Goal: Information Seeking & Learning: Compare options

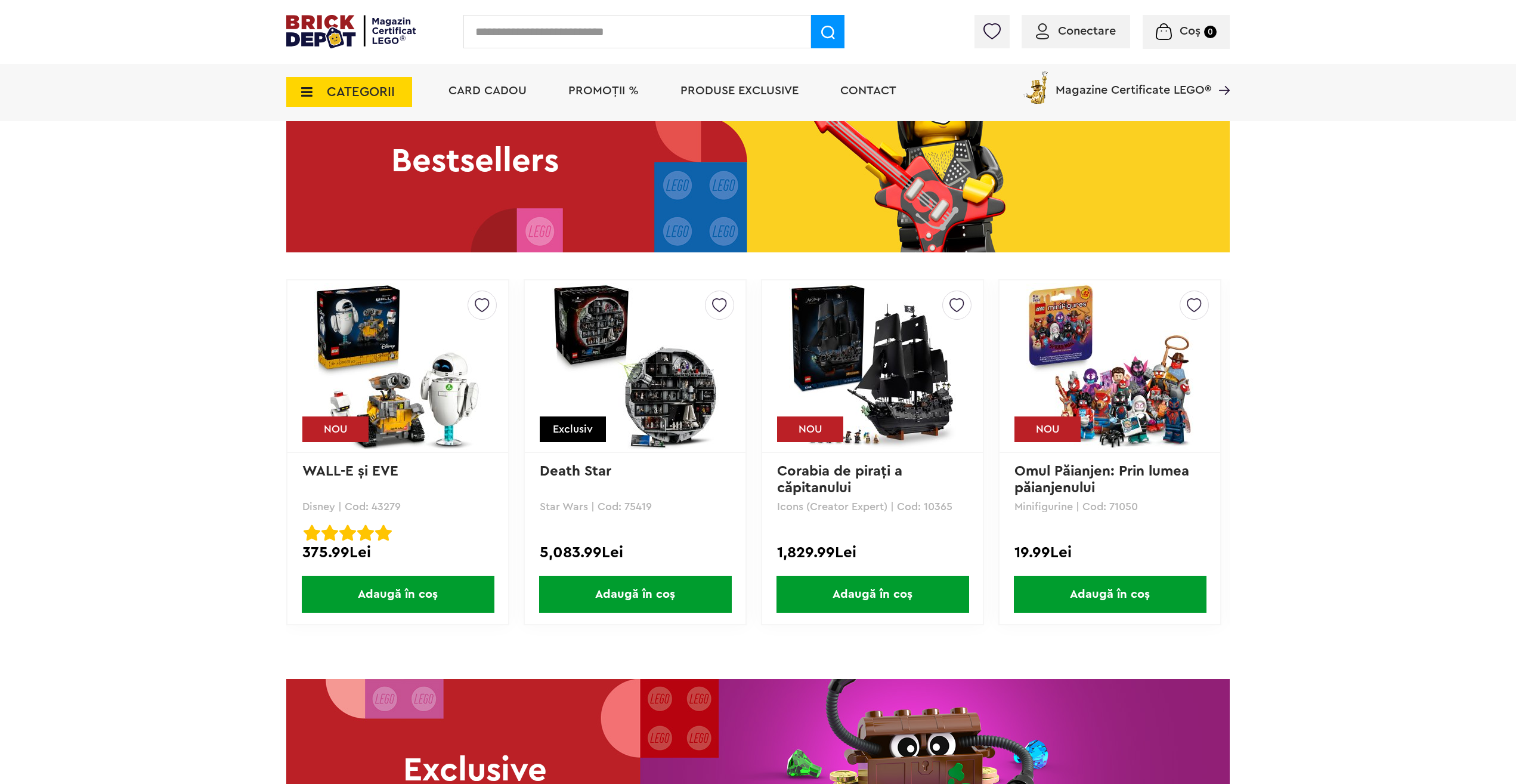
scroll to position [1670, 0]
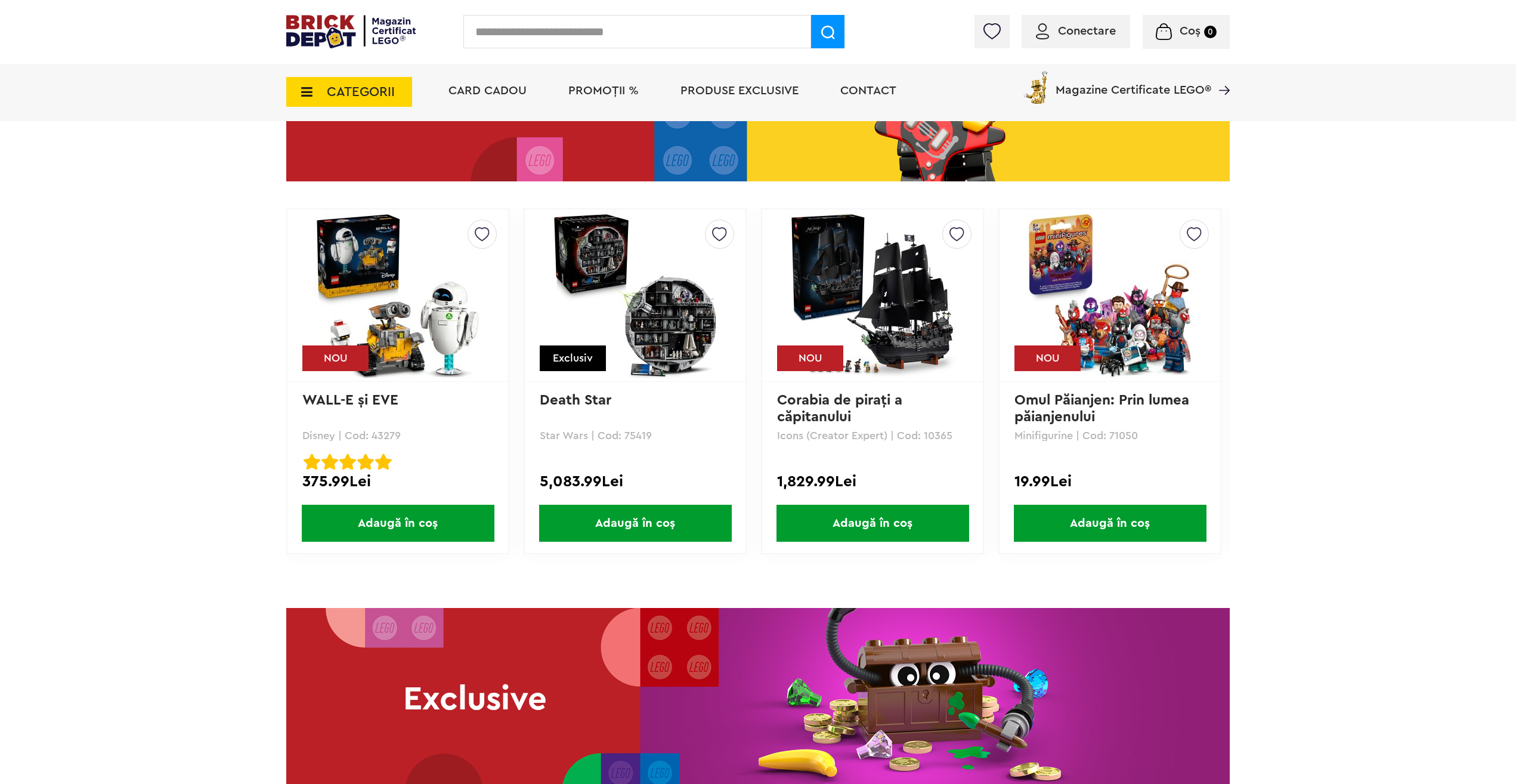
click at [870, 283] on img at bounding box center [872, 295] width 167 height 167
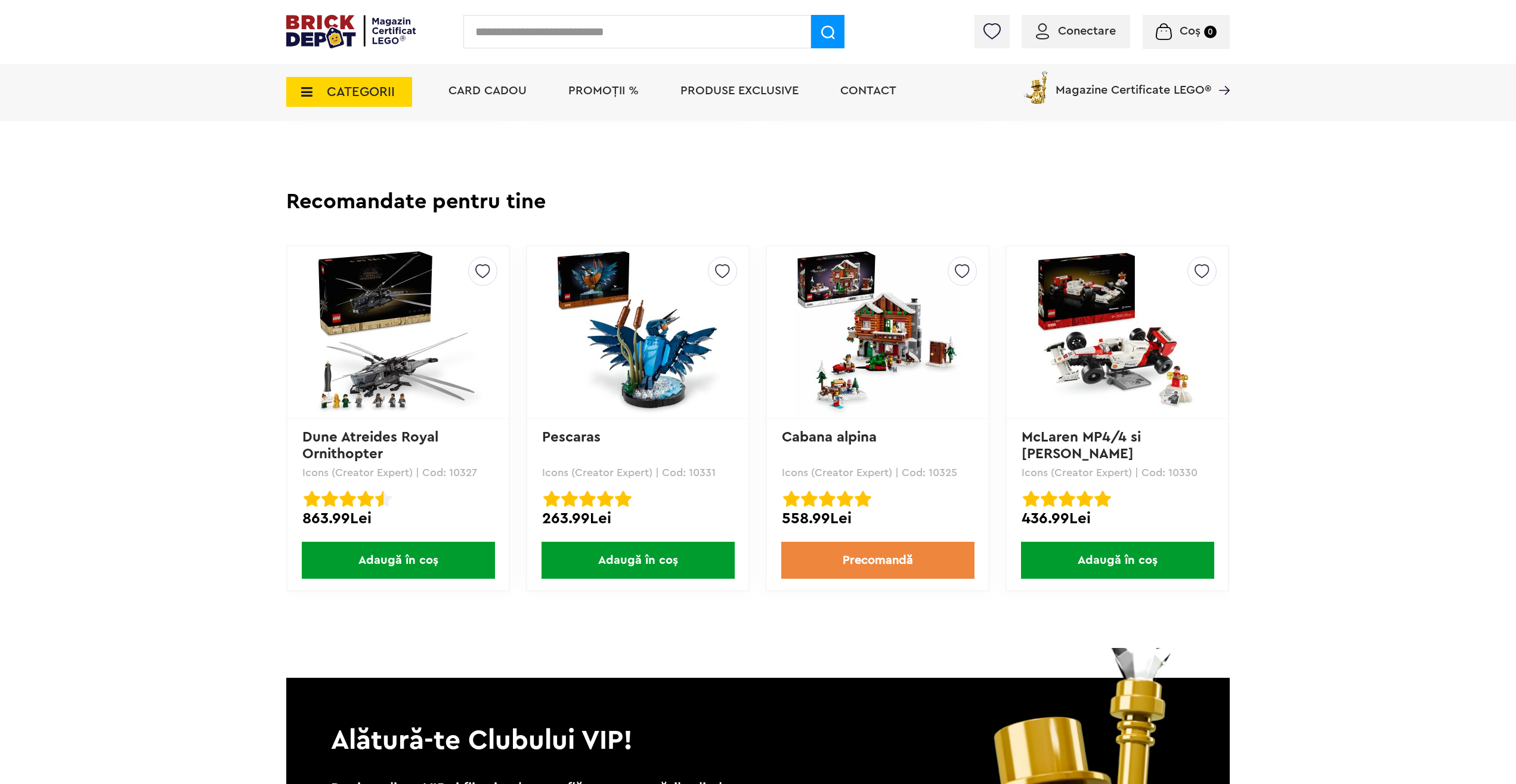
scroll to position [3220, 0]
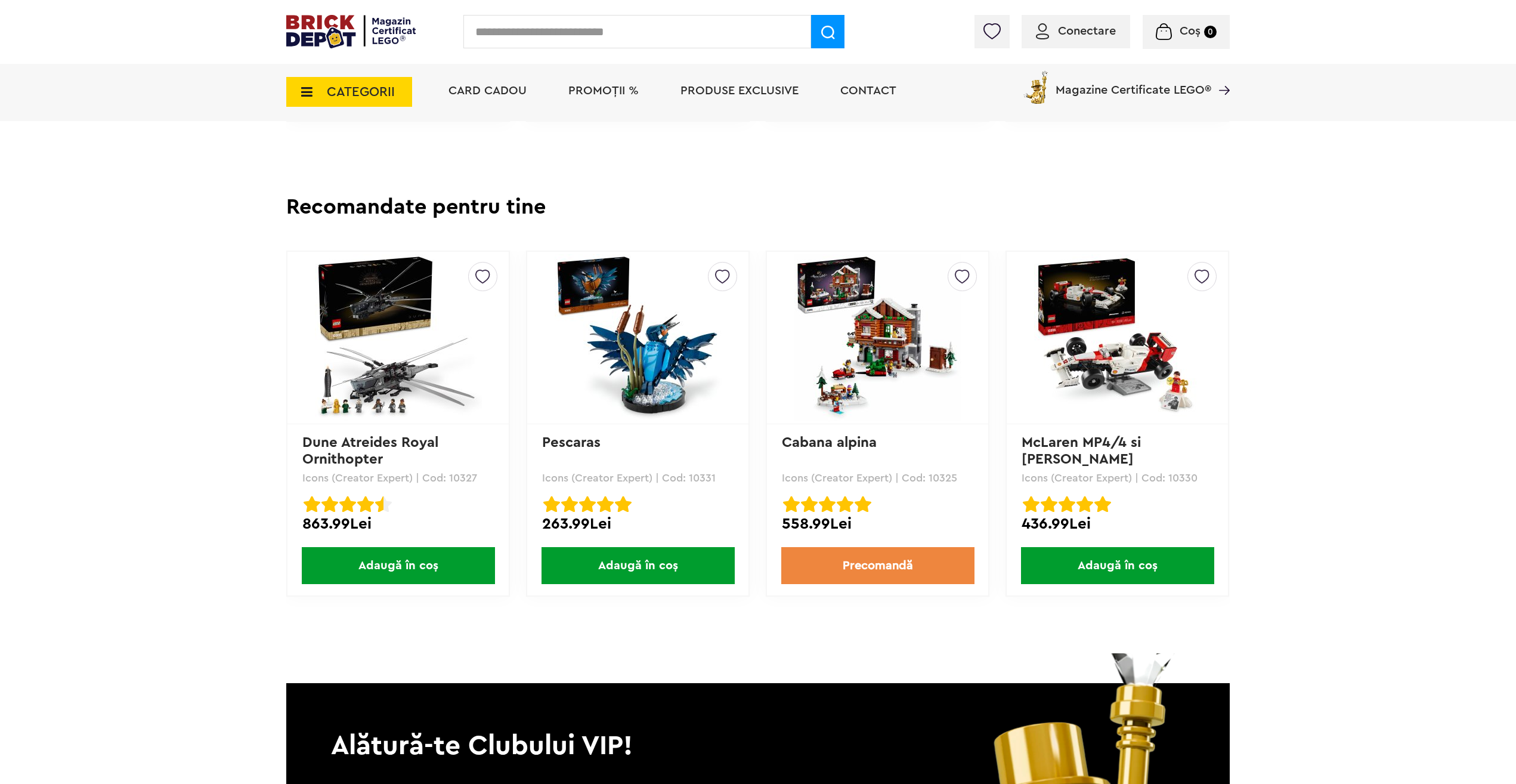
click at [882, 379] on img at bounding box center [877, 337] width 167 height 167
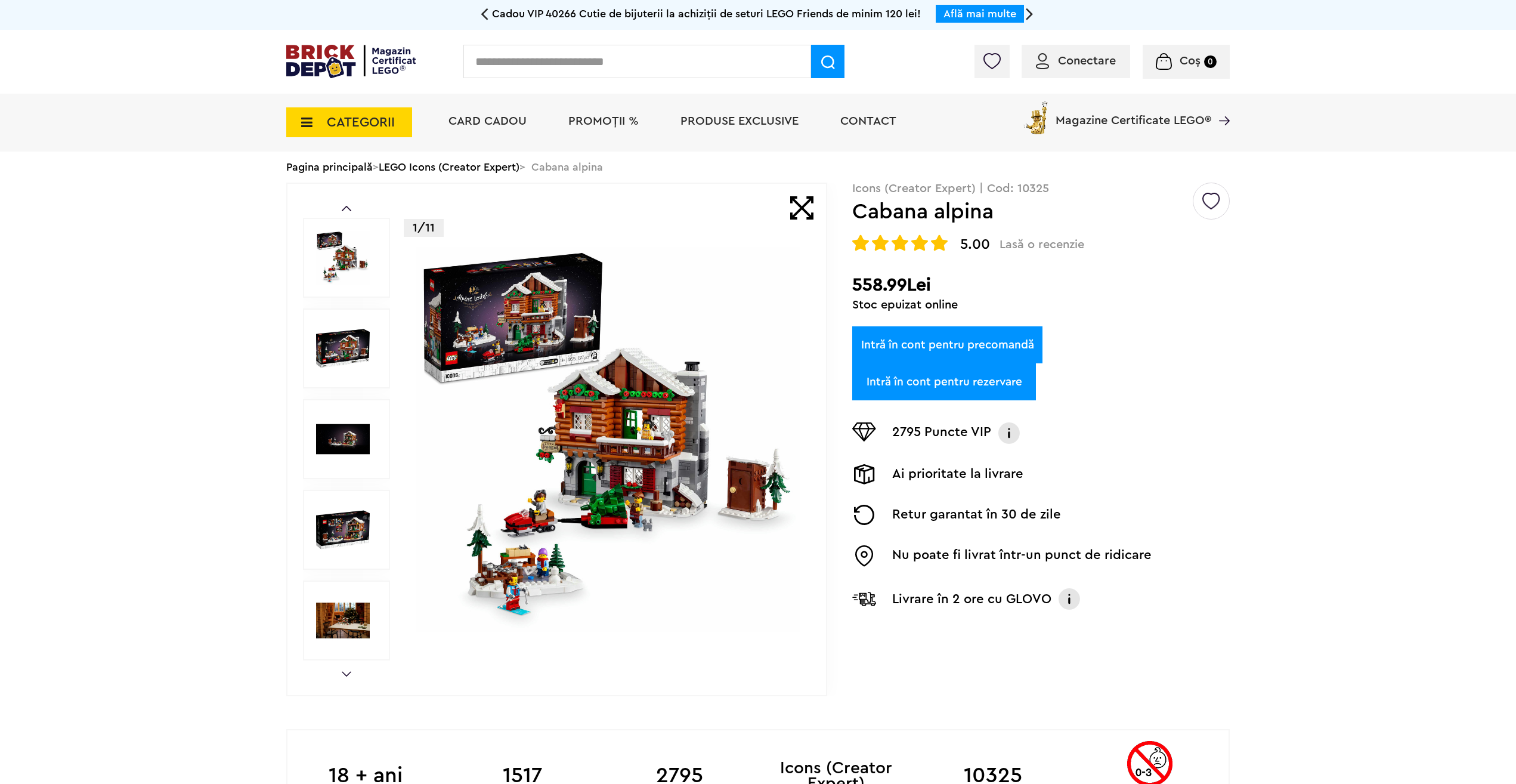
click at [650, 357] on img at bounding box center [608, 439] width 384 height 384
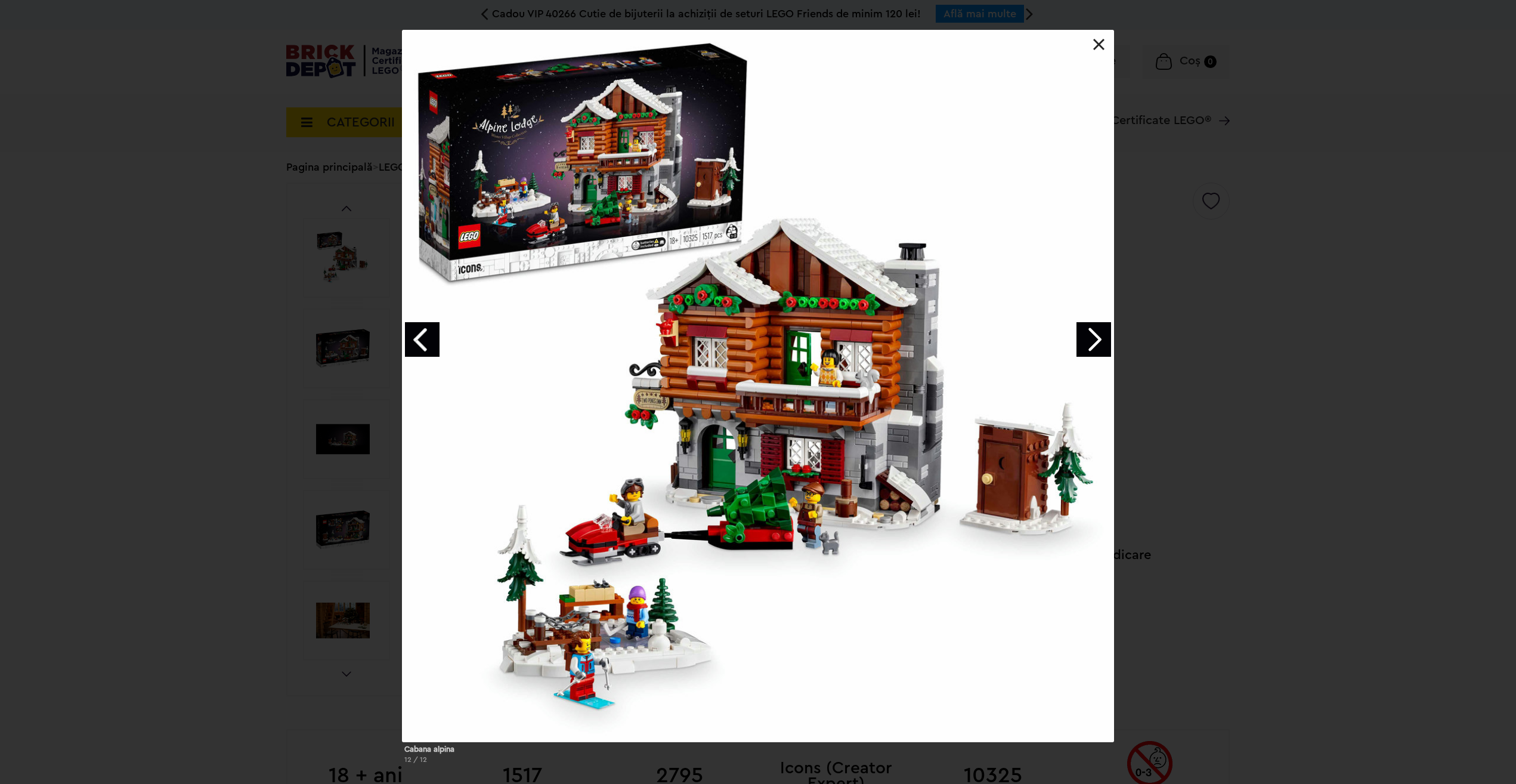
click at [646, 420] on div at bounding box center [757, 385] width 712 height 712
click at [147, 353] on div "Cabana alpina 12 / 12" at bounding box center [758, 401] width 1516 height 743
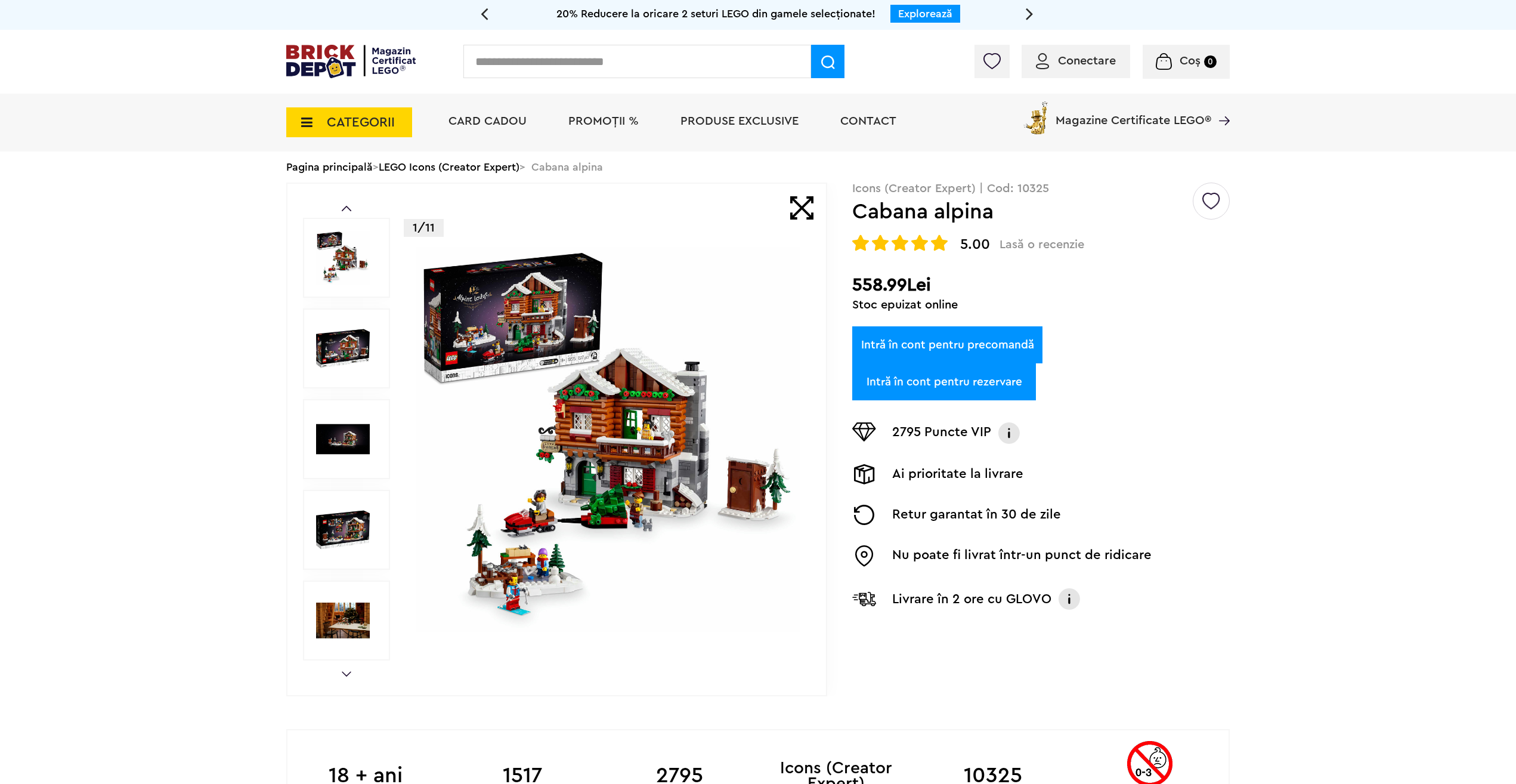
click at [594, 376] on img at bounding box center [608, 439] width 384 height 384
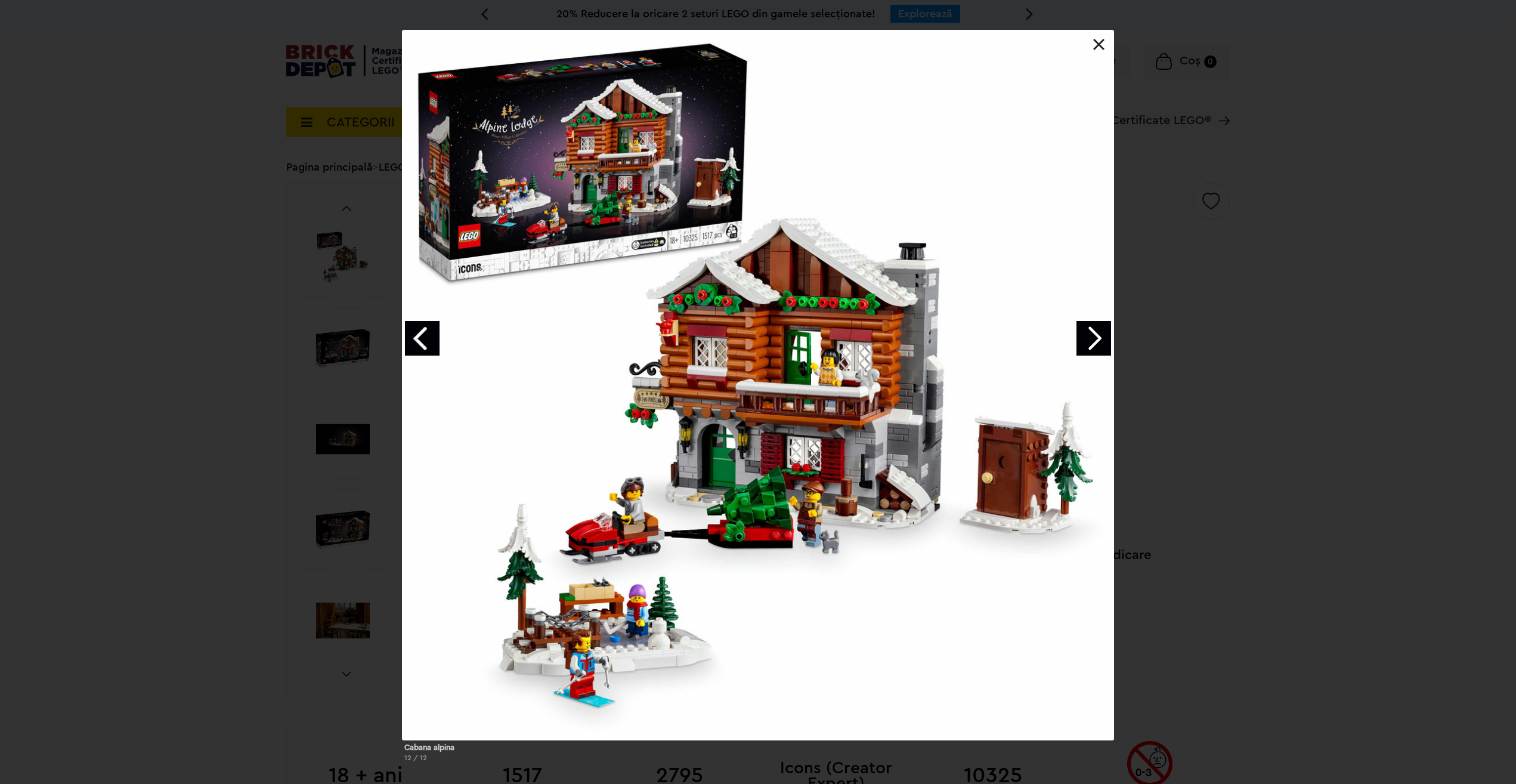
click at [323, 339] on div "Cabana alpina 12 / 12" at bounding box center [758, 401] width 1516 height 741
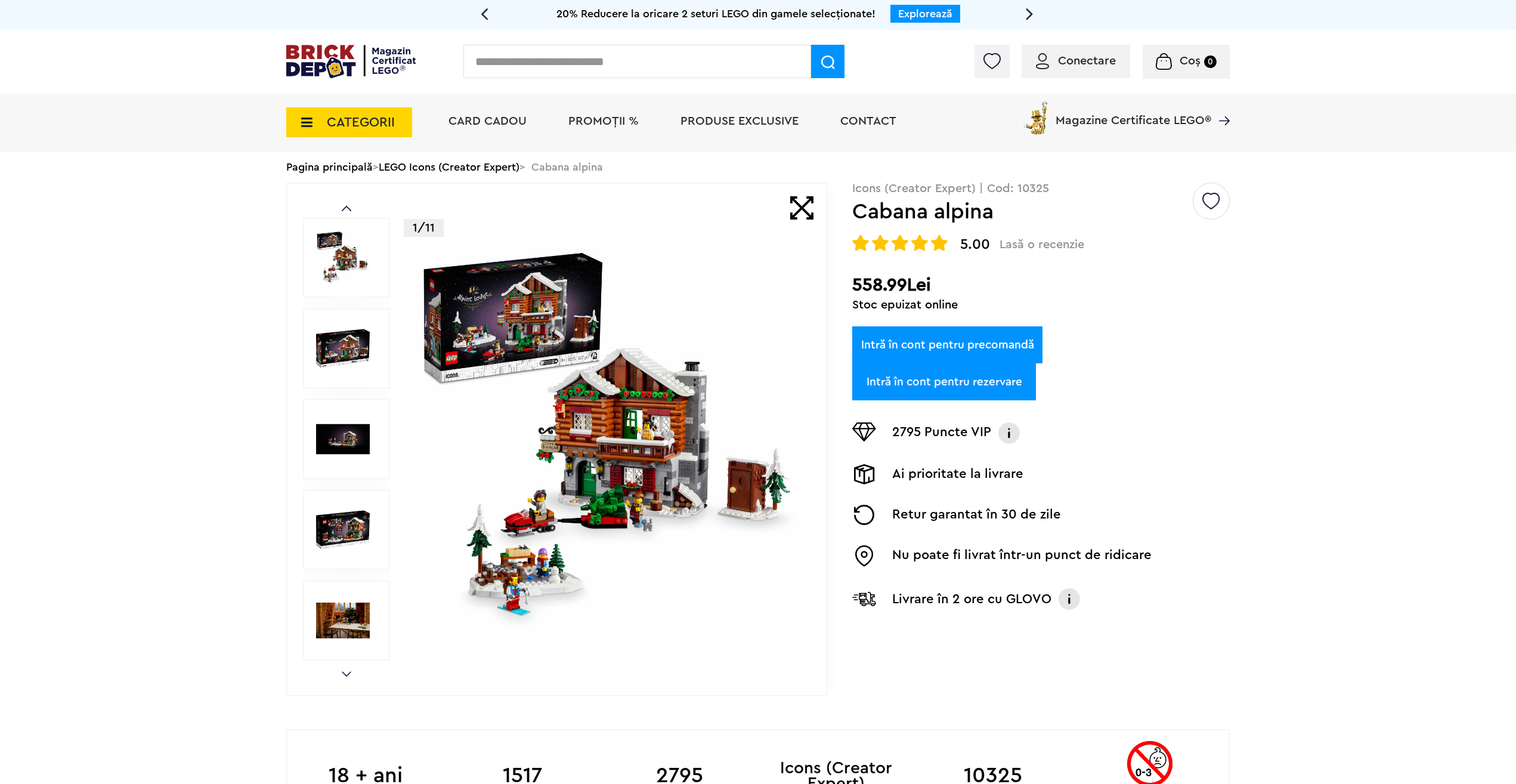
click at [668, 377] on img at bounding box center [608, 439] width 384 height 384
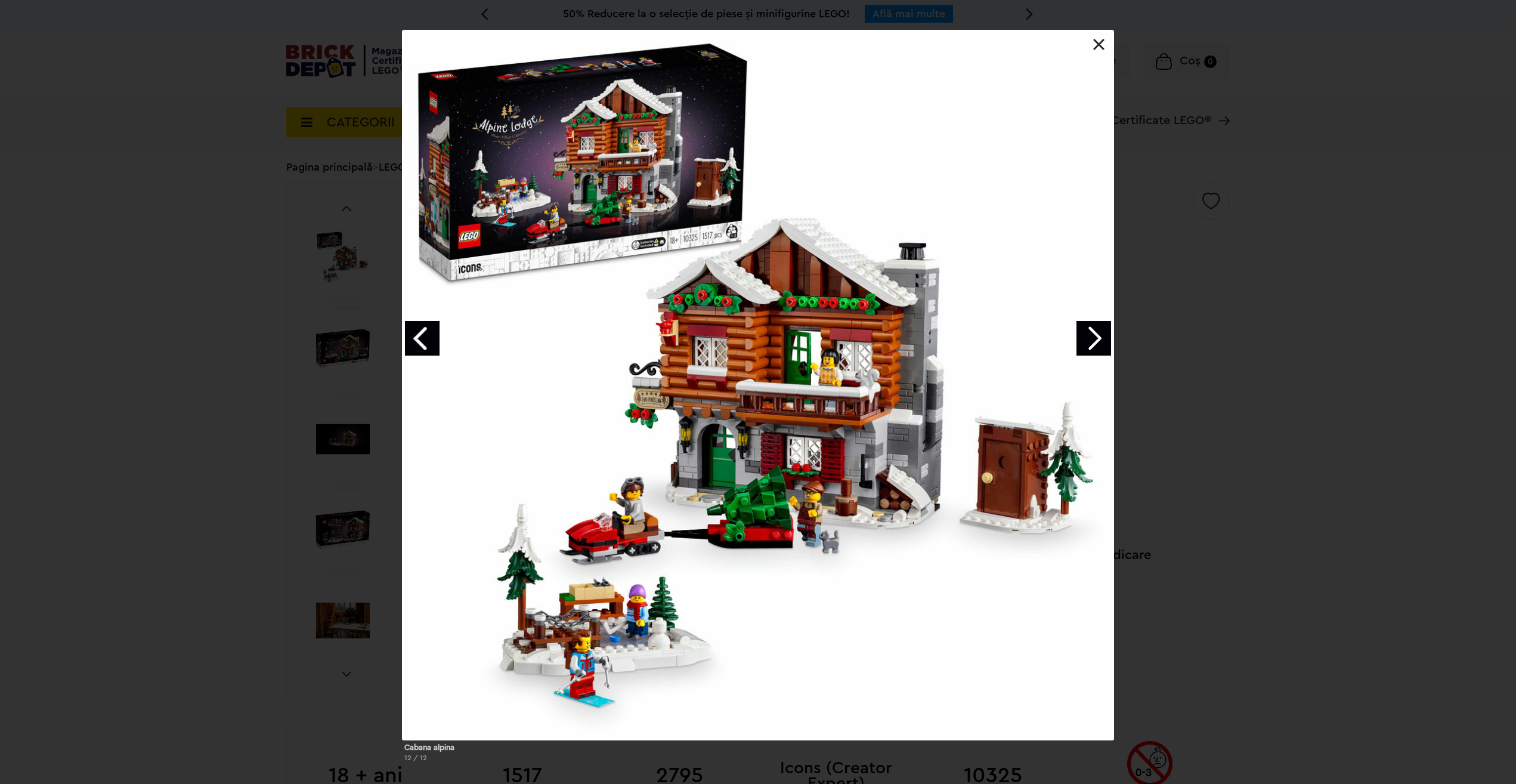
click at [160, 335] on div "Cabana alpina 12 / 12" at bounding box center [758, 401] width 1516 height 741
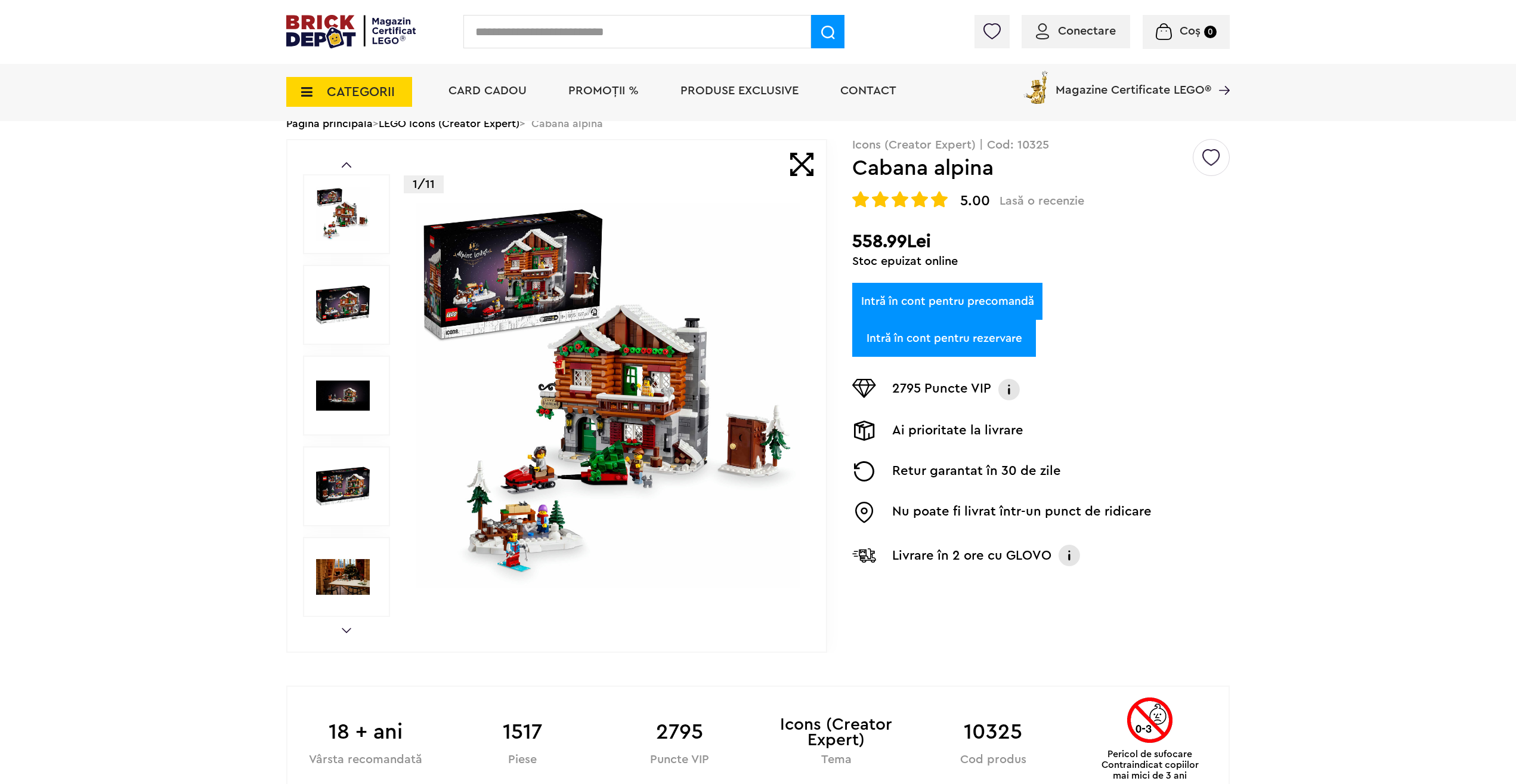
scroll to position [60, 0]
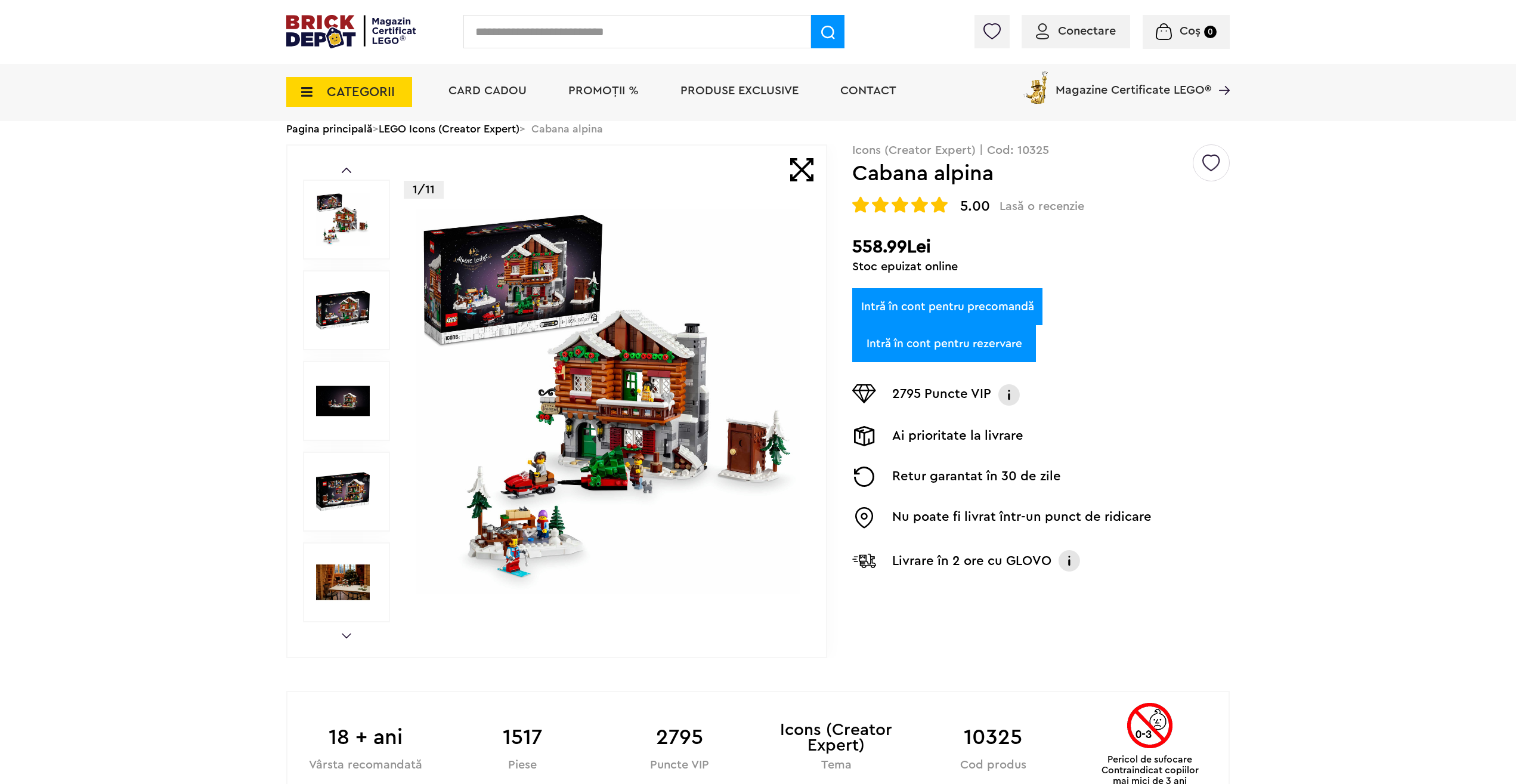
click at [568, 460] on img at bounding box center [608, 401] width 384 height 384
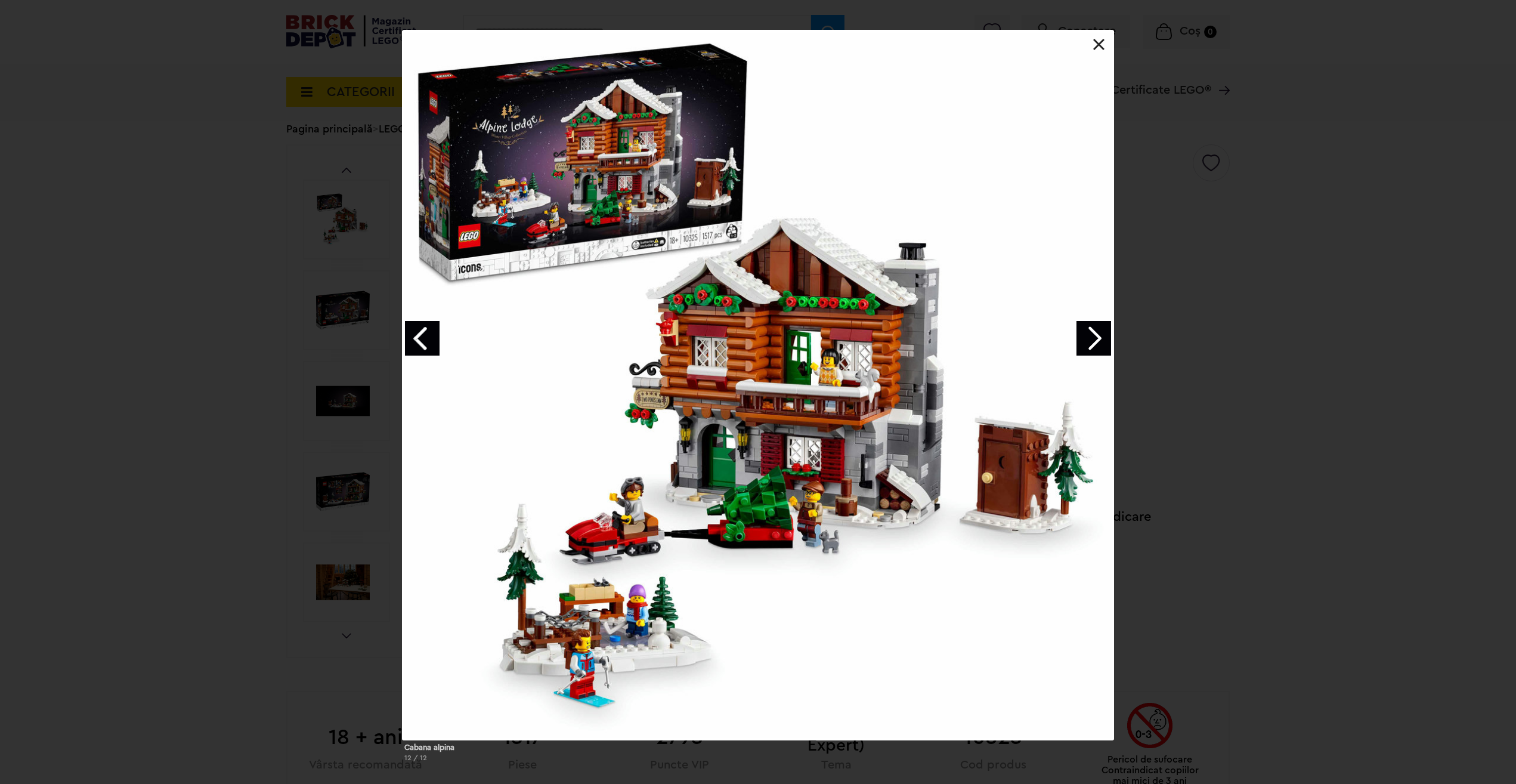
click at [566, 626] on div at bounding box center [757, 384] width 712 height 710
click at [233, 476] on div "Cabana alpina 12 / 12" at bounding box center [758, 401] width 1516 height 741
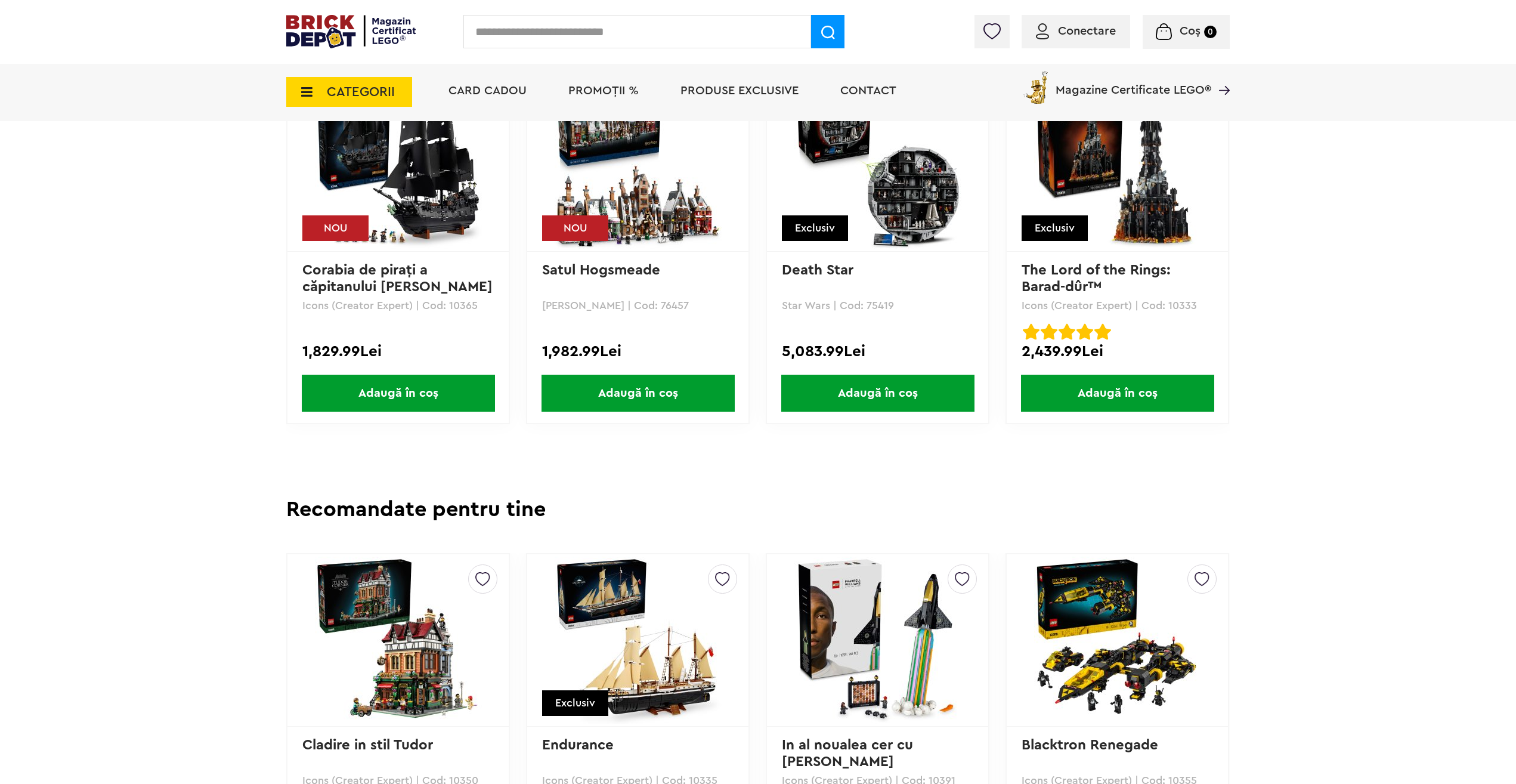
scroll to position [2744, 0]
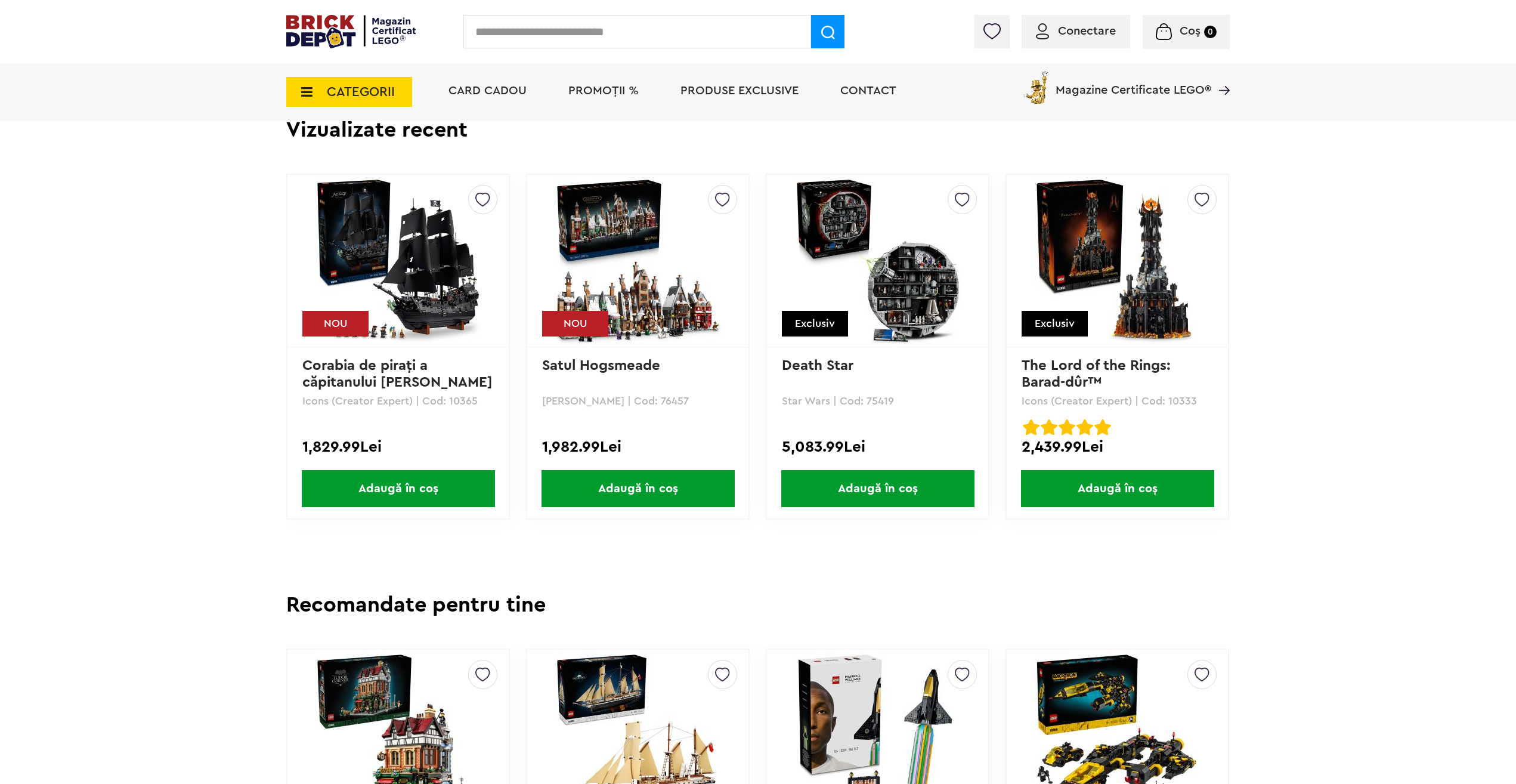
drag, startPoint x: 739, startPoint y: 229, endPoint x: 623, endPoint y: 209, distance: 117.7
click at [1115, 287] on img at bounding box center [1118, 260] width 167 height 167
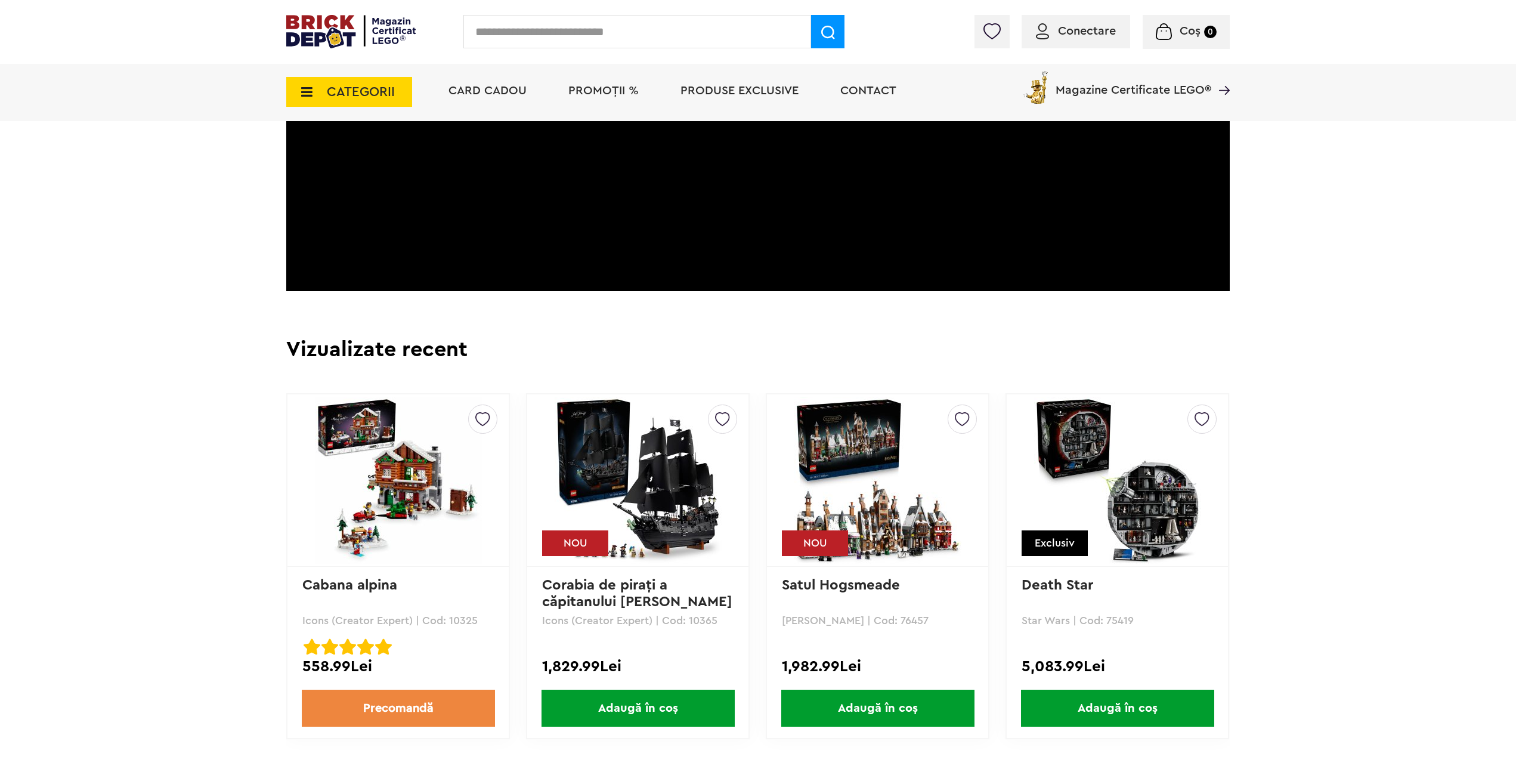
scroll to position [2565, 0]
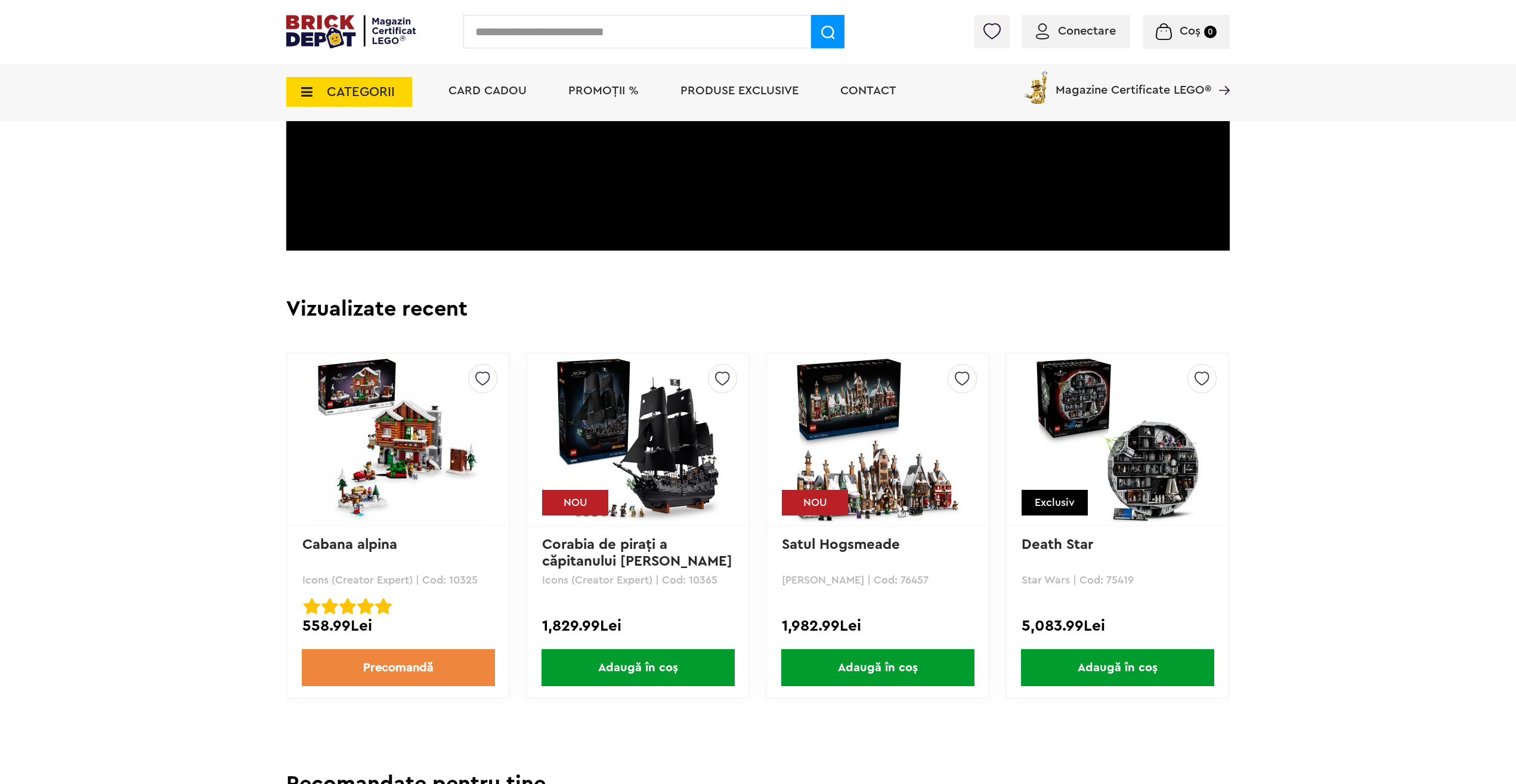
click at [652, 432] on img at bounding box center [638, 439] width 167 height 167
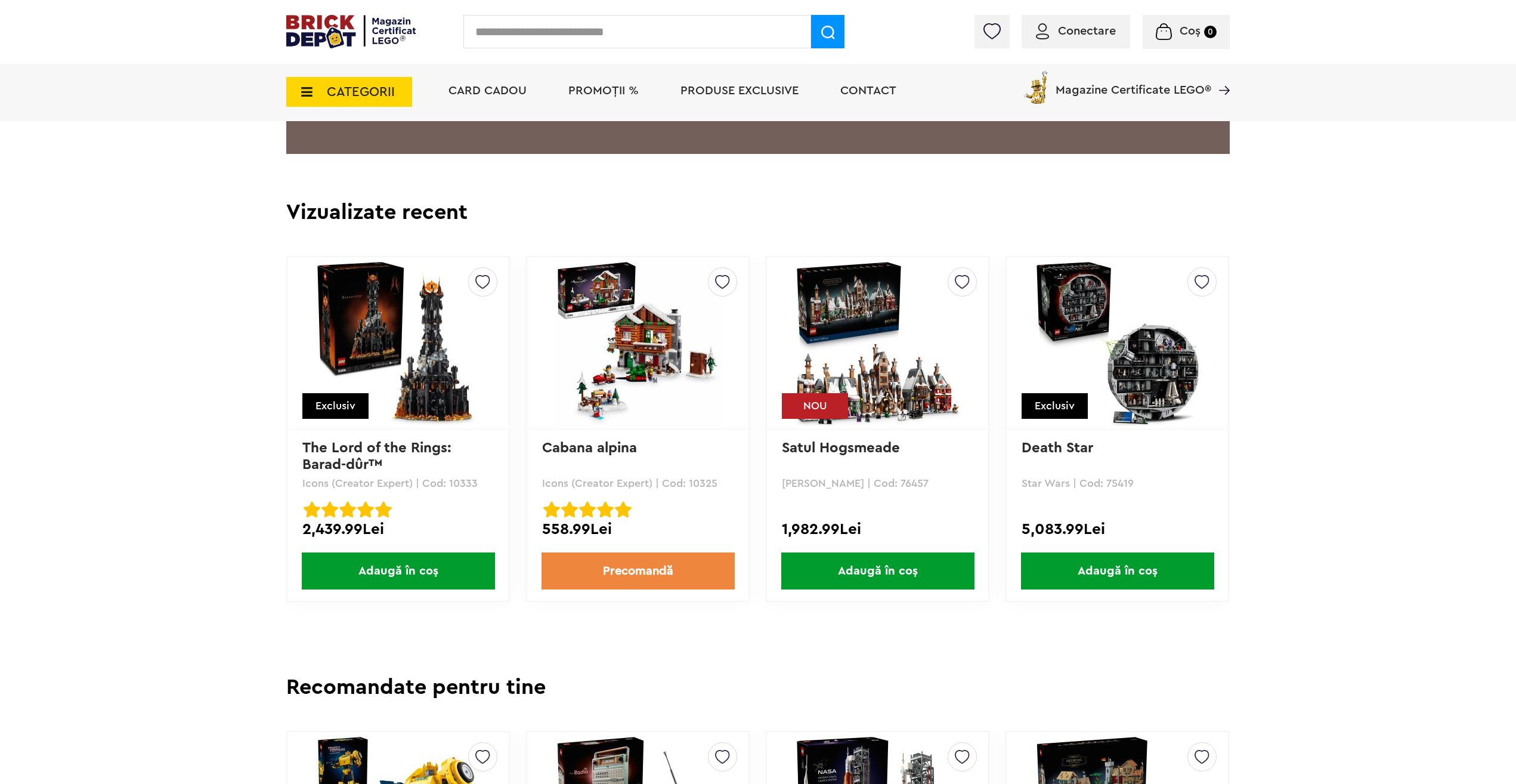
scroll to position [2744, 0]
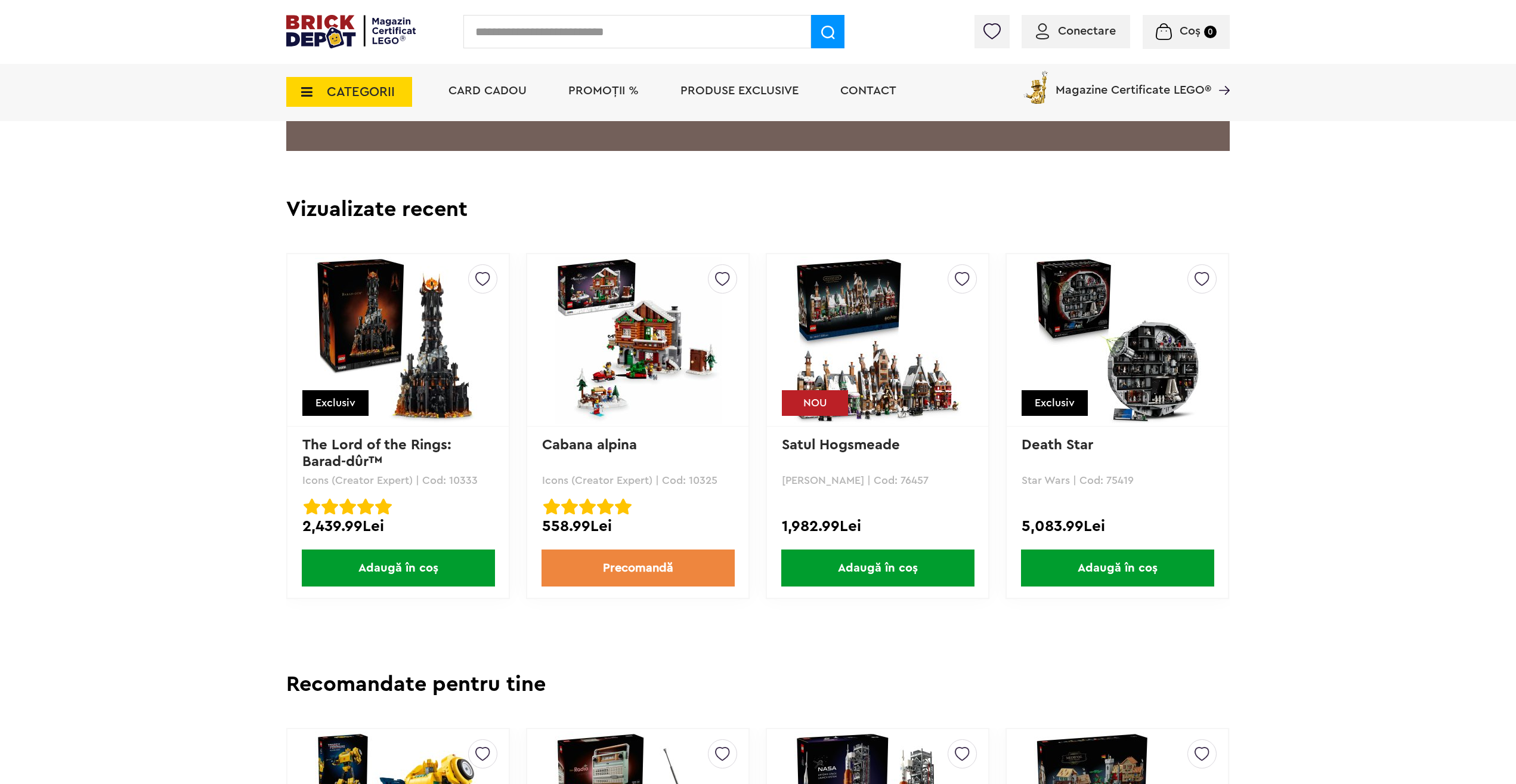
click at [895, 339] on img at bounding box center [877, 340] width 167 height 167
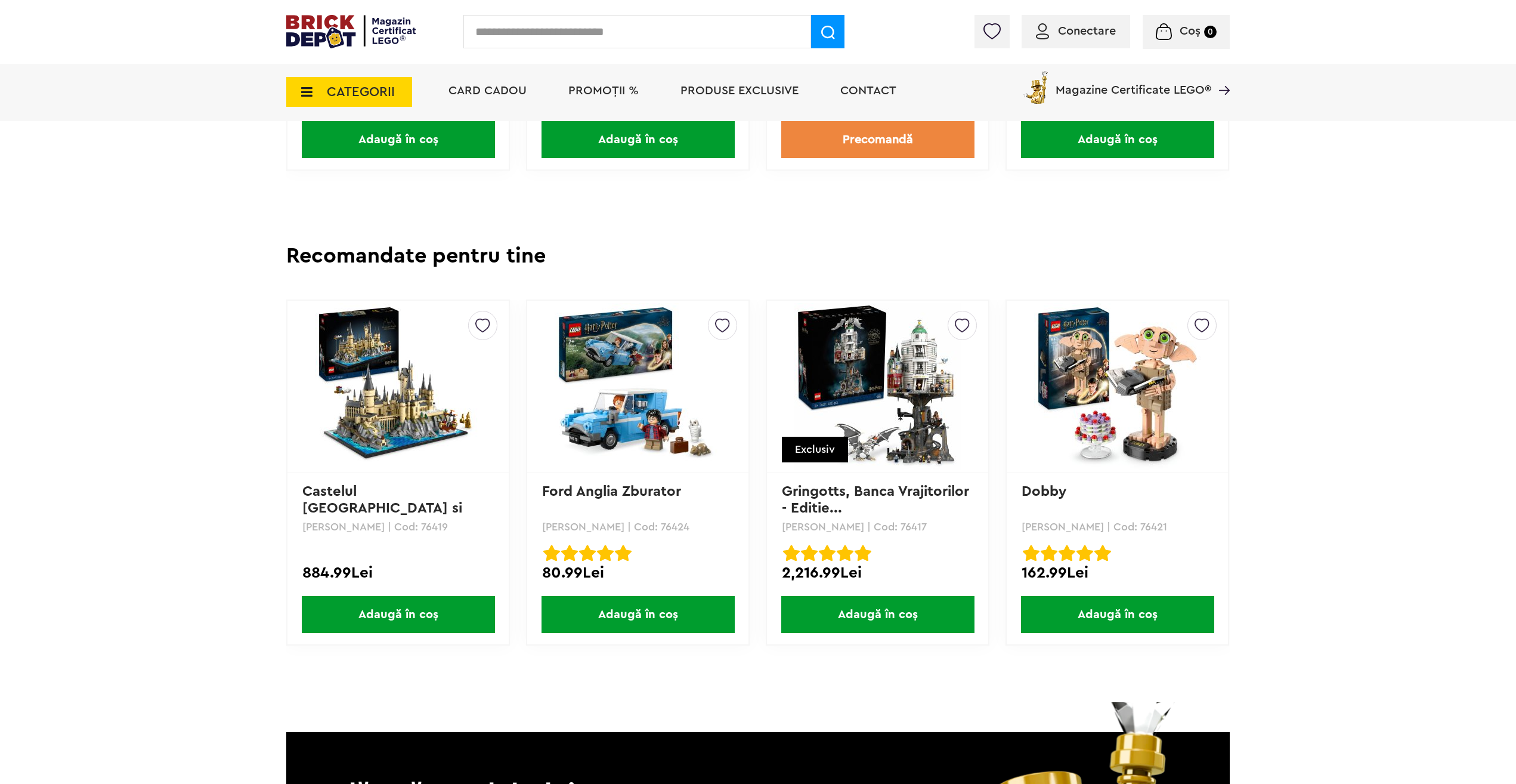
scroll to position [3101, 0]
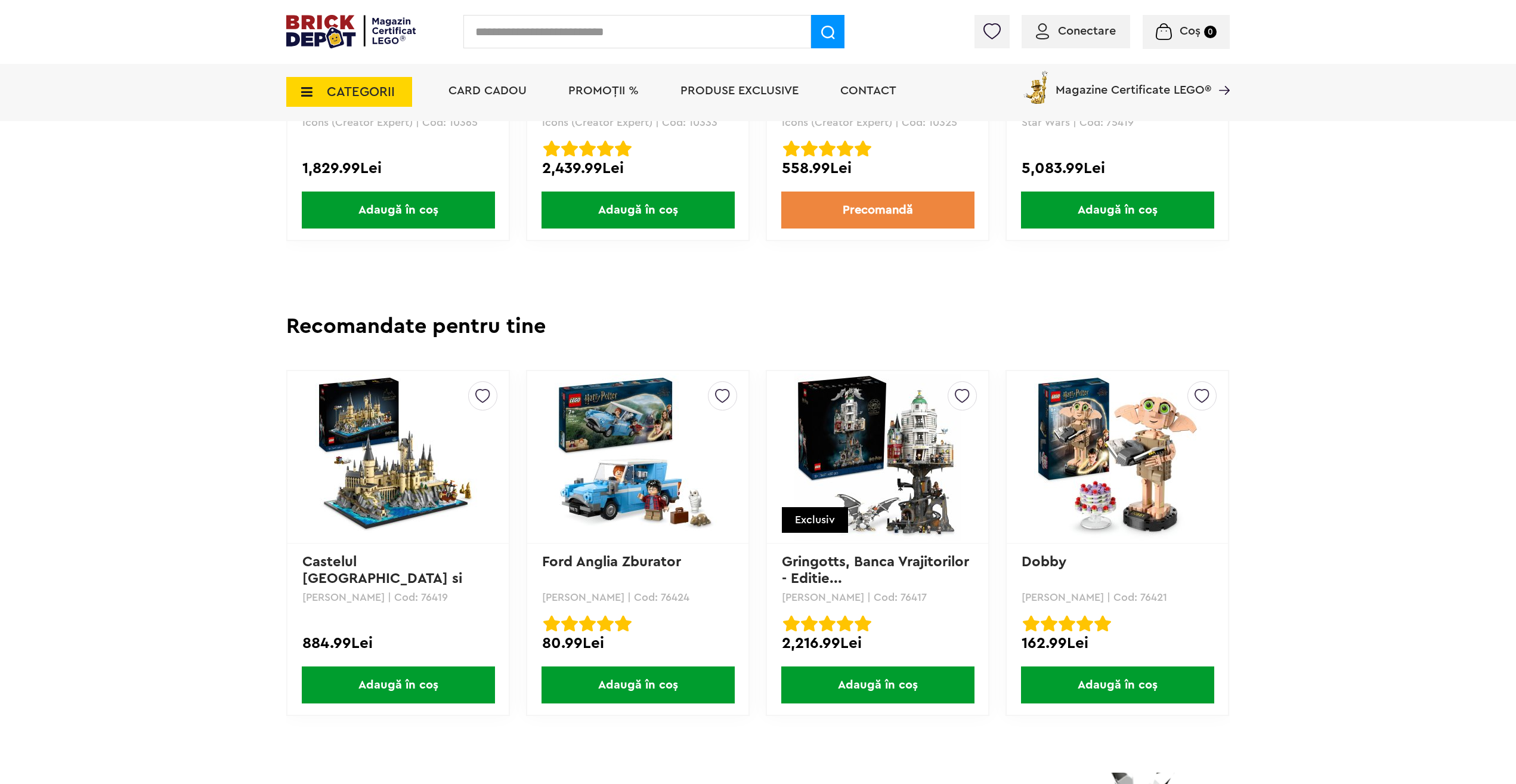
click at [844, 459] on img at bounding box center [877, 457] width 167 height 167
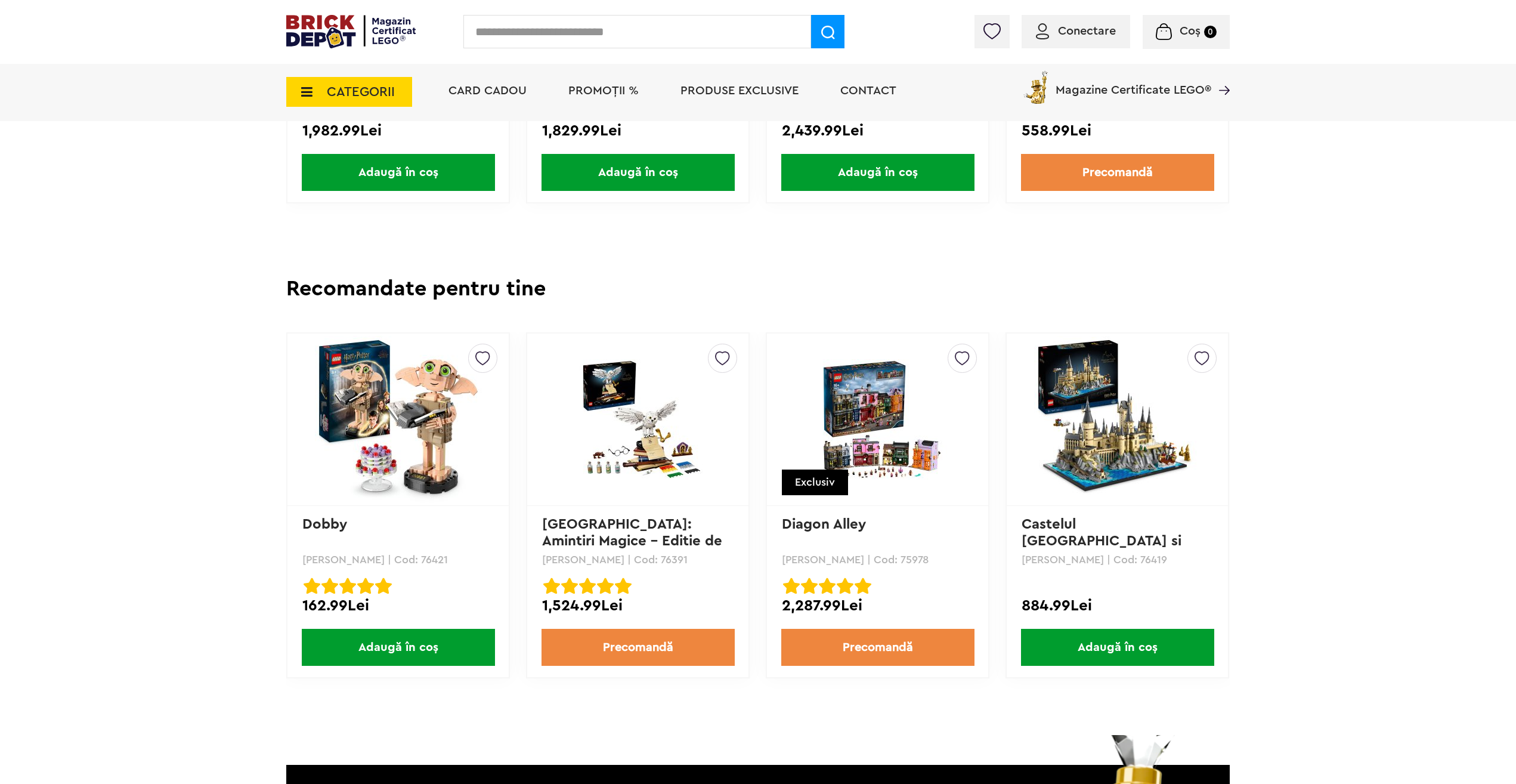
scroll to position [3160, 0]
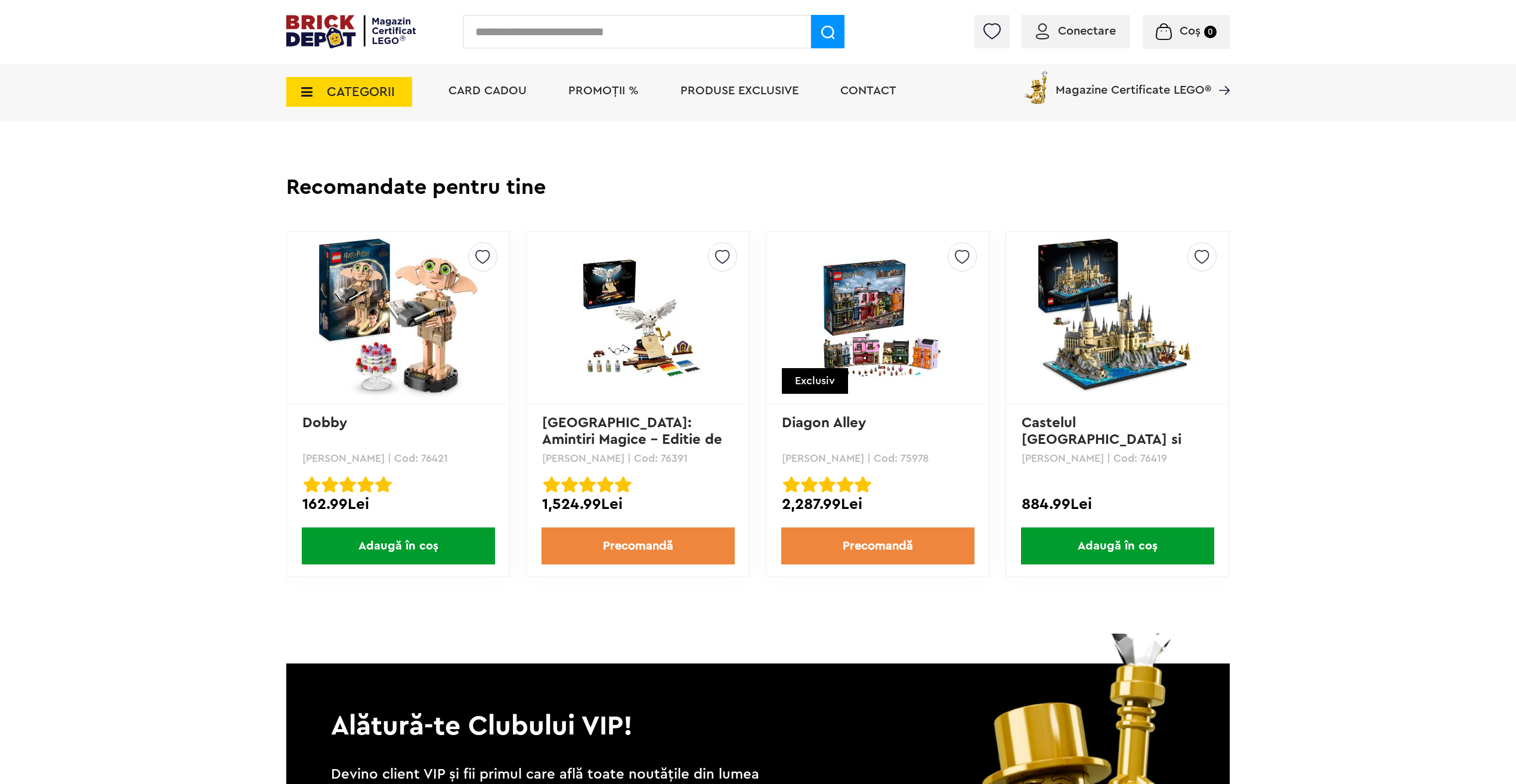
click at [1093, 346] on img at bounding box center [1118, 317] width 167 height 167
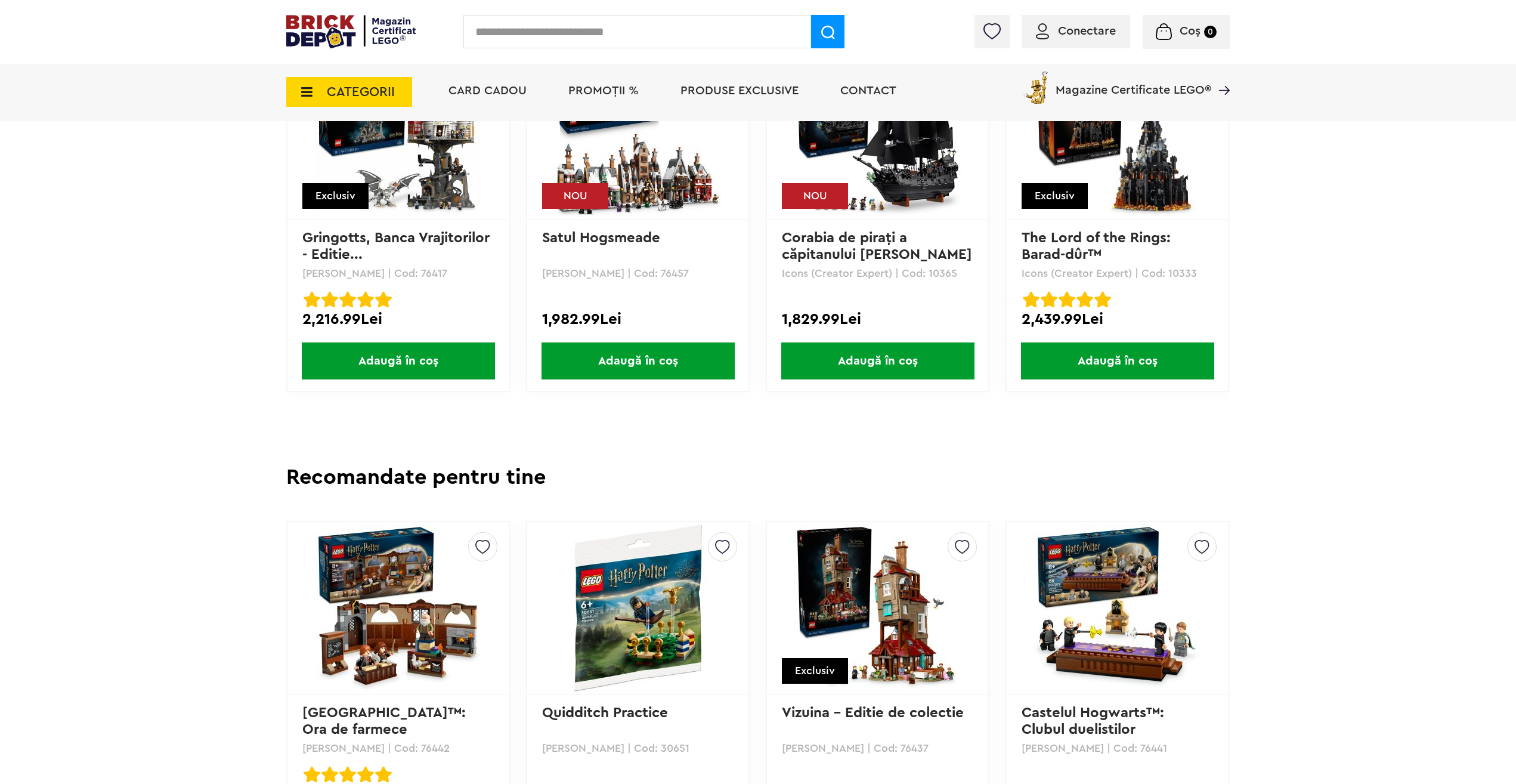
scroll to position [2756, 0]
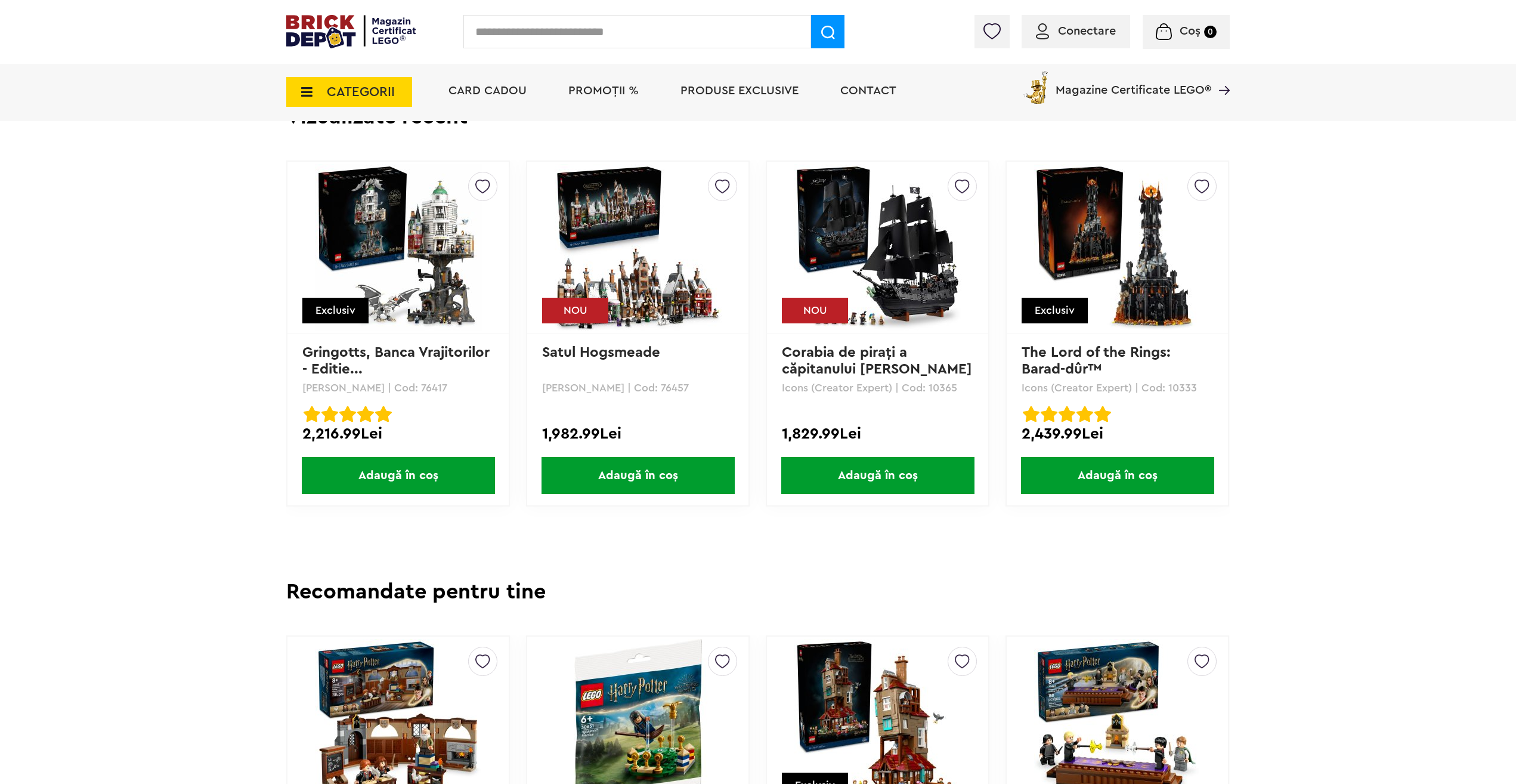
drag, startPoint x: 857, startPoint y: 362, endPoint x: 192, endPoint y: 405, distance: 666.4
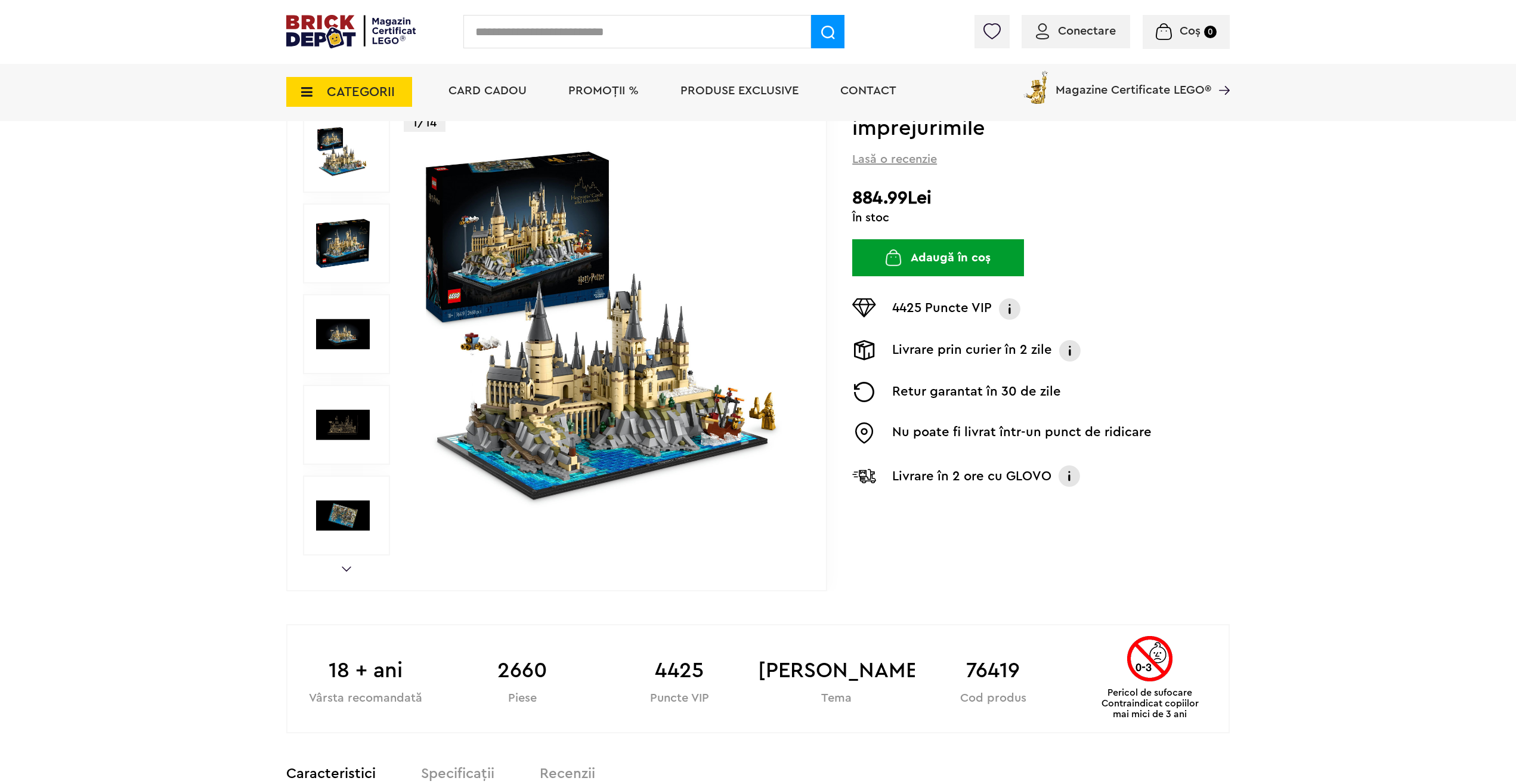
scroll to position [0, 0]
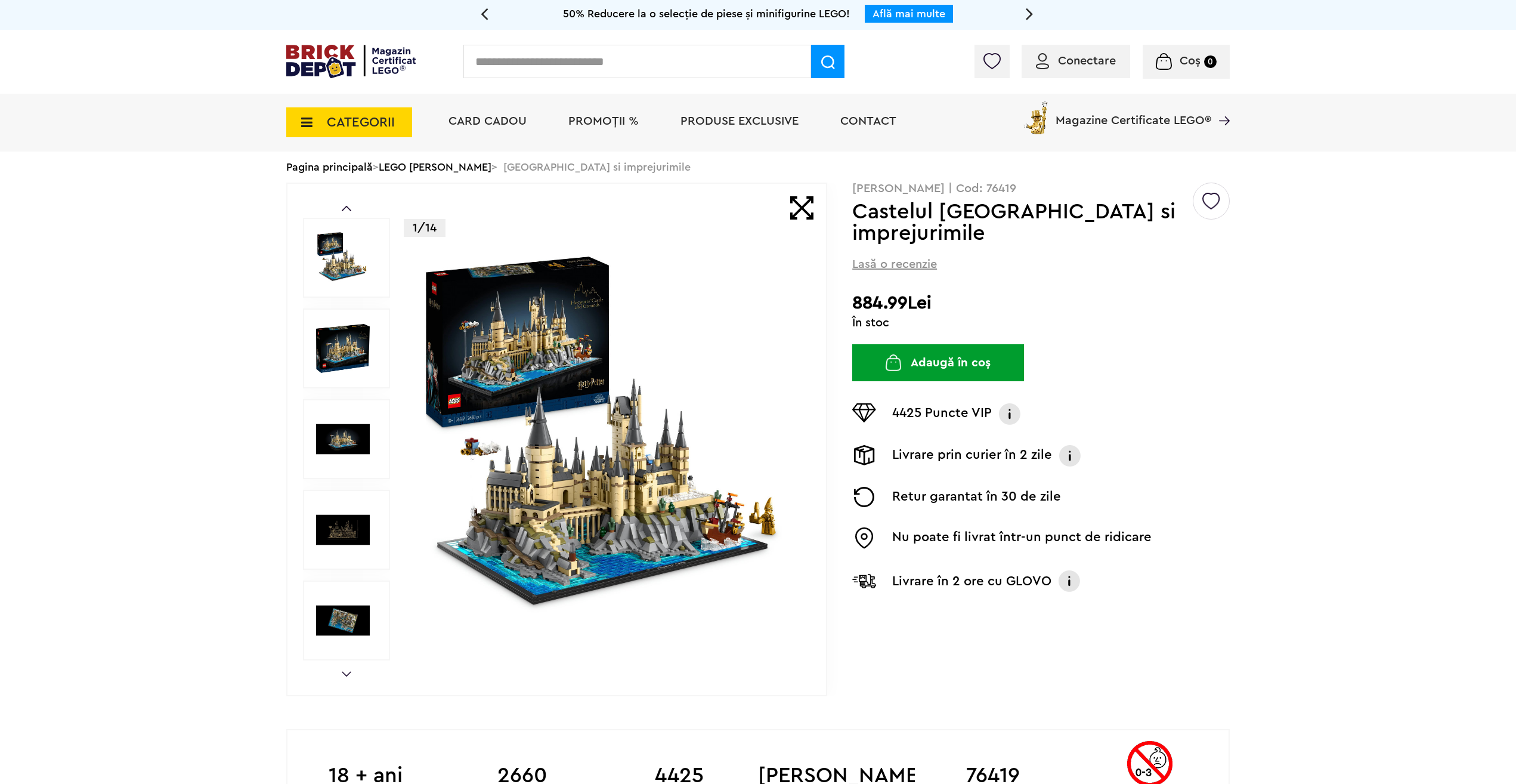
click at [399, 116] on span "CATEGORII" at bounding box center [349, 122] width 126 height 30
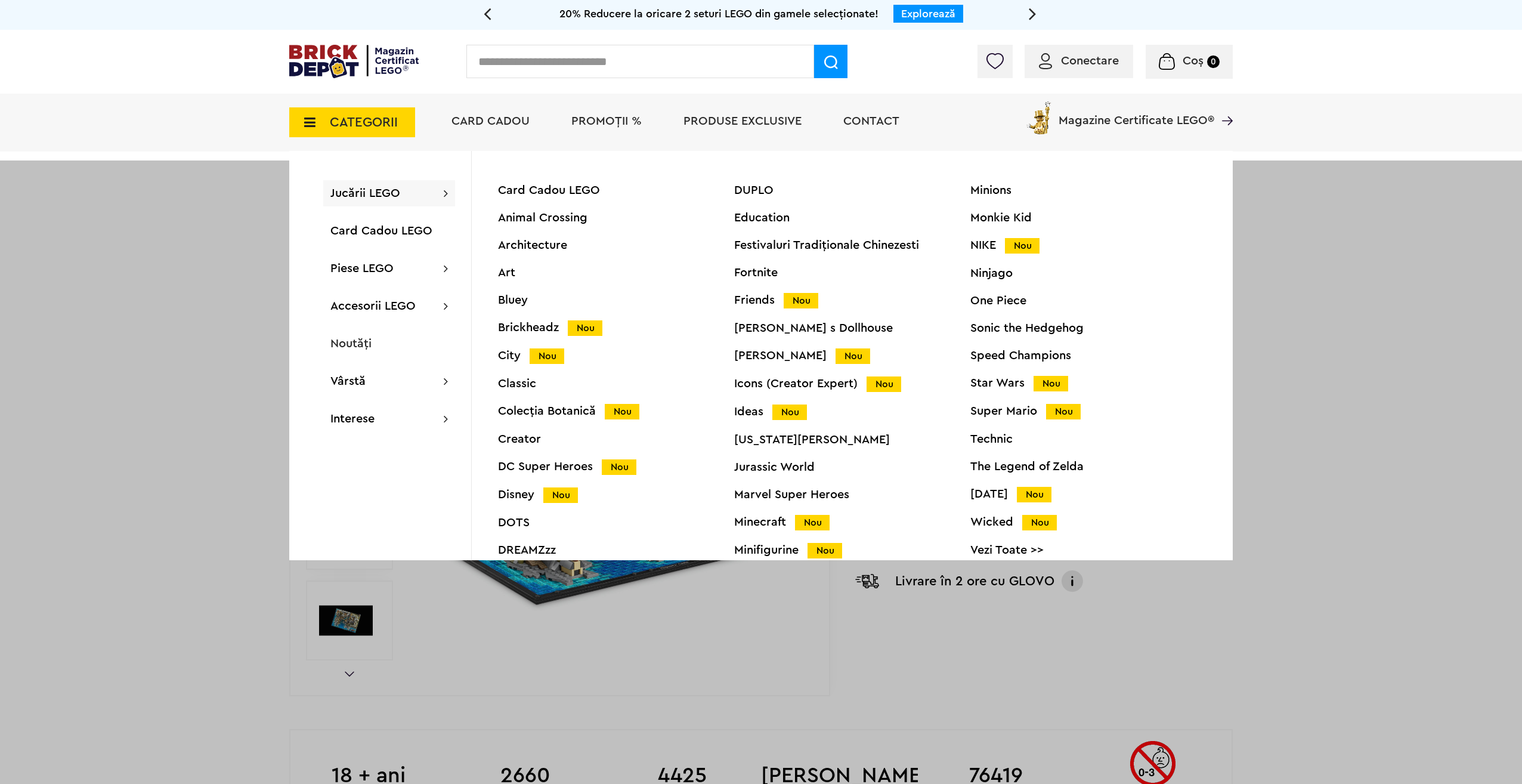
click at [553, 409] on div "Colecția Botanică Nou" at bounding box center [616, 411] width 236 height 13
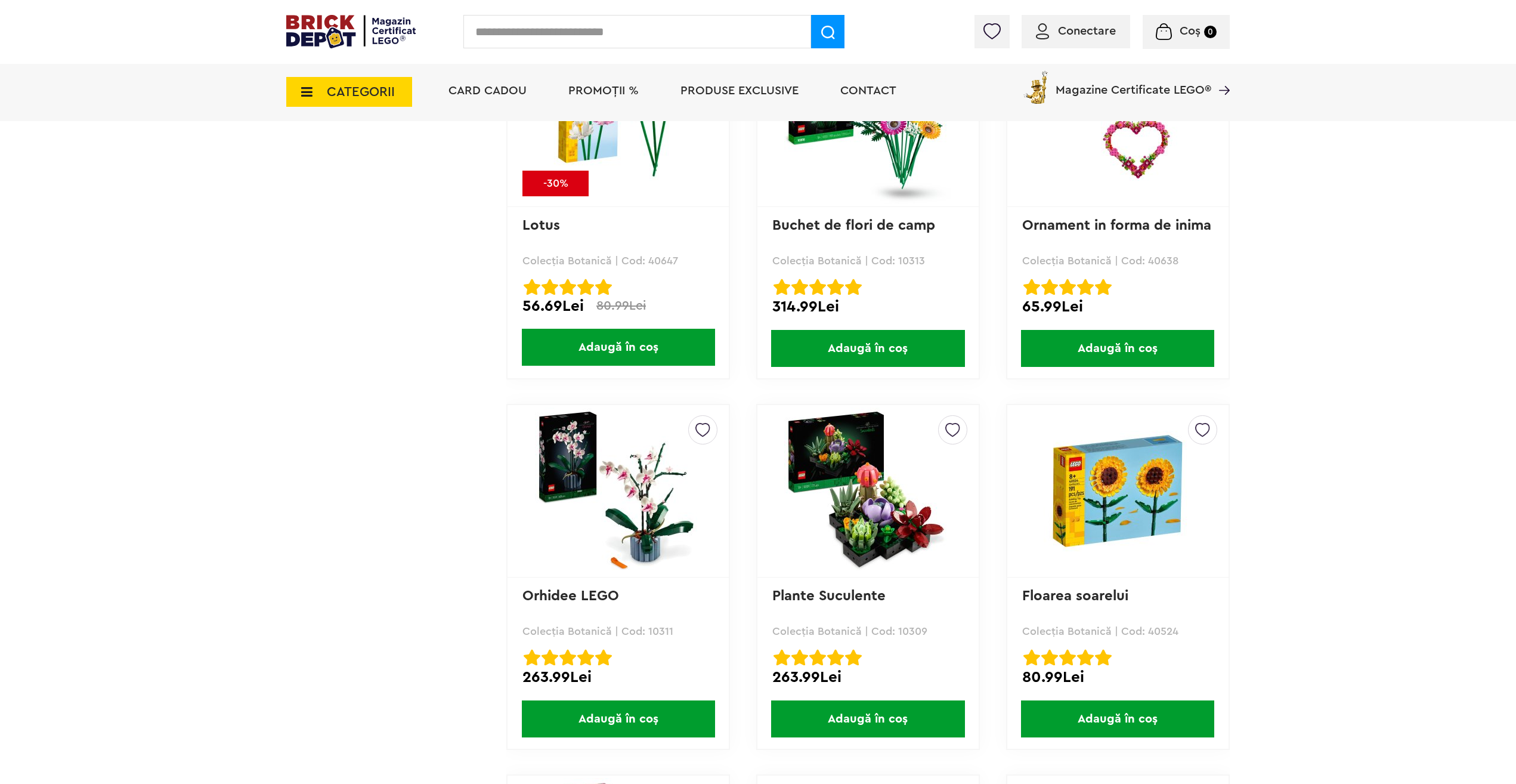
scroll to position [2504, 0]
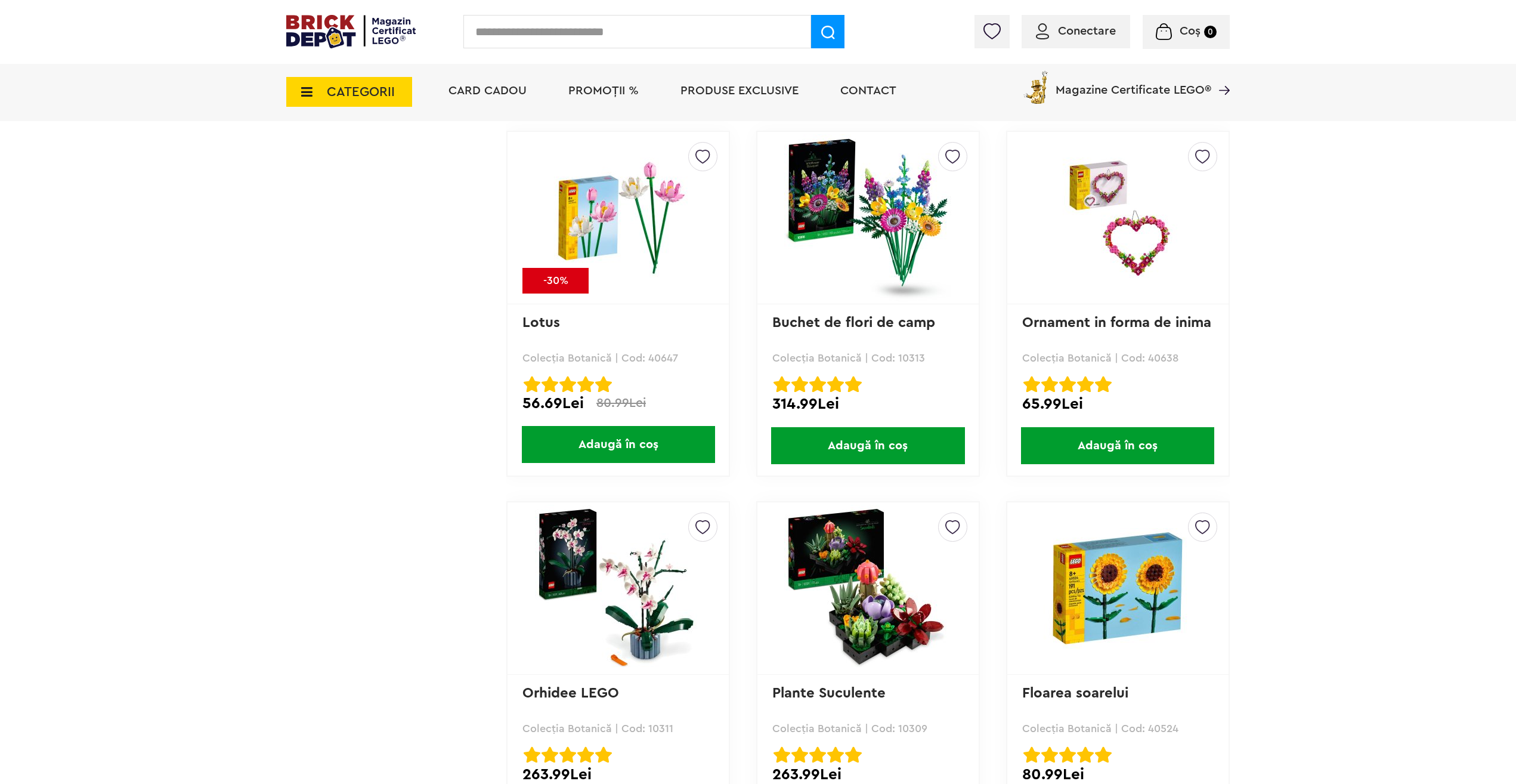
click at [355, 92] on span "CATEGORII" at bounding box center [360, 91] width 68 height 14
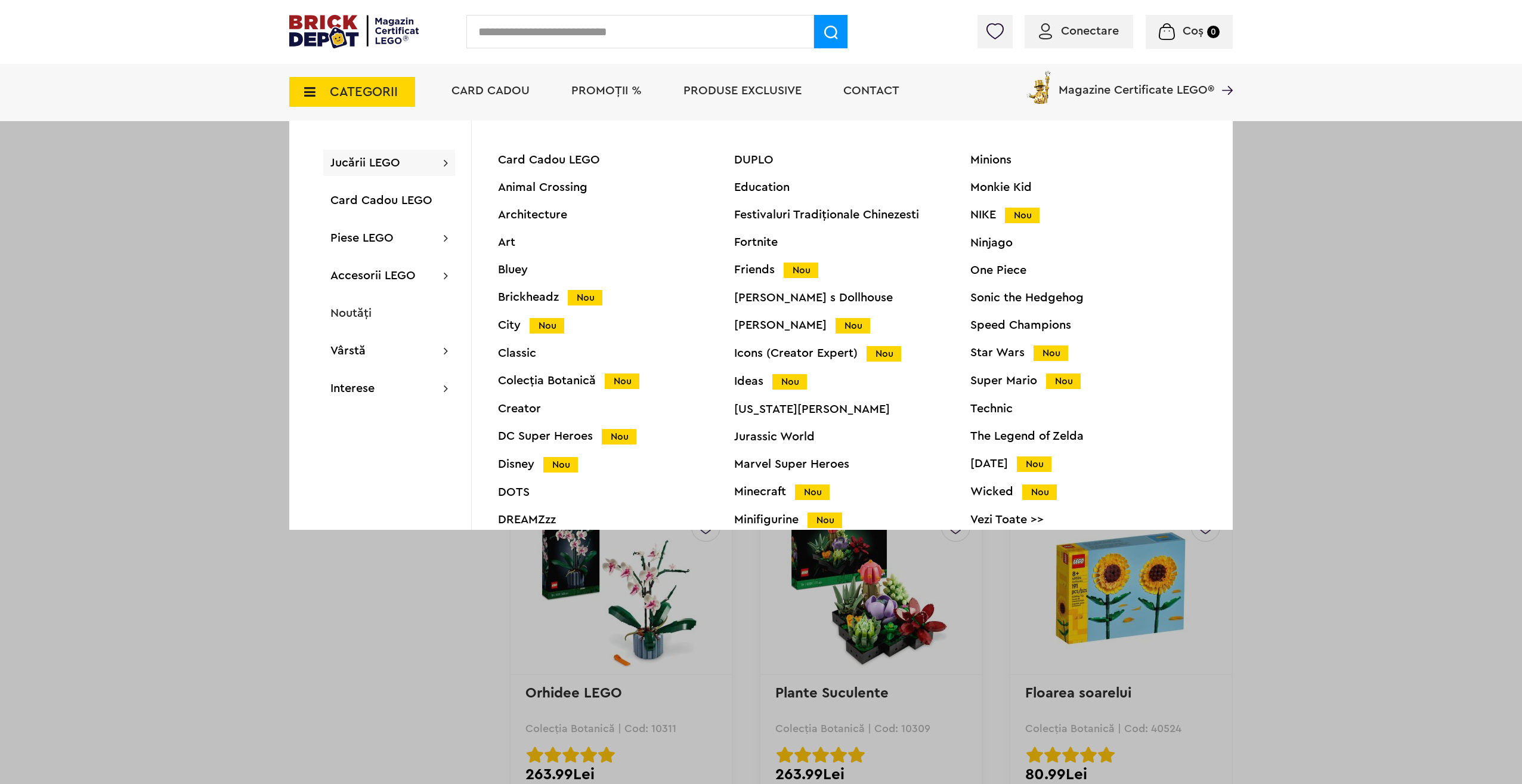
drag, startPoint x: 373, startPoint y: 168, endPoint x: 311, endPoint y: 195, distance: 67.6
click at [311, 195] on div "Jucării LEGO Card Cadou LEGO Animal Crossing Architecture Art Bluey Brickheadz …" at bounding box center [381, 325] width 183 height 409
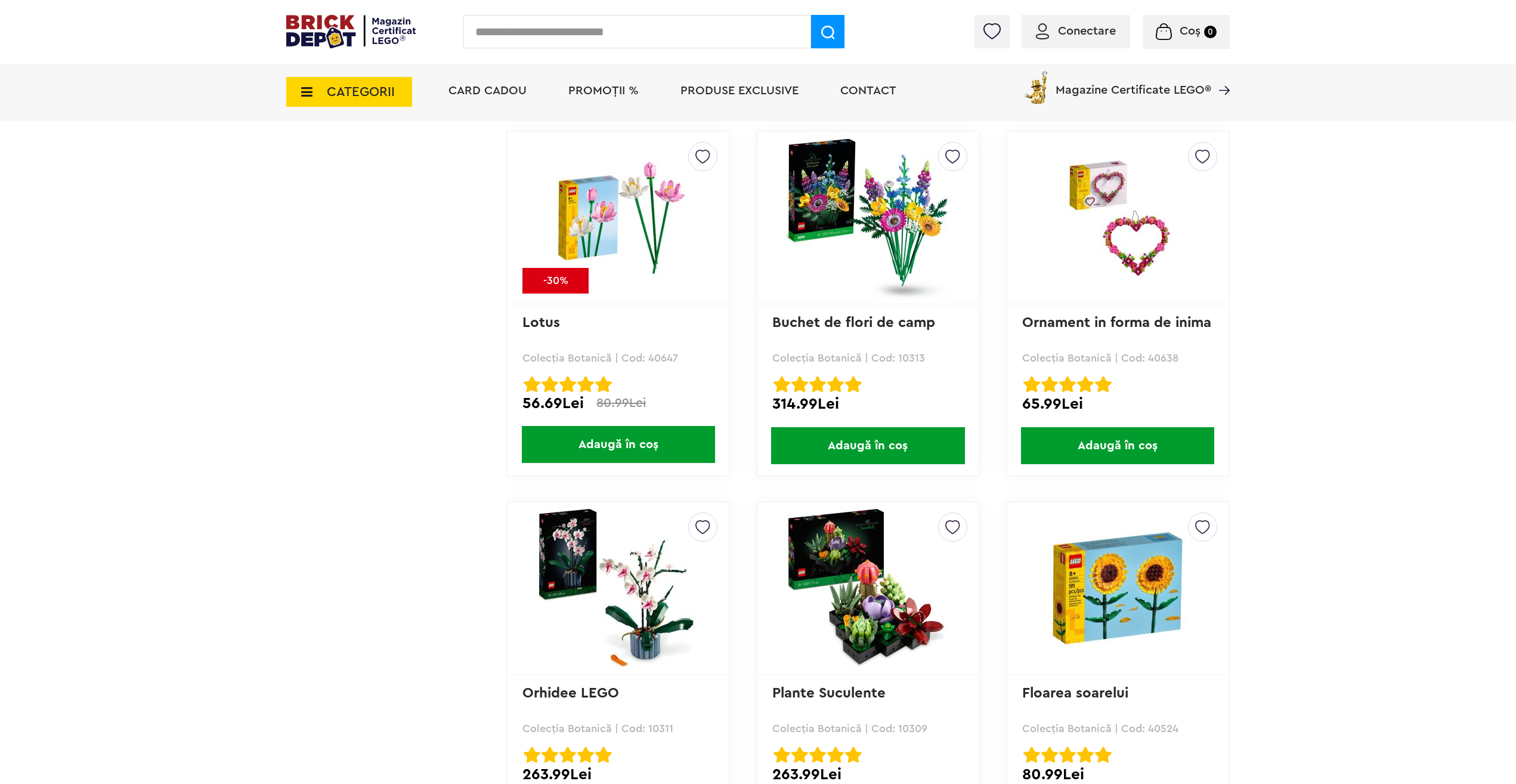
click at [356, 96] on span "CATEGORII" at bounding box center [360, 91] width 68 height 14
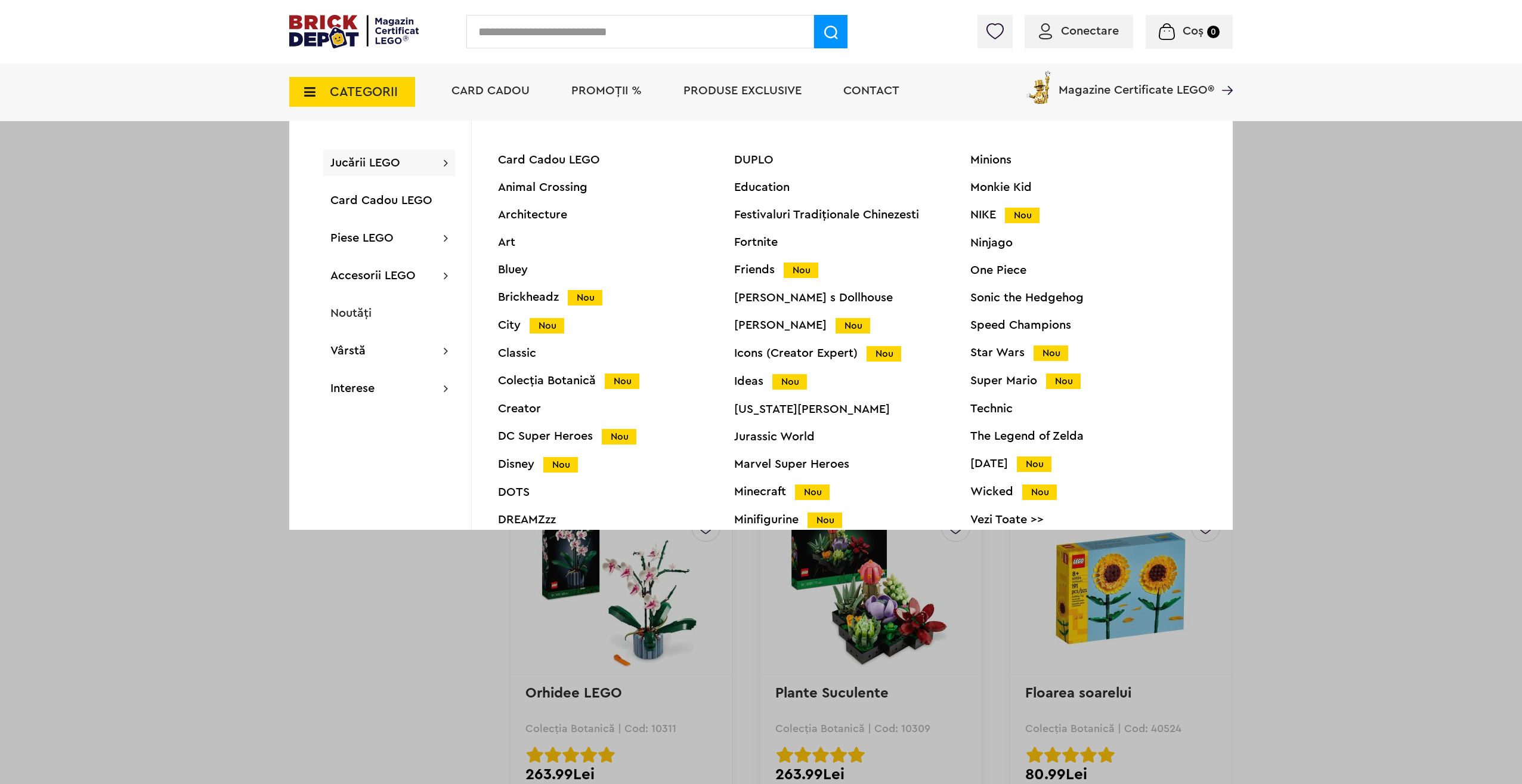
click at [759, 515] on div "Minifigurine Nou" at bounding box center [852, 520] width 236 height 13
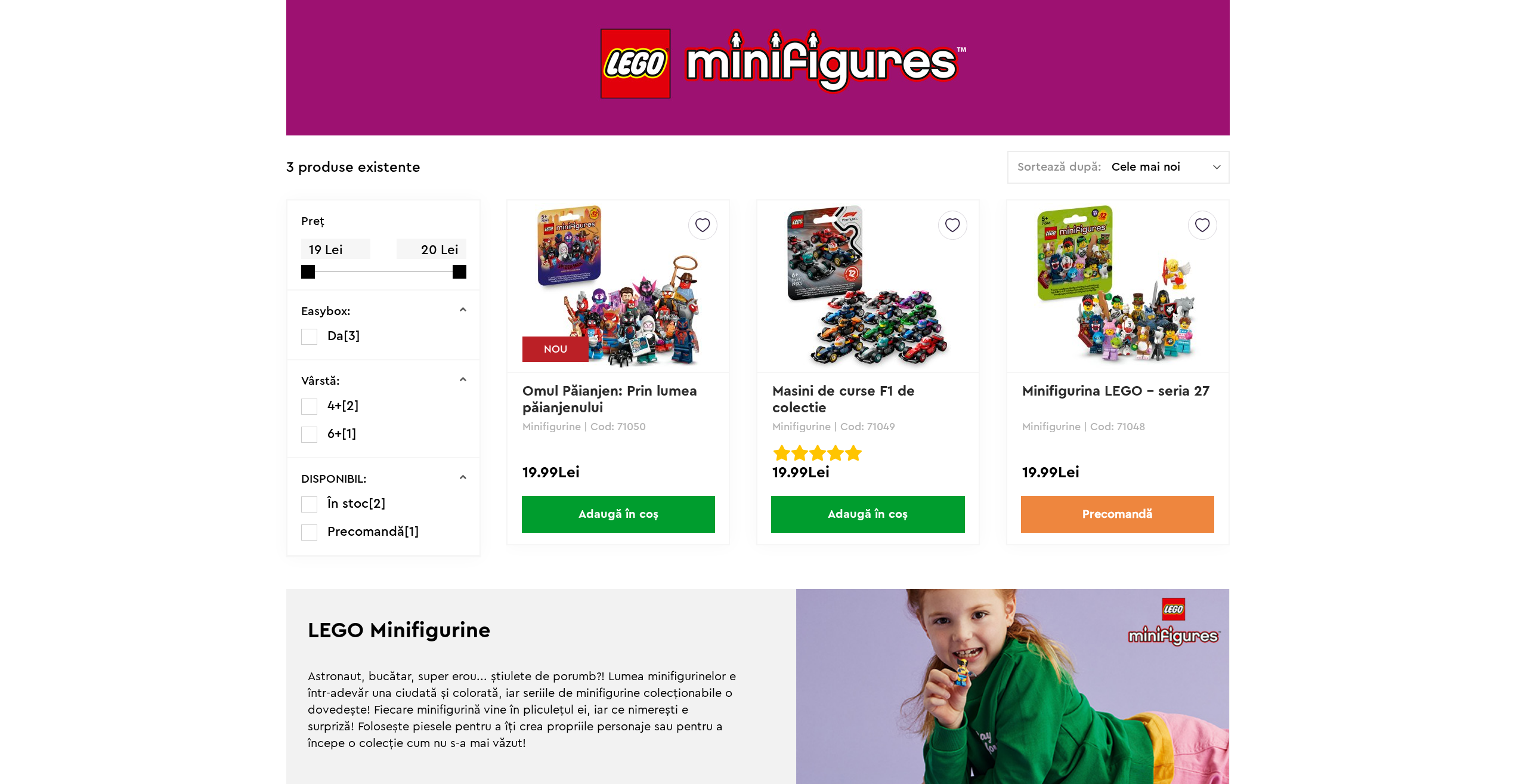
scroll to position [239, 0]
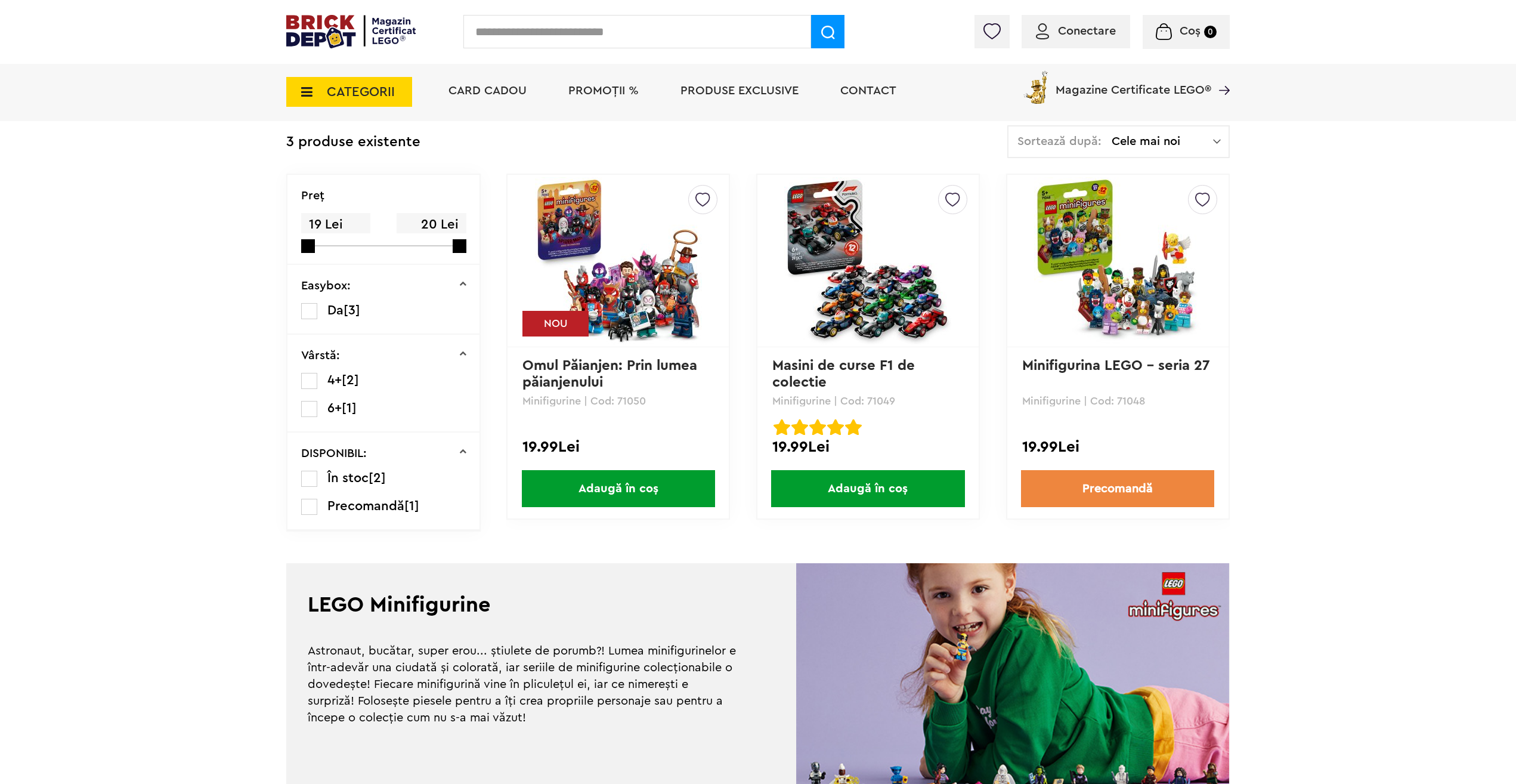
click at [609, 269] on img at bounding box center [619, 260] width 167 height 167
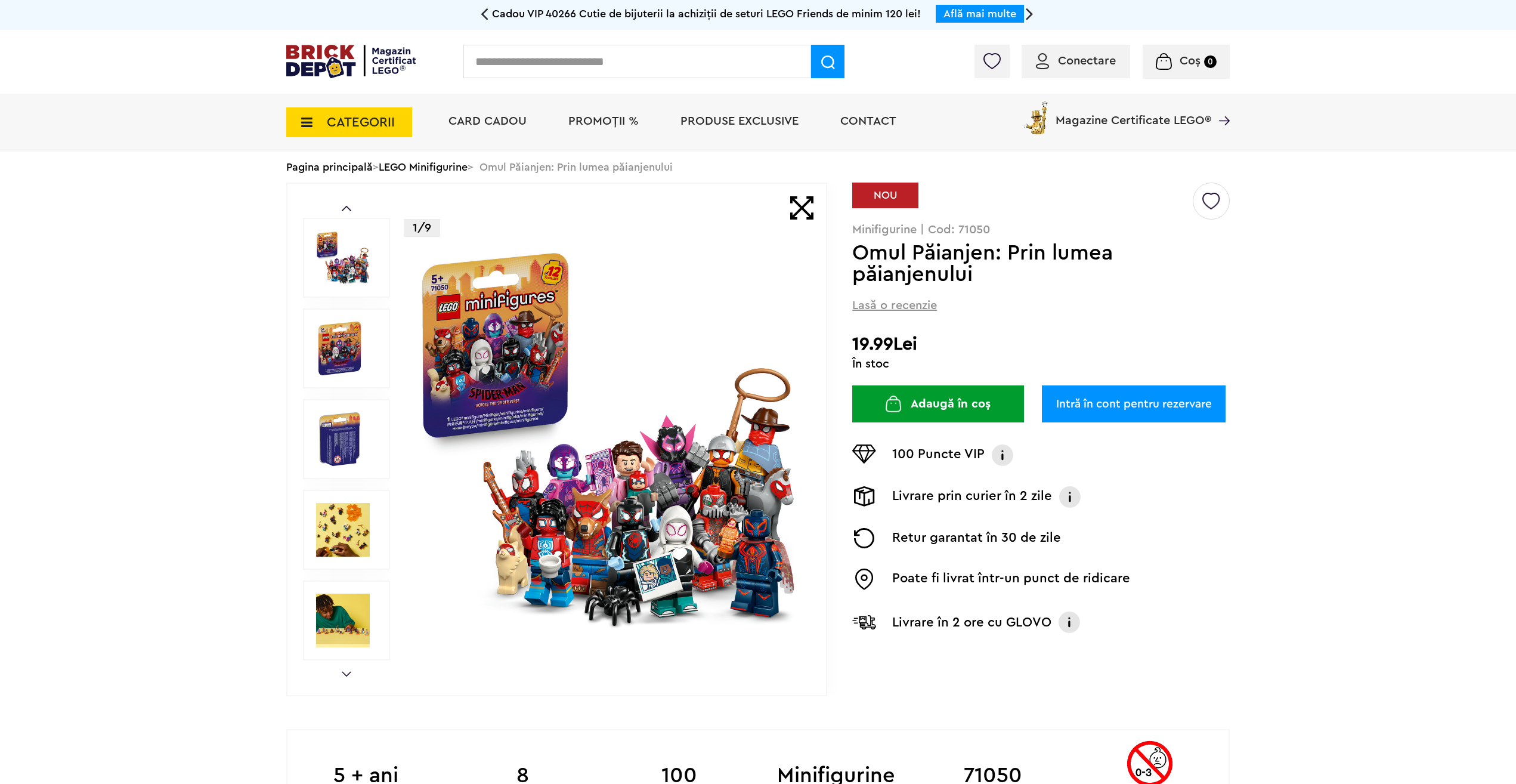
drag, startPoint x: 0, startPoint y: 0, endPoint x: 208, endPoint y: 463, distance: 507.6
click at [665, 522] on img at bounding box center [608, 439] width 384 height 384
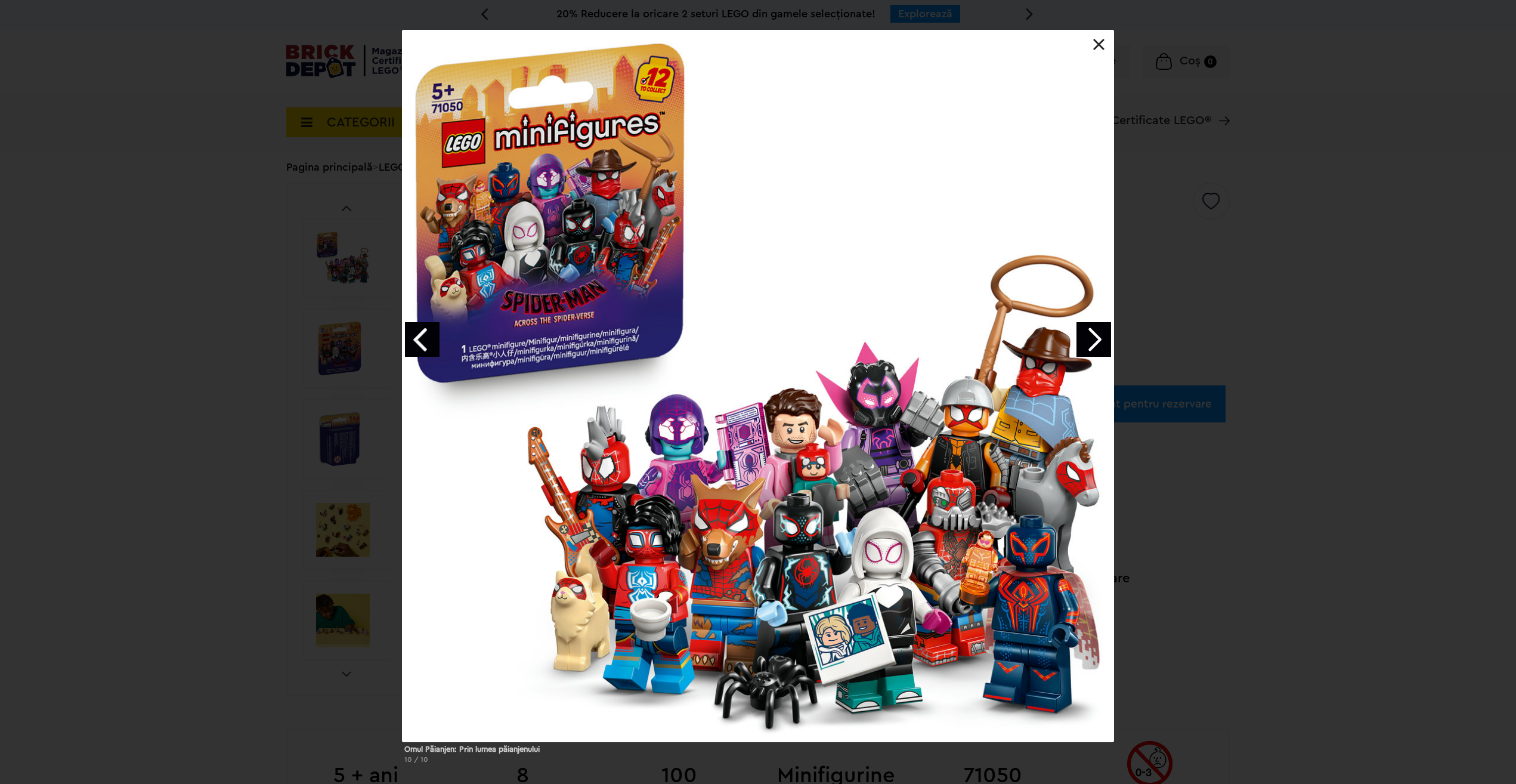
click at [1243, 284] on div "Omul Păianjen: Prin lumea păianjenului 10 / 10" at bounding box center [758, 401] width 1516 height 743
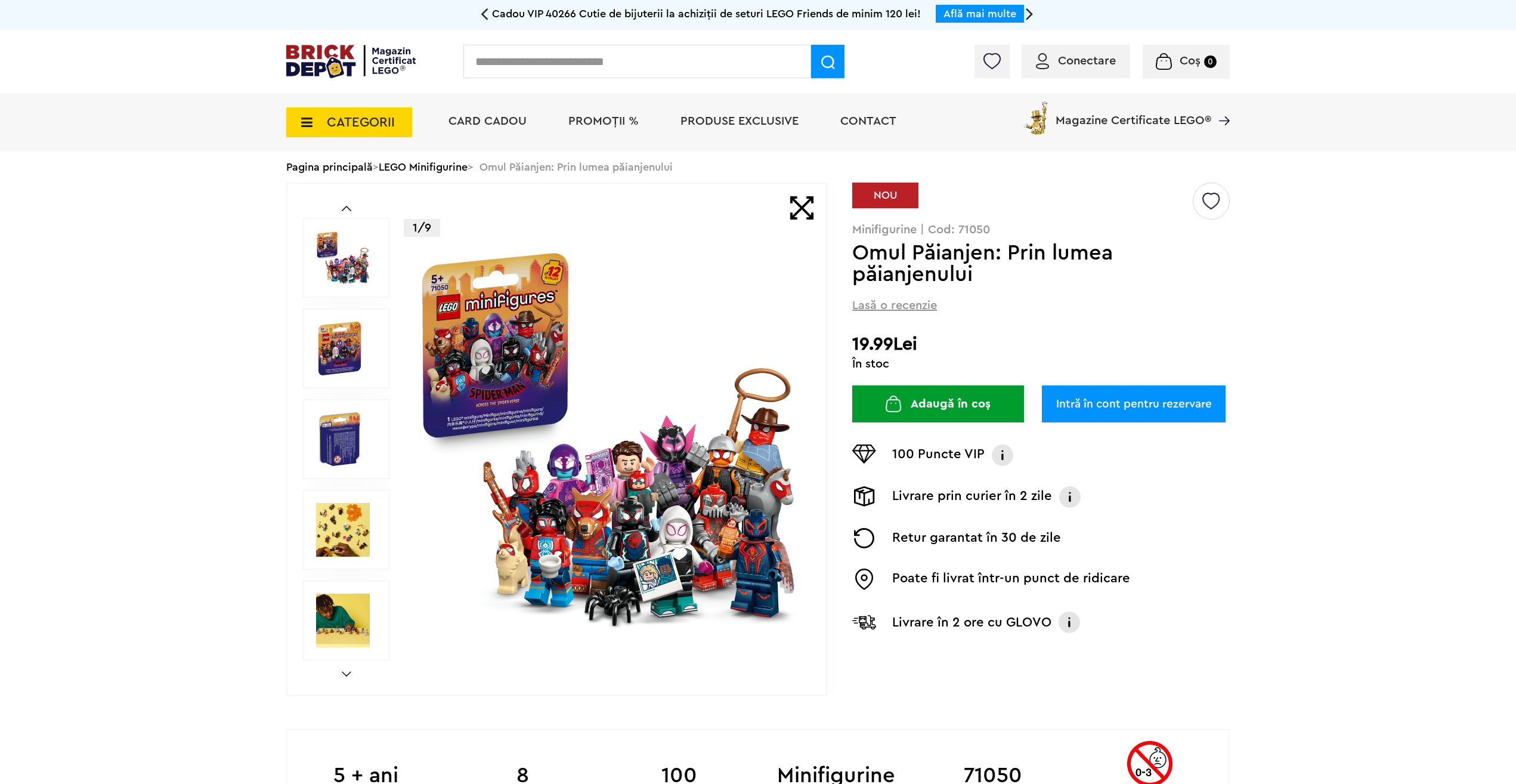
click at [320, 59] on img at bounding box center [351, 61] width 129 height 33
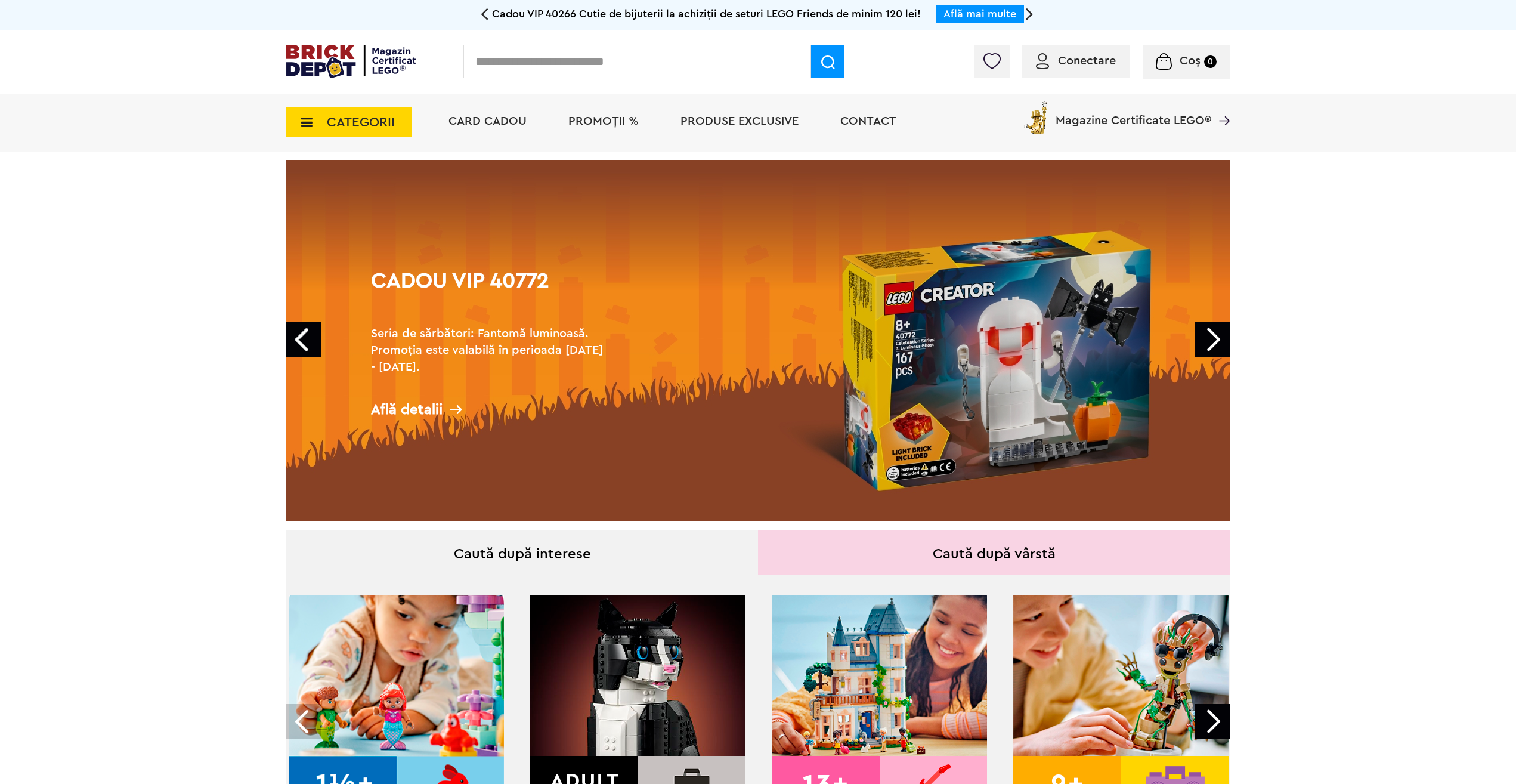
click at [319, 113] on span "CATEGORII" at bounding box center [349, 122] width 126 height 30
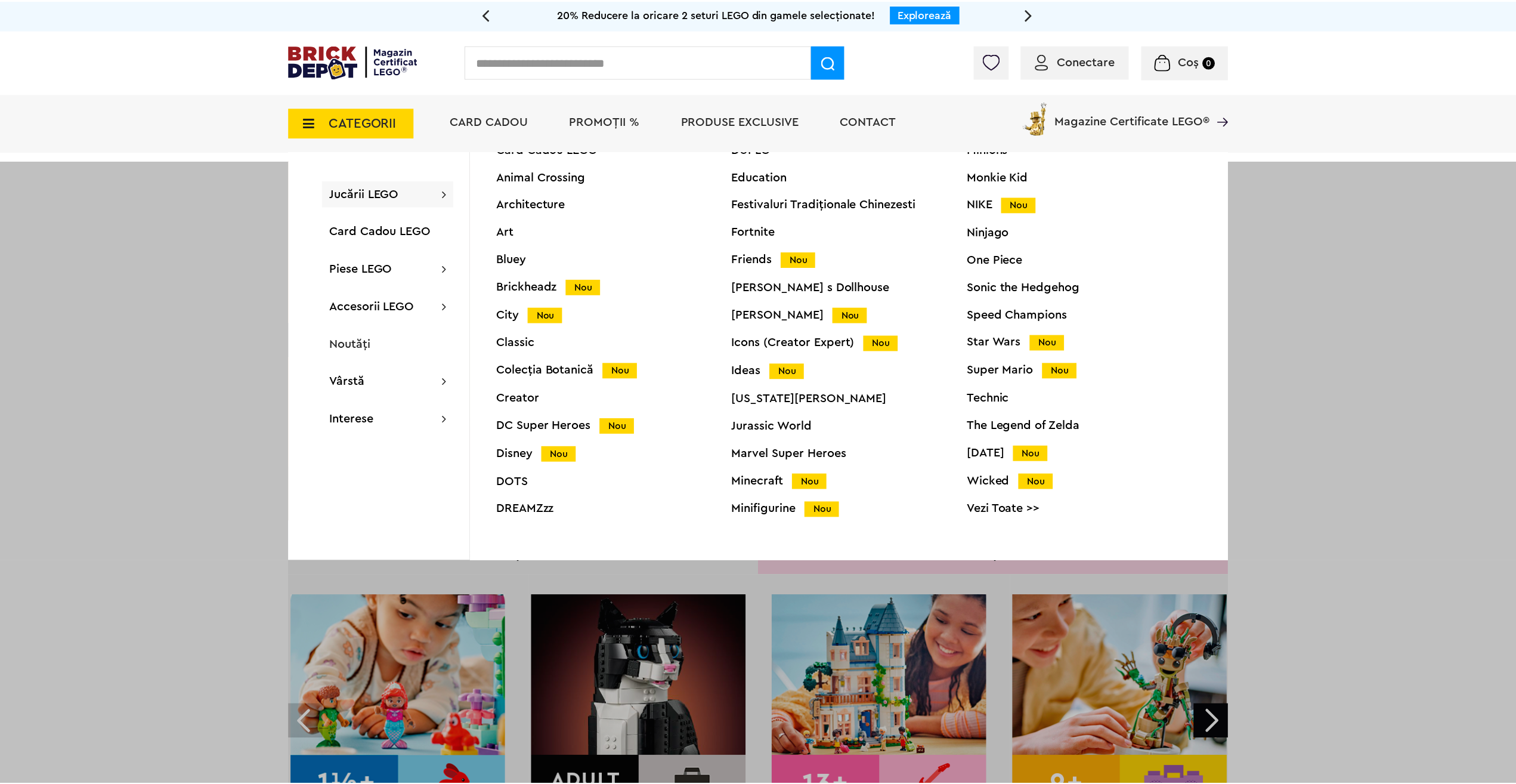
scroll to position [45, 0]
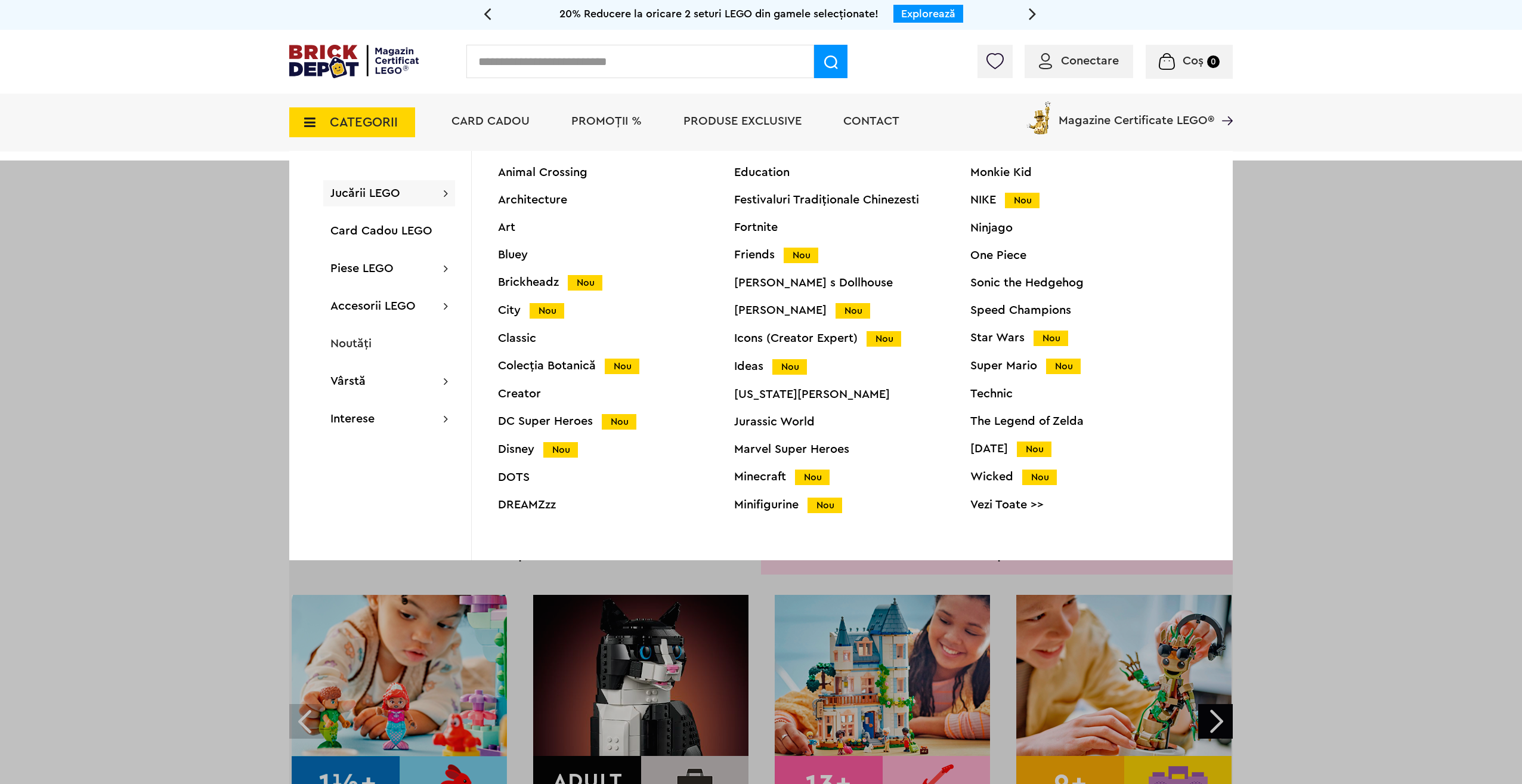
click at [980, 467] on div "Minions Monkie Kid NIKE Nou Ninjago One Piece Sonic the Hedgehog Speed Champion…" at bounding box center [1088, 333] width 236 height 387
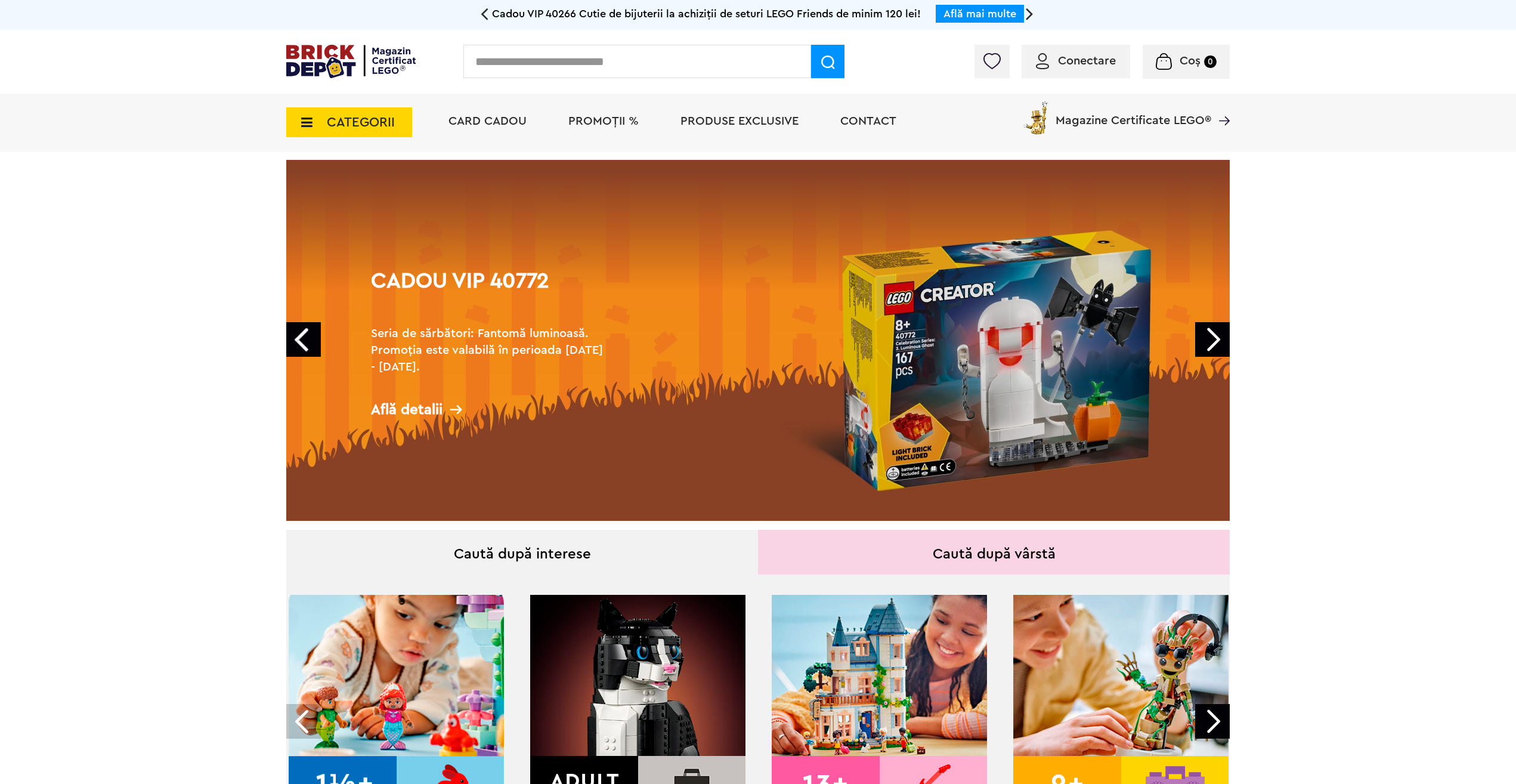
click at [397, 117] on span "CATEGORII" at bounding box center [349, 122] width 126 height 30
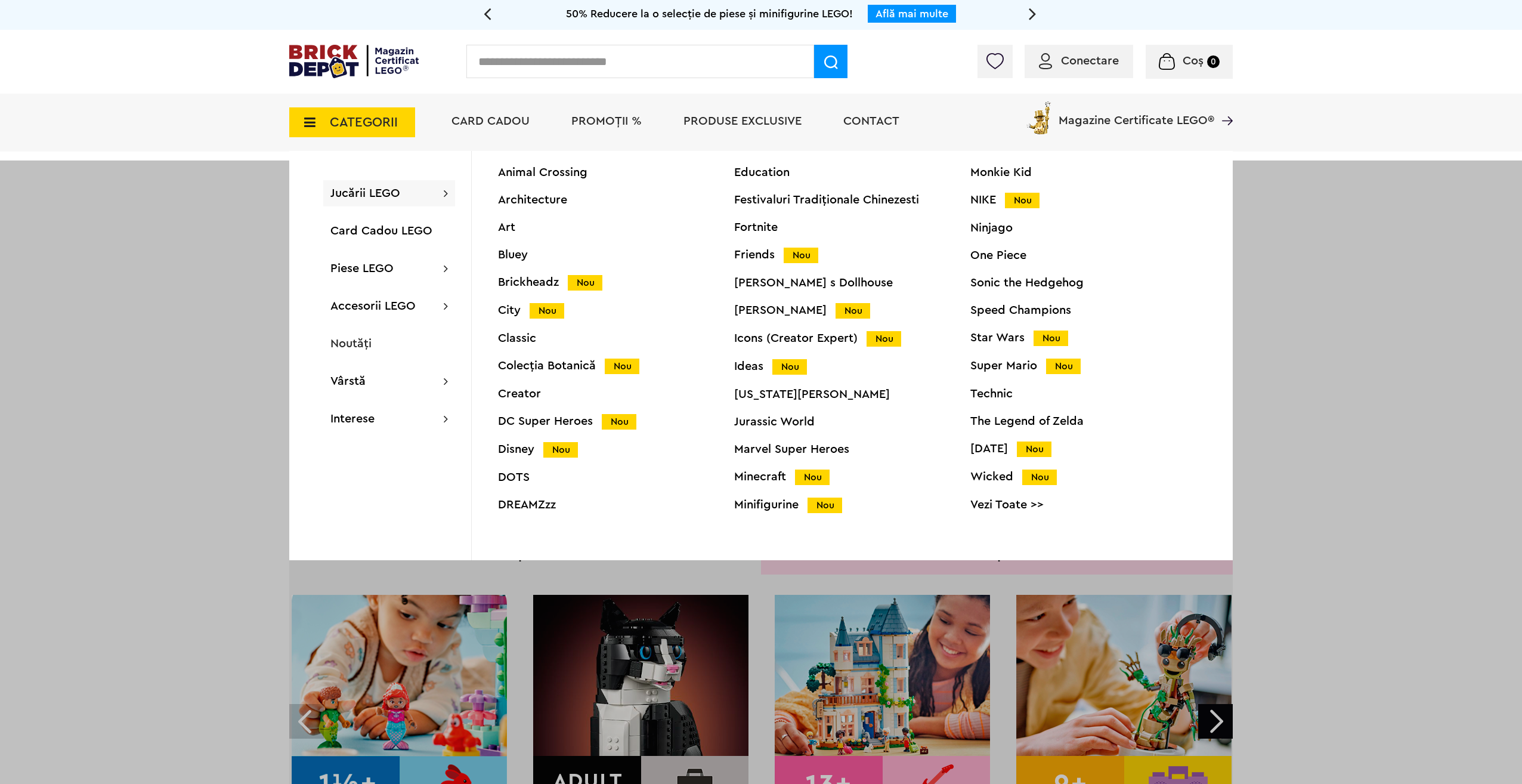
click at [992, 483] on div "Wicked Nou" at bounding box center [1088, 477] width 236 height 13
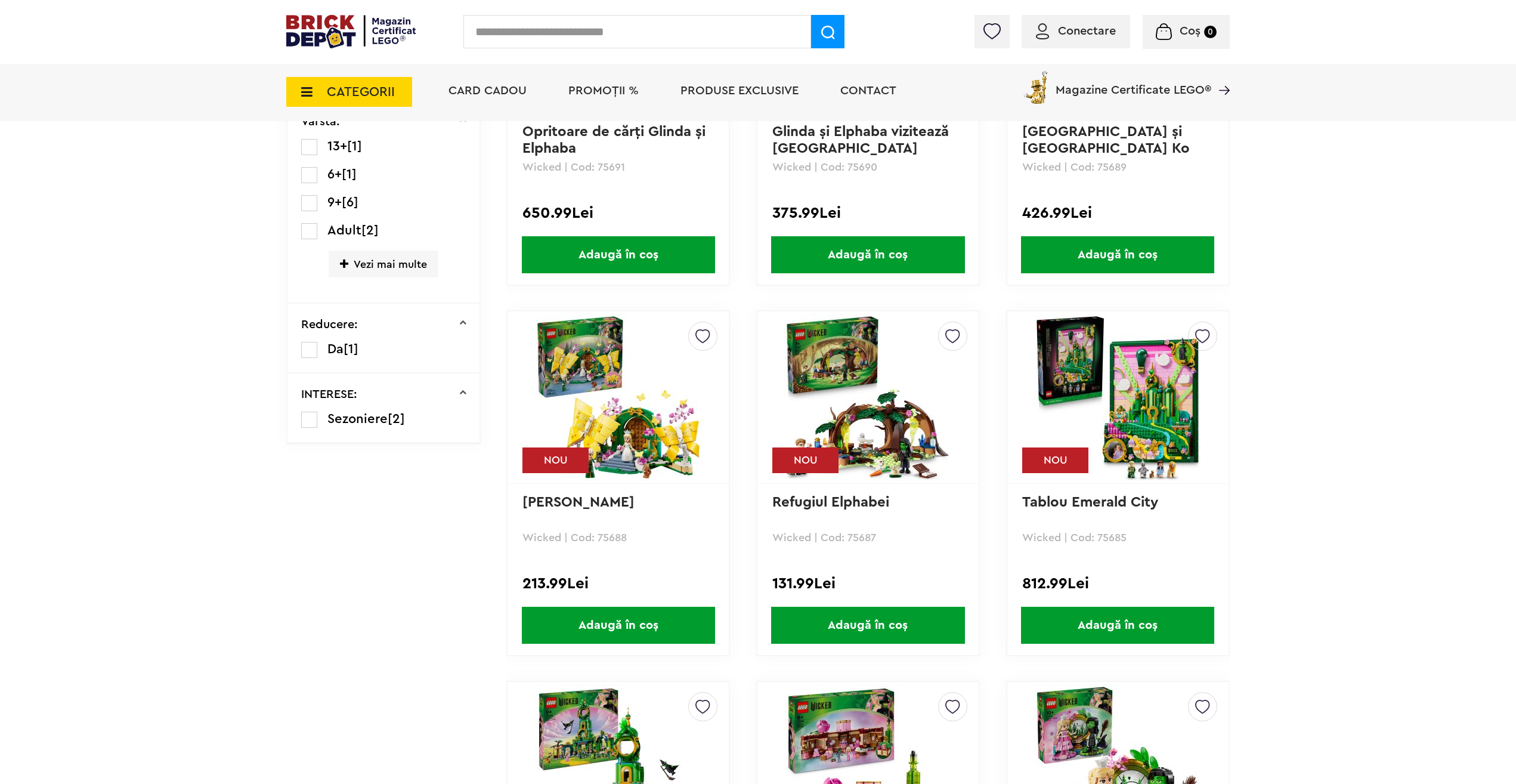
scroll to position [477, 0]
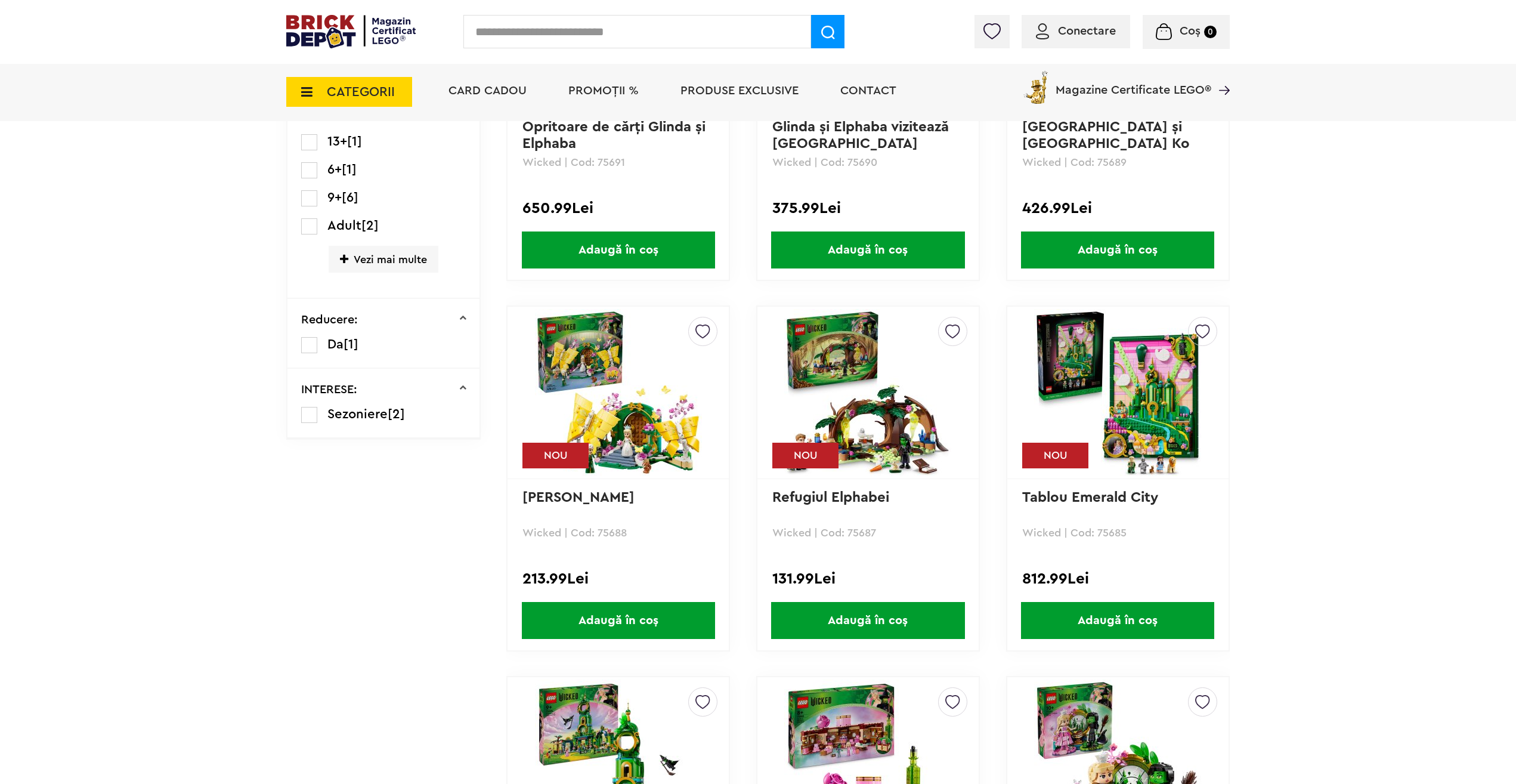
click at [857, 416] on img at bounding box center [867, 392] width 167 height 167
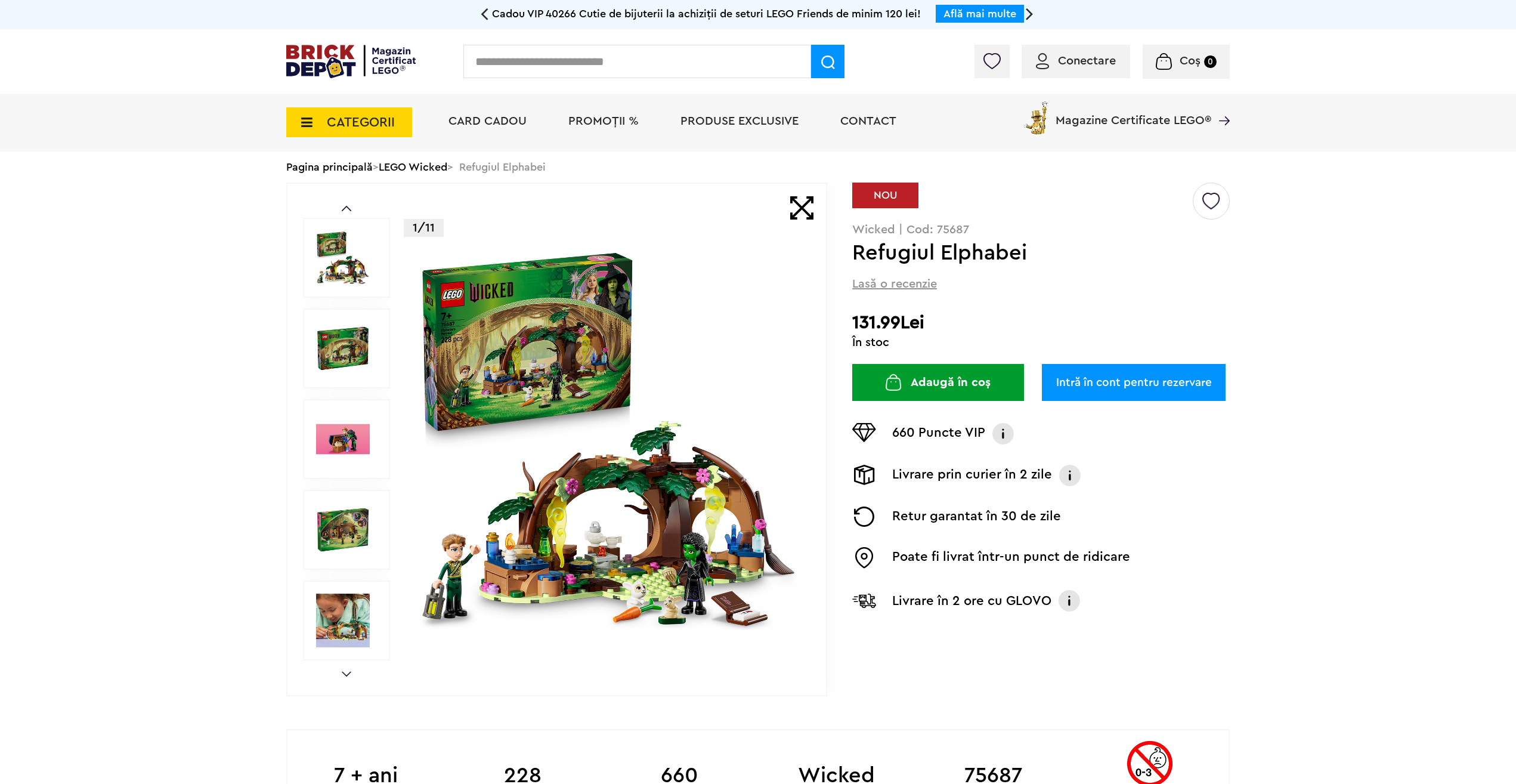
click at [571, 481] on img at bounding box center [608, 439] width 384 height 384
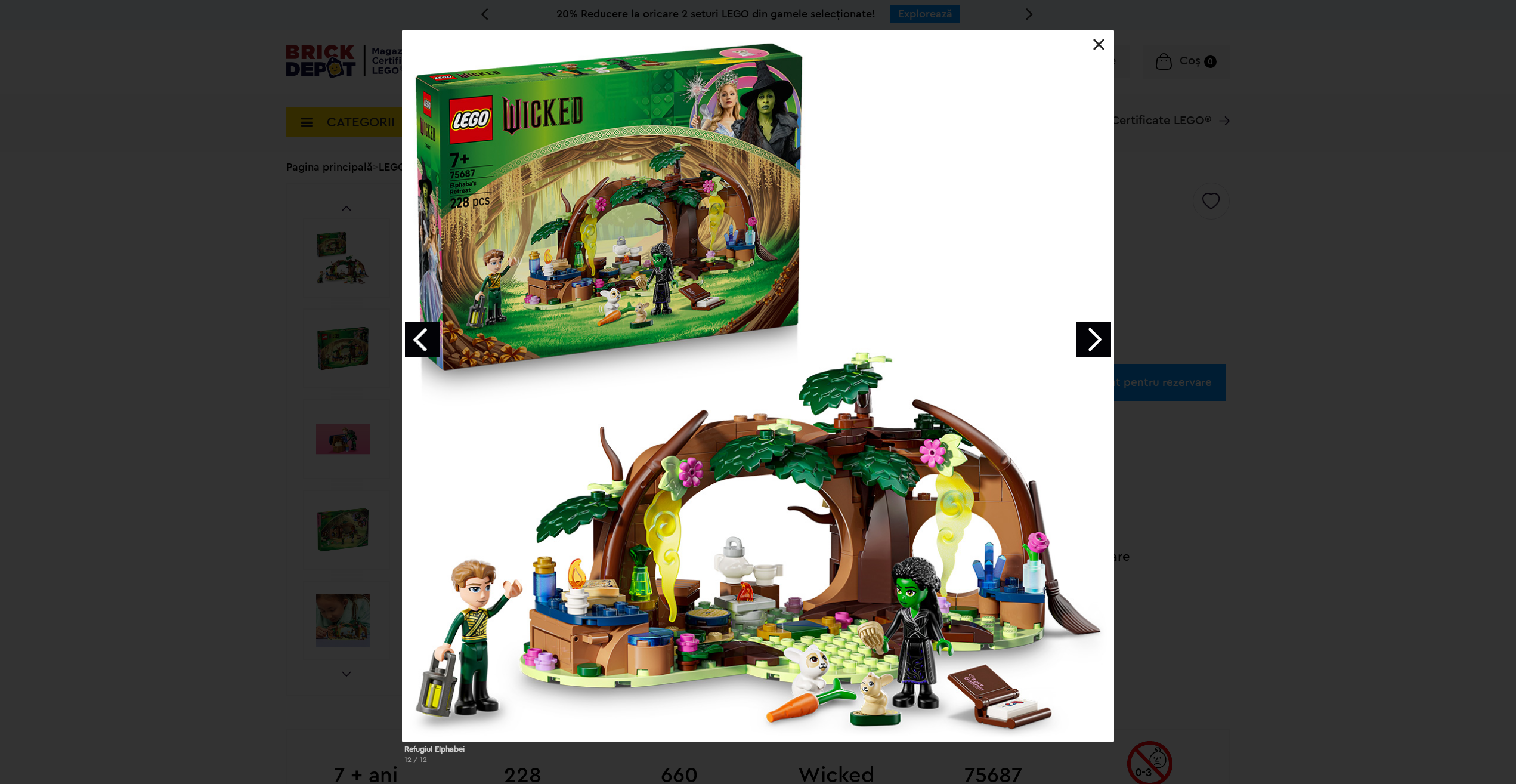
click at [106, 278] on div "Refugiul Elphabei 12 / 12" at bounding box center [758, 401] width 1516 height 743
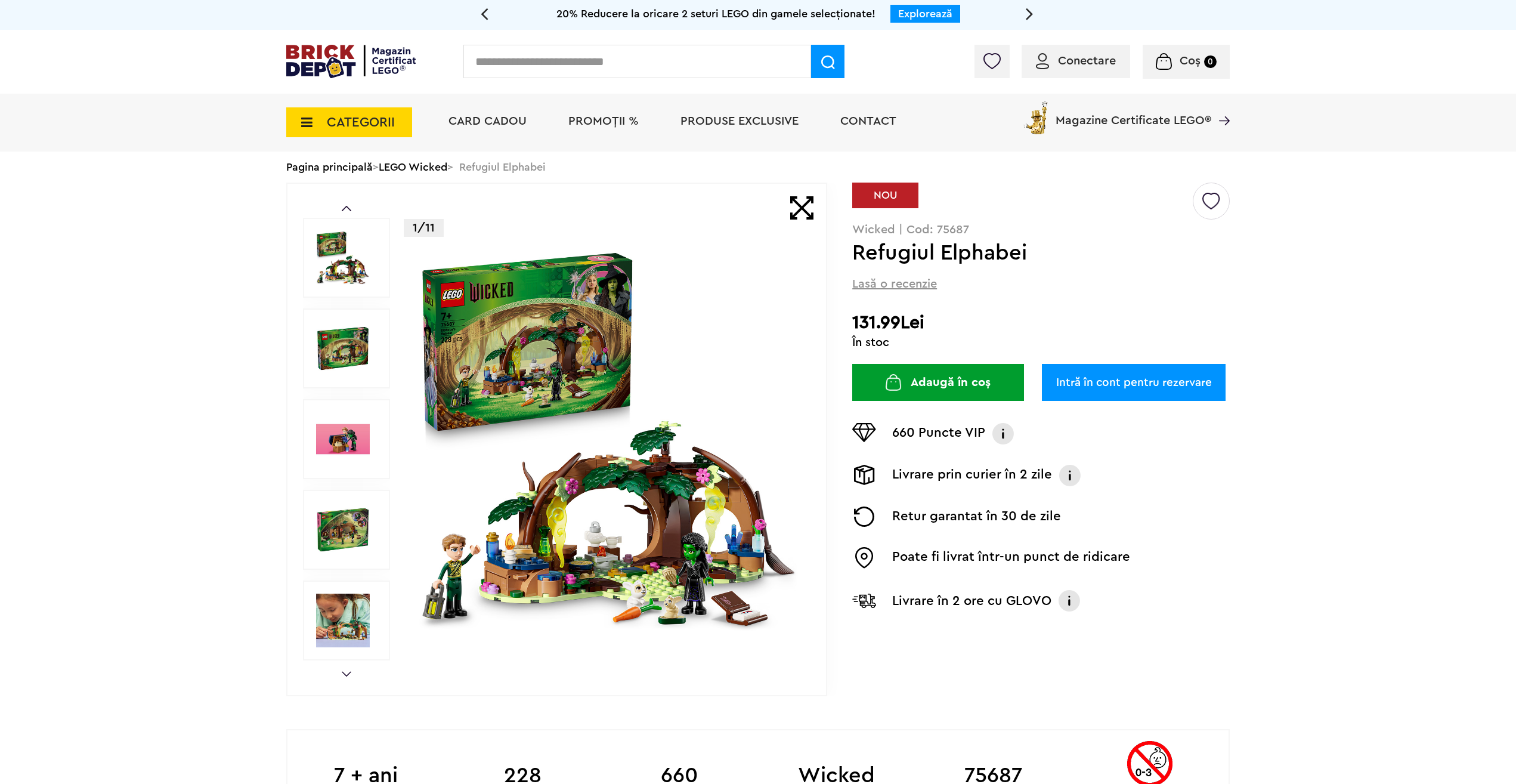
drag, startPoint x: 106, startPoint y: 278, endPoint x: 148, endPoint y: 207, distance: 82.5
click at [624, 556] on img at bounding box center [608, 439] width 384 height 384
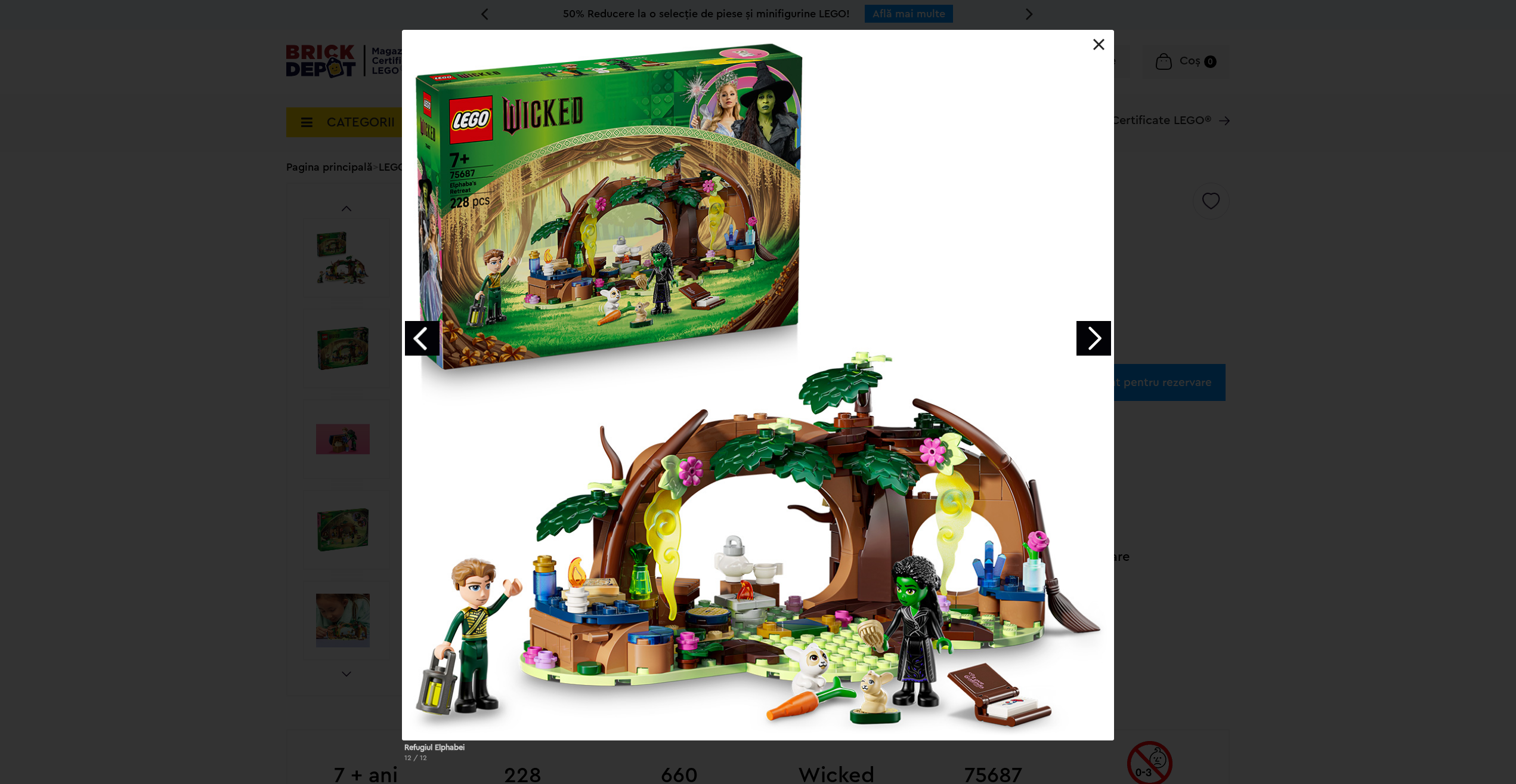
click at [175, 458] on div "Refugiul Elphabei 12 / 12" at bounding box center [758, 401] width 1516 height 741
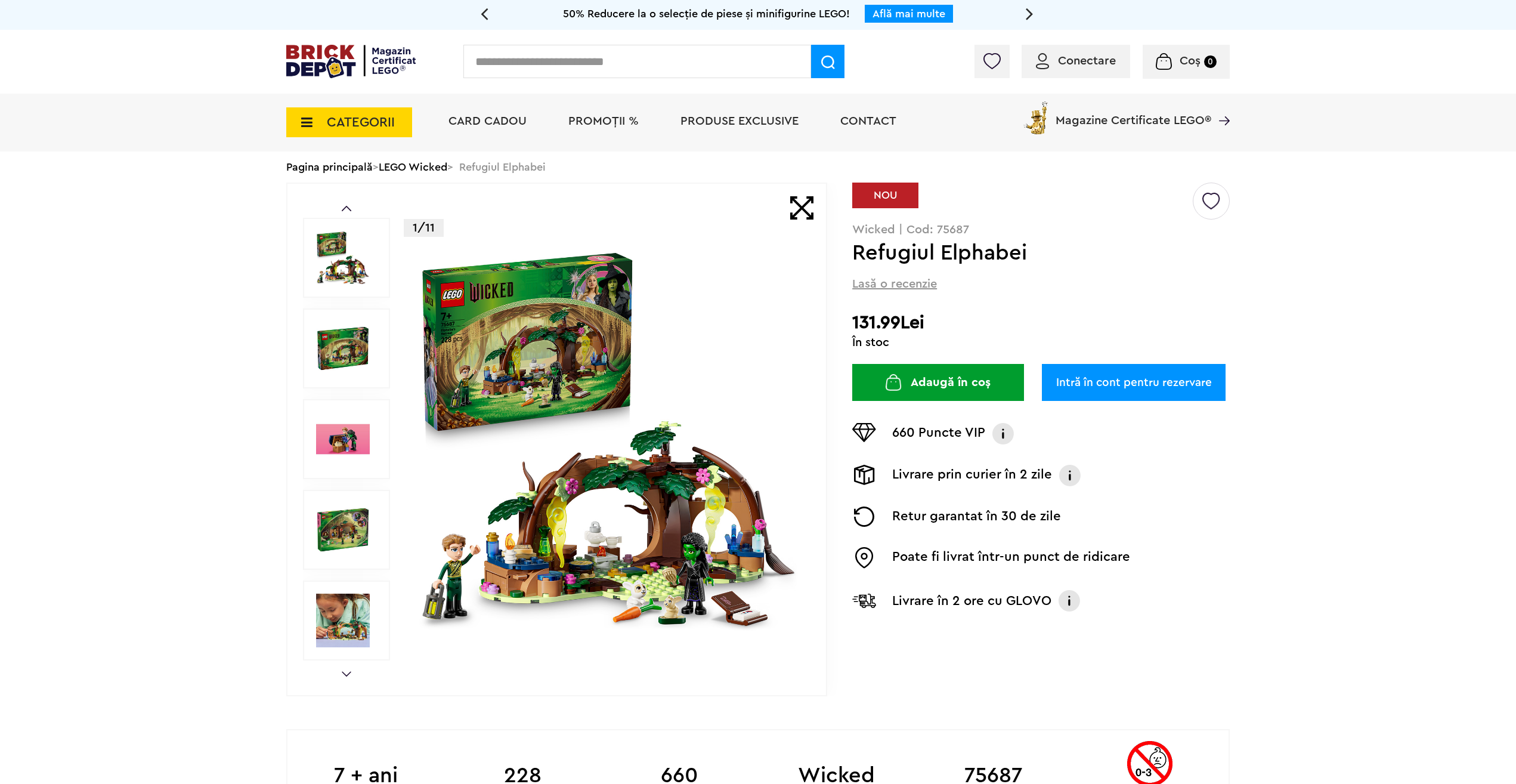
click at [630, 468] on img at bounding box center [608, 439] width 384 height 384
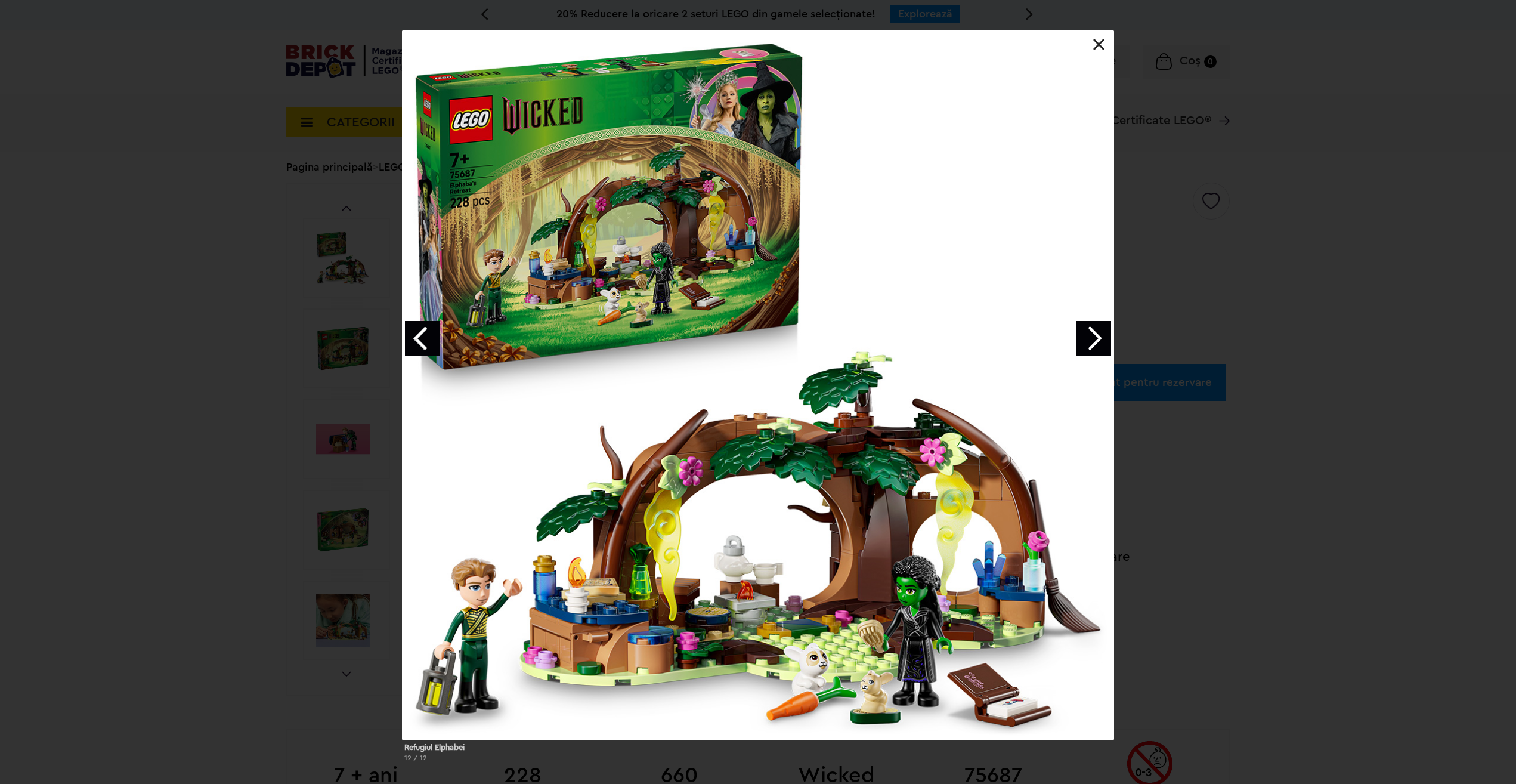
click at [1102, 328] on link "Next image" at bounding box center [1094, 338] width 34 height 34
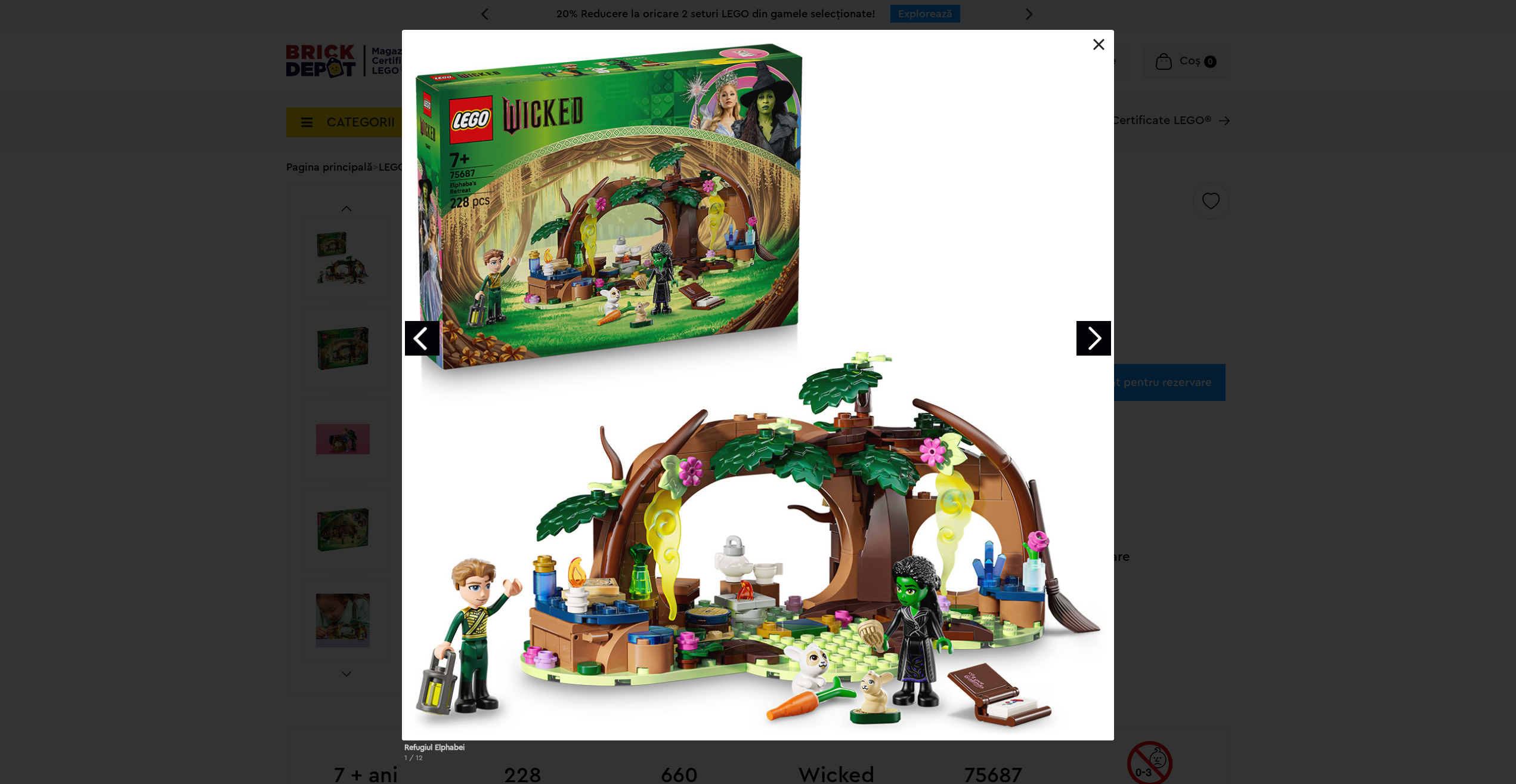
click at [1099, 327] on link "Next image" at bounding box center [1094, 338] width 34 height 34
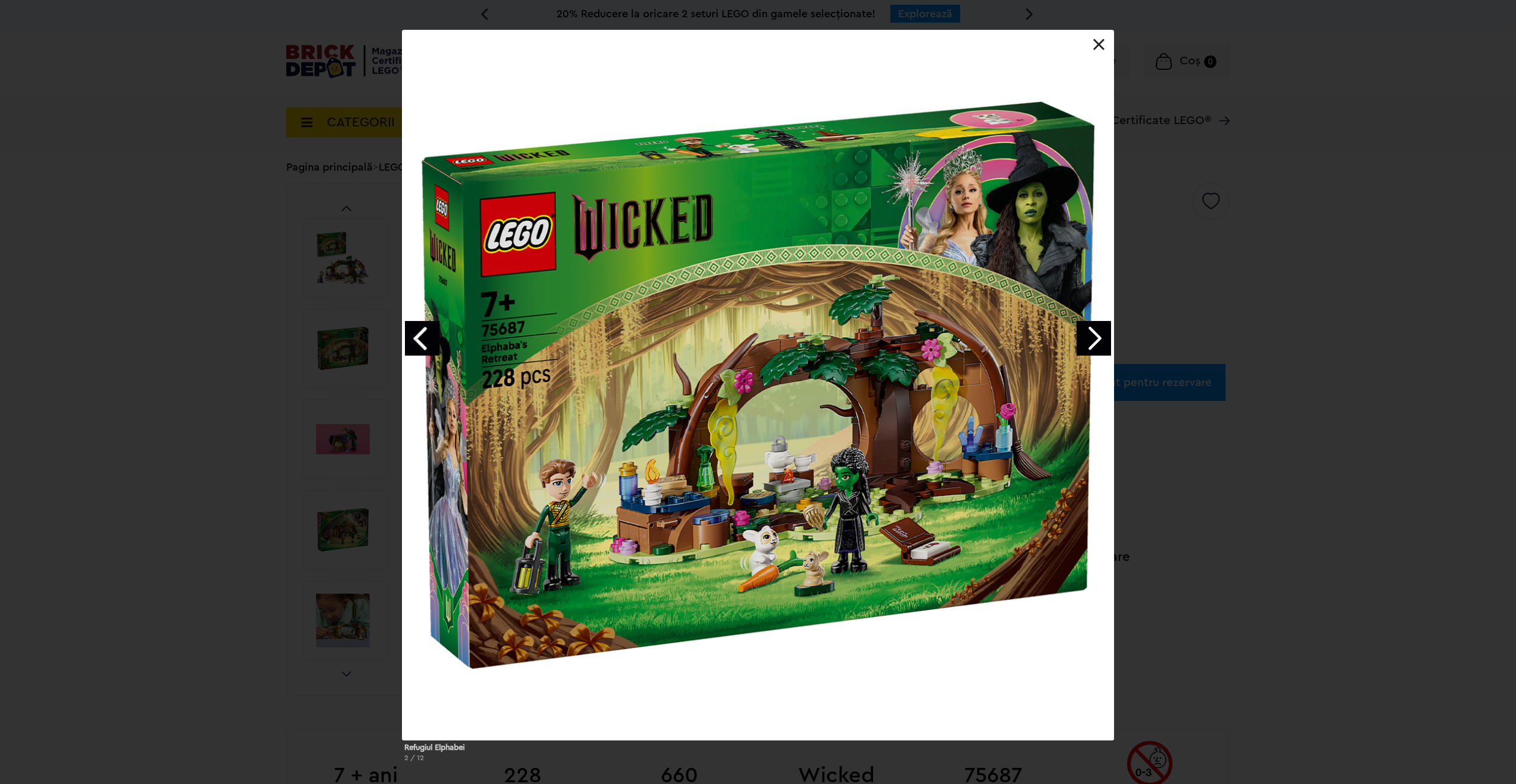
click at [1394, 284] on div "Refugiul Elphabei 2 / 12" at bounding box center [758, 401] width 1516 height 741
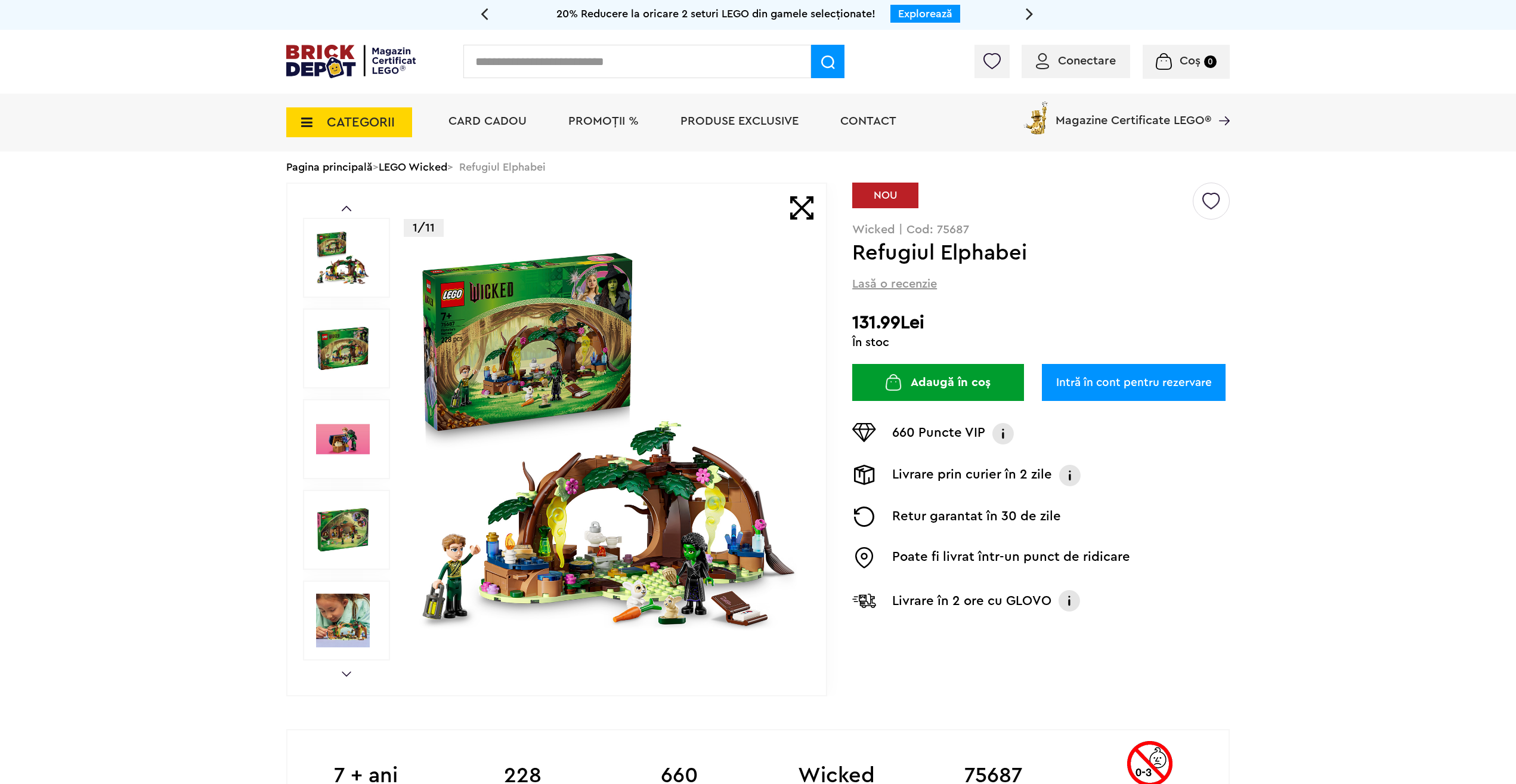
click at [308, 164] on link "Pagina principală" at bounding box center [330, 167] width 87 height 11
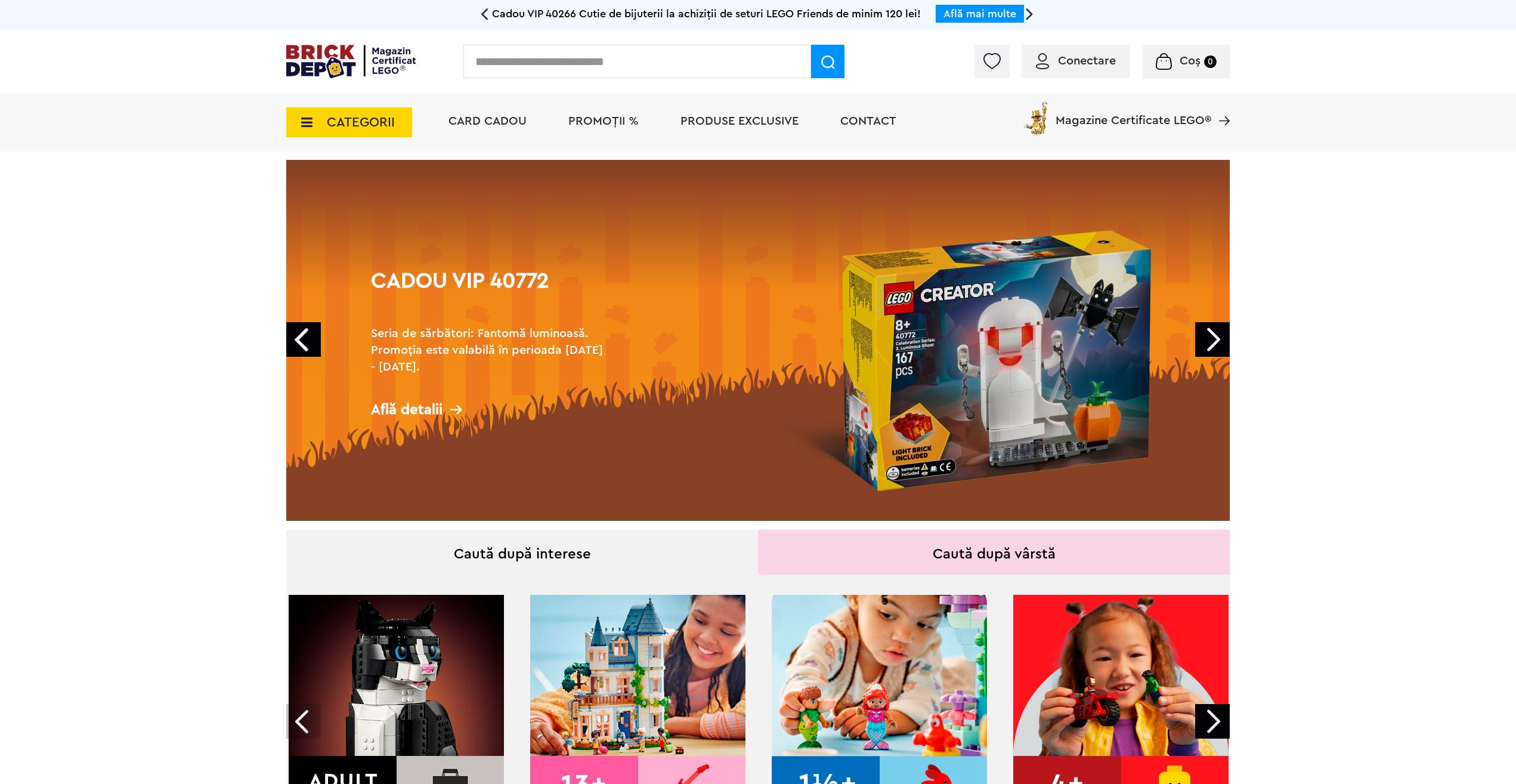
click at [352, 126] on span "CATEGORII" at bounding box center [360, 122] width 68 height 14
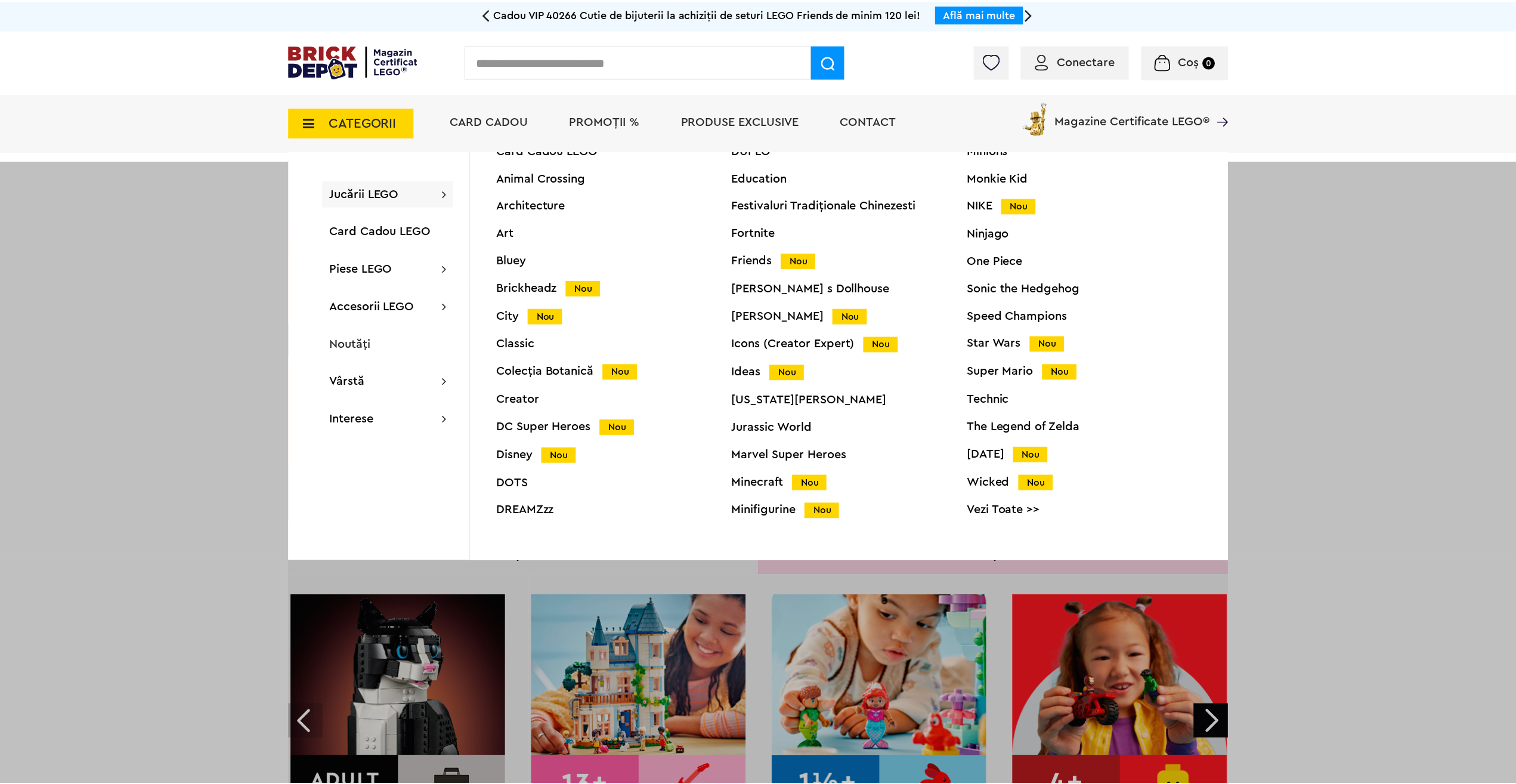
scroll to position [45, 0]
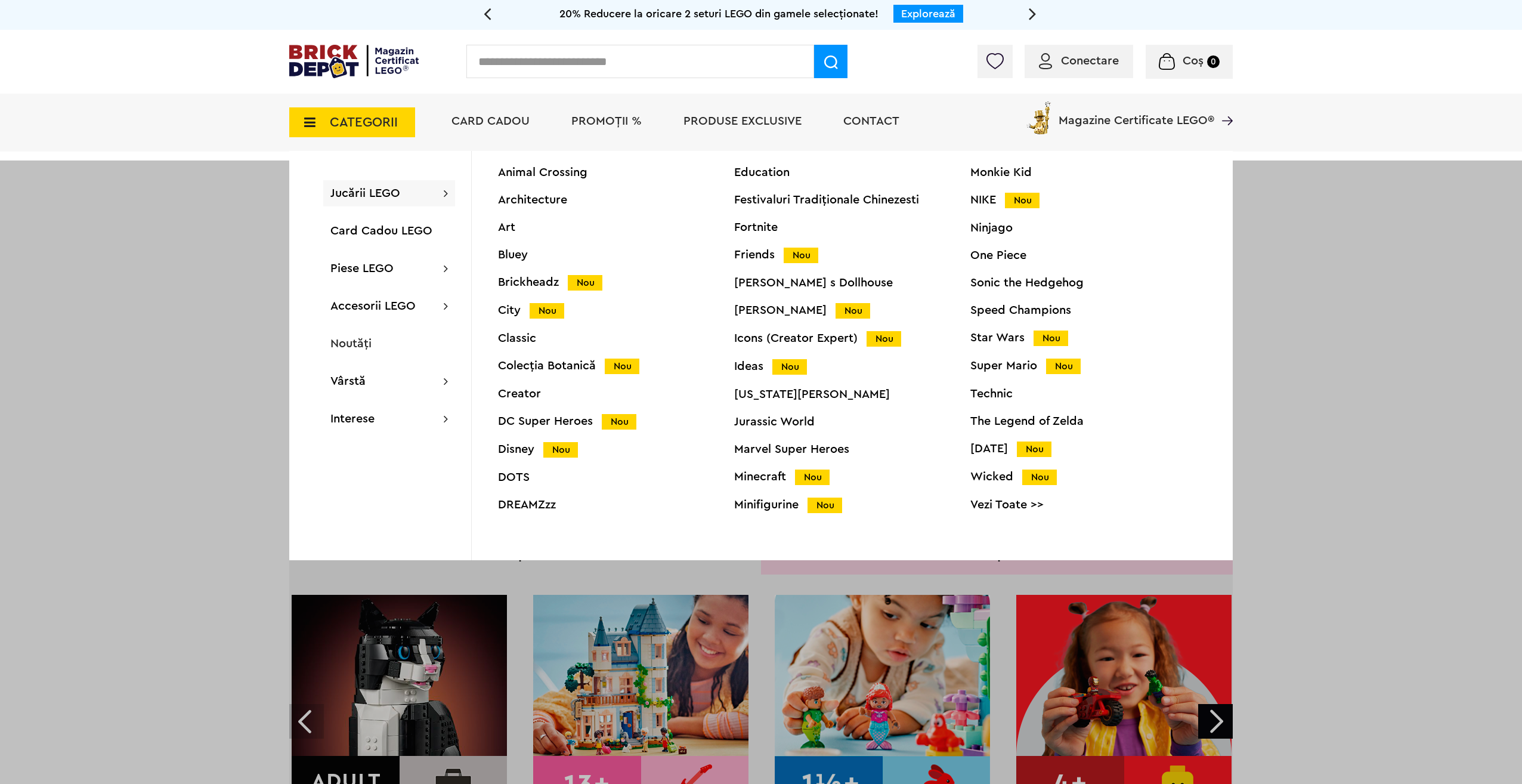
click at [997, 338] on div "Star Wars Nou" at bounding box center [1088, 338] width 236 height 13
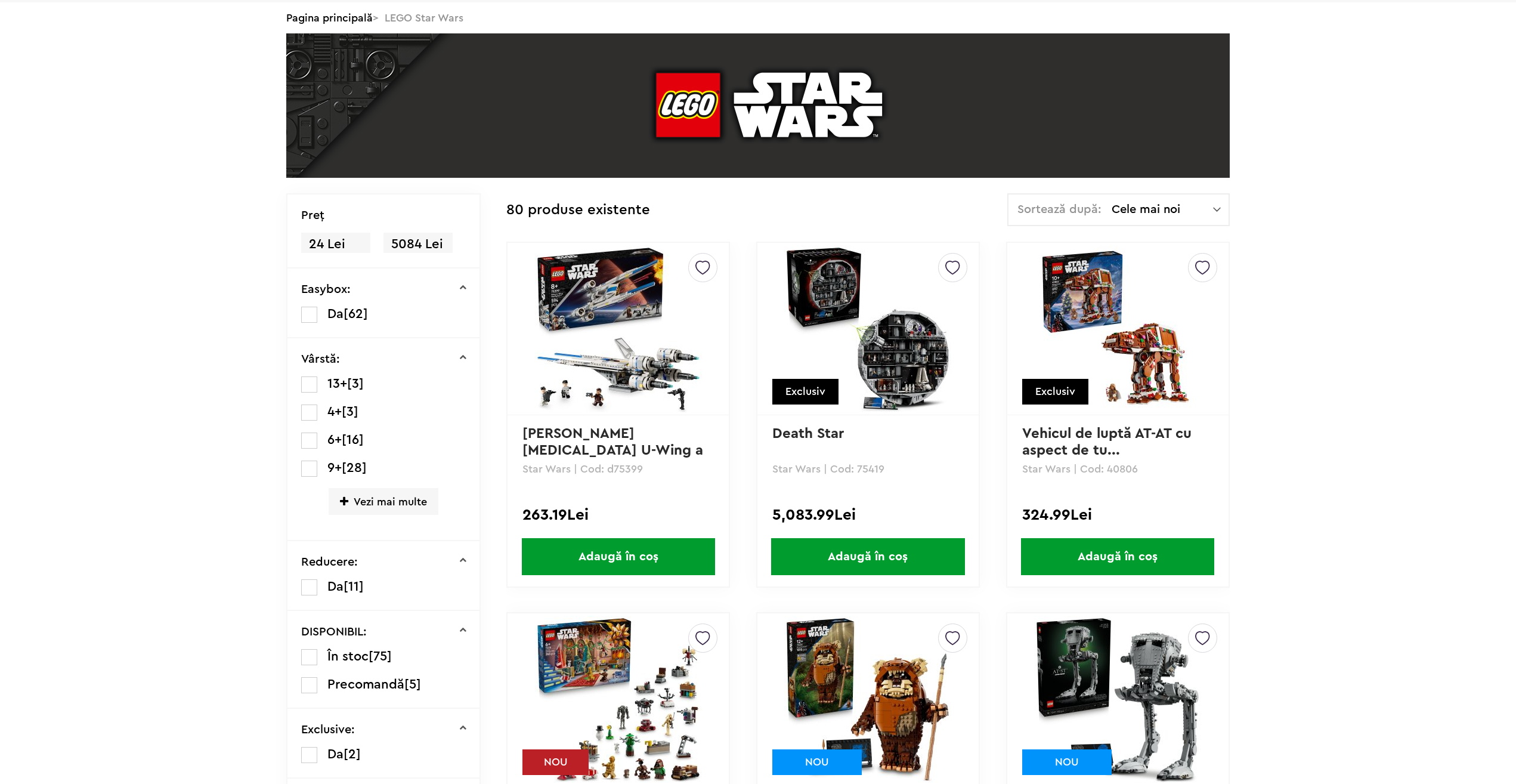
scroll to position [149, 0]
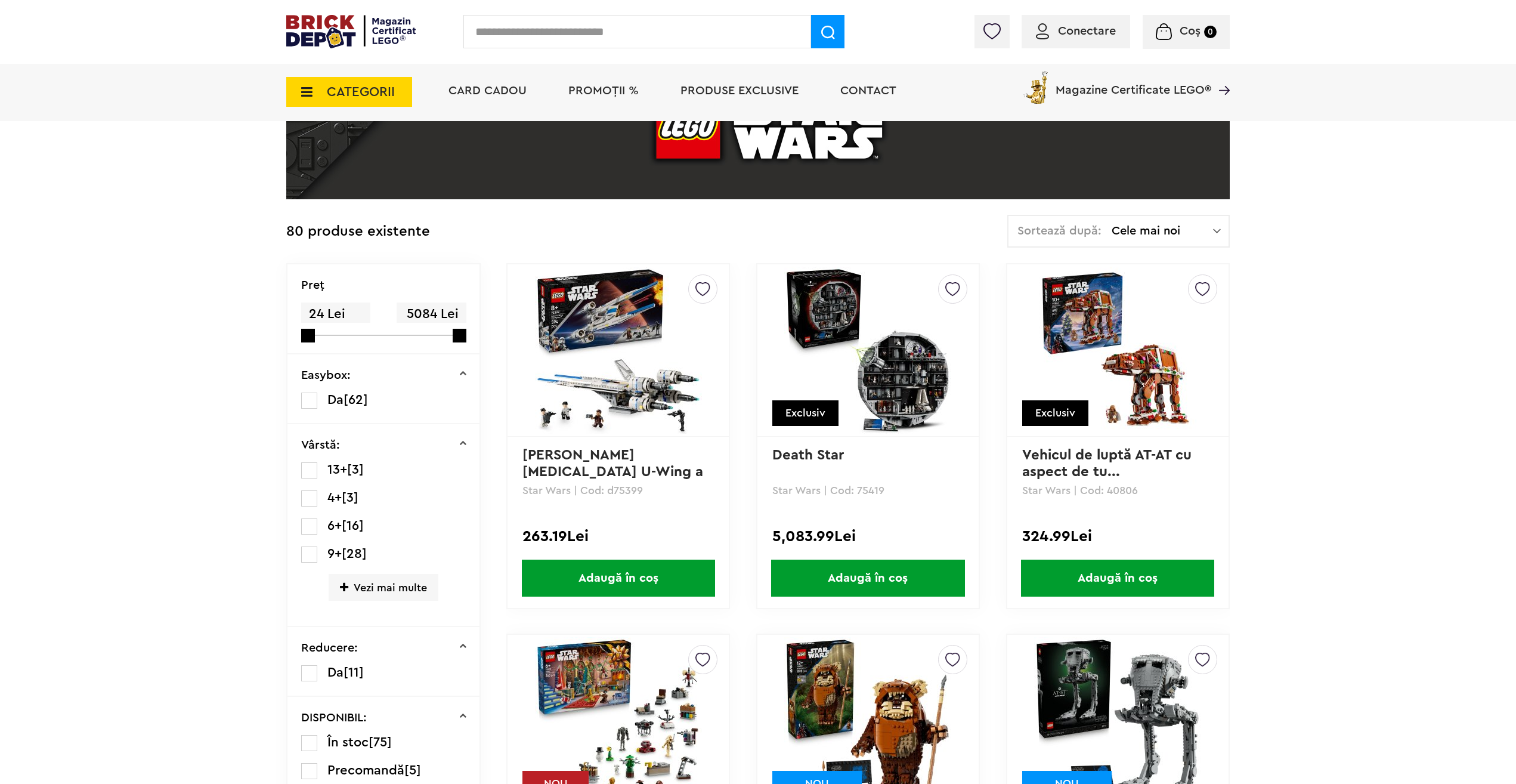
click at [836, 347] on img at bounding box center [867, 350] width 167 height 167
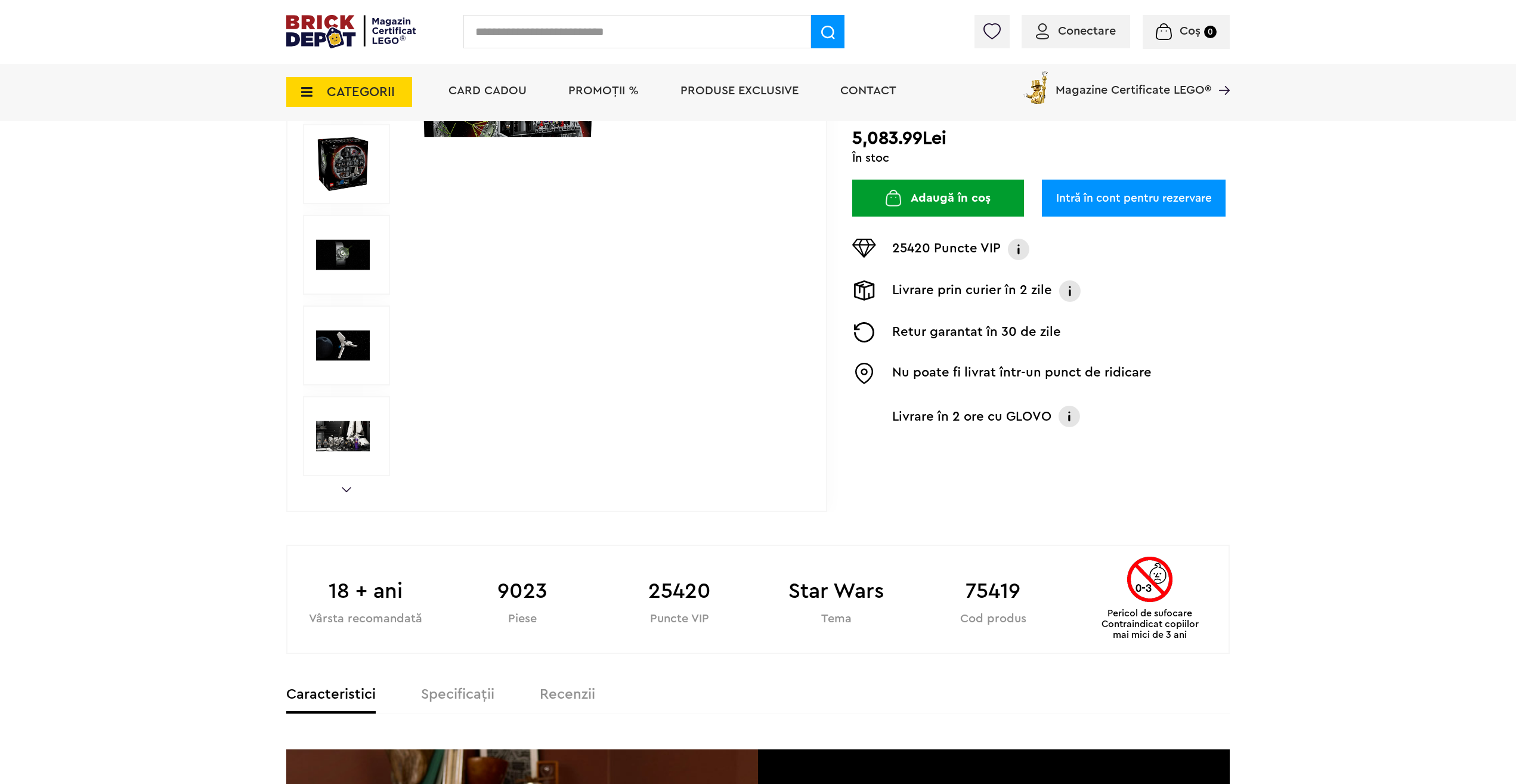
scroll to position [239, 0]
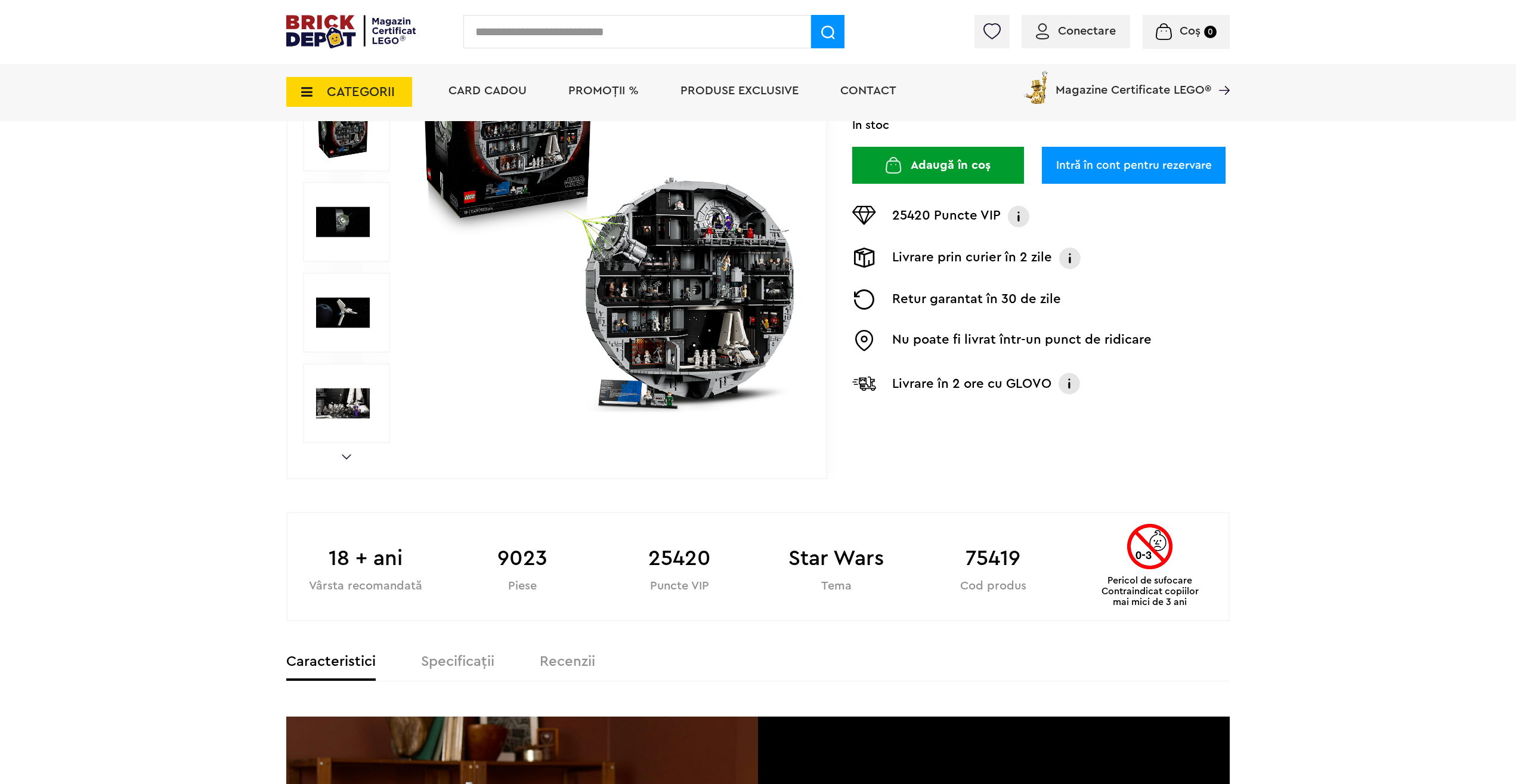
drag, startPoint x: 654, startPoint y: 448, endPoint x: 469, endPoint y: 404, distance: 190.2
drag, startPoint x: 469, startPoint y: 404, endPoint x: 87, endPoint y: 393, distance: 382.2
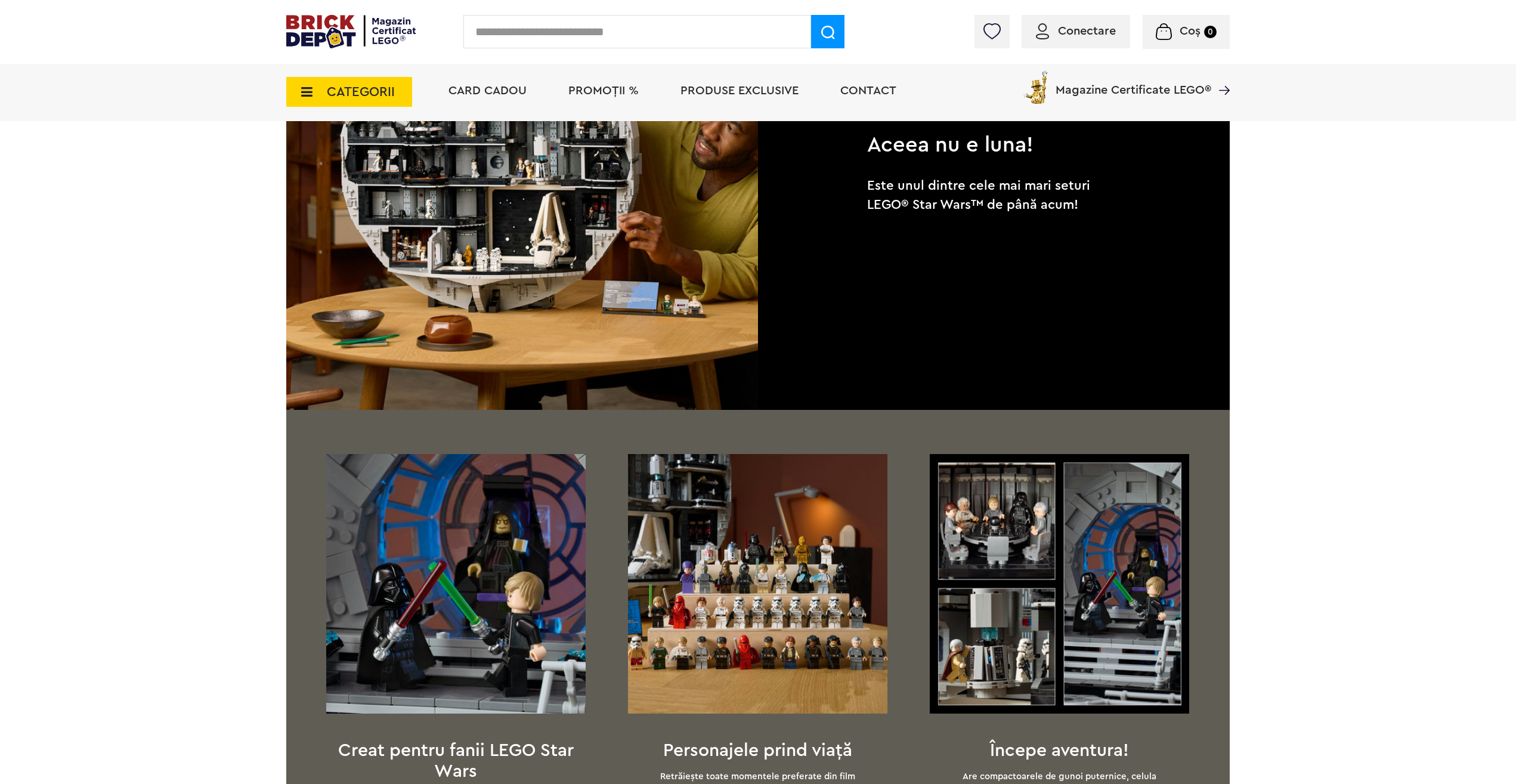
scroll to position [1014, 0]
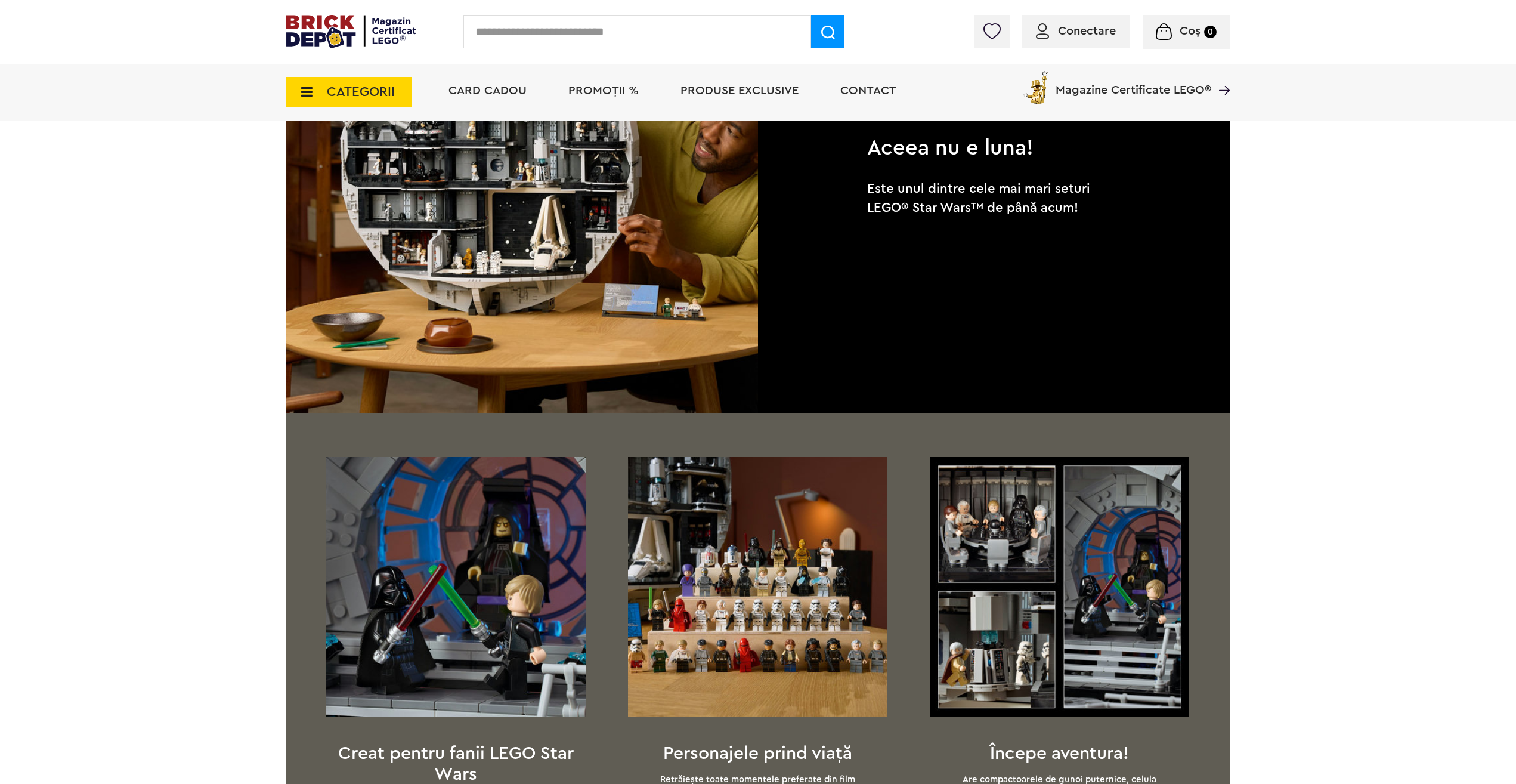
click at [488, 317] on img at bounding box center [523, 177] width 472 height 472
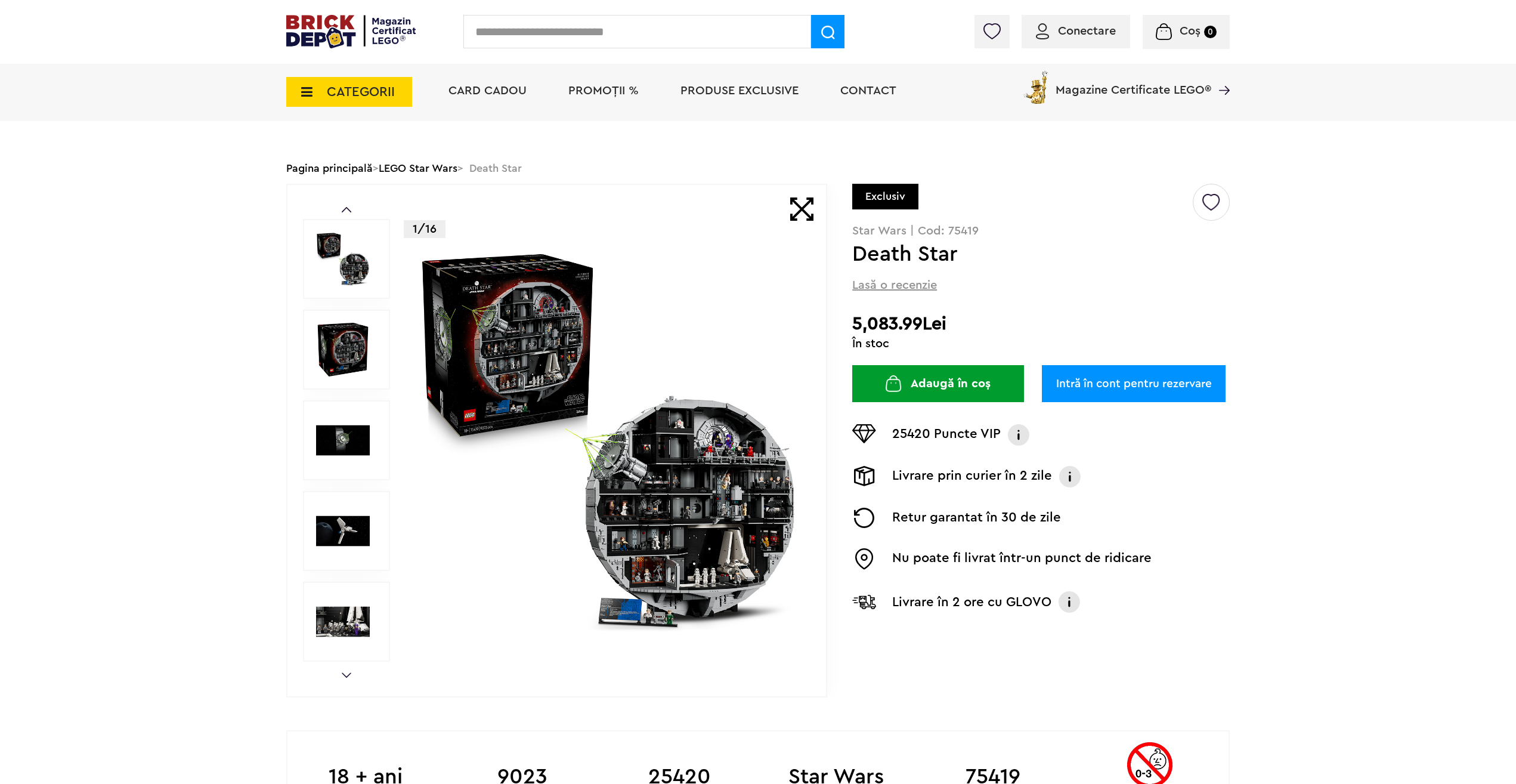
scroll to position [0, 0]
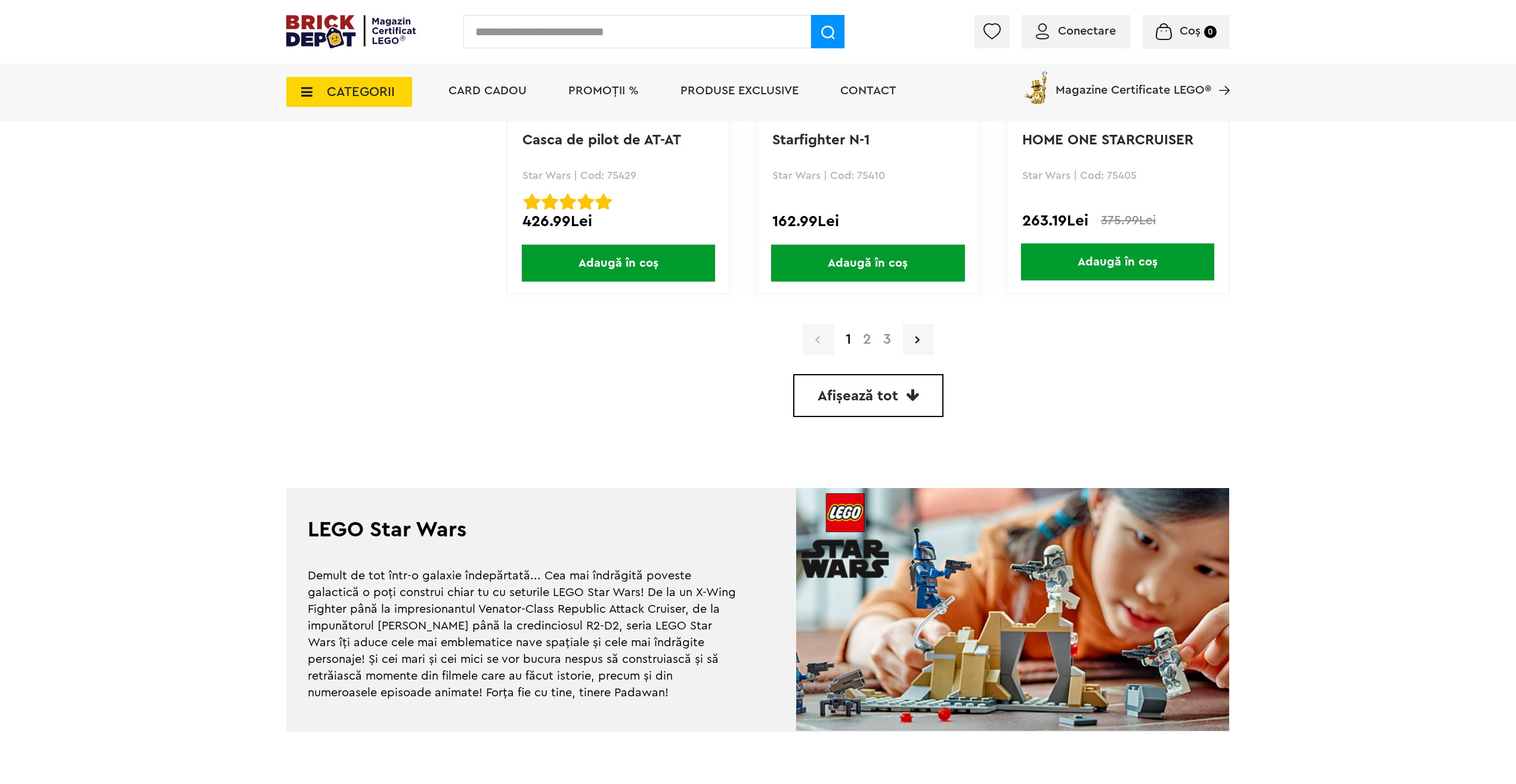
scroll to position [3429, 0]
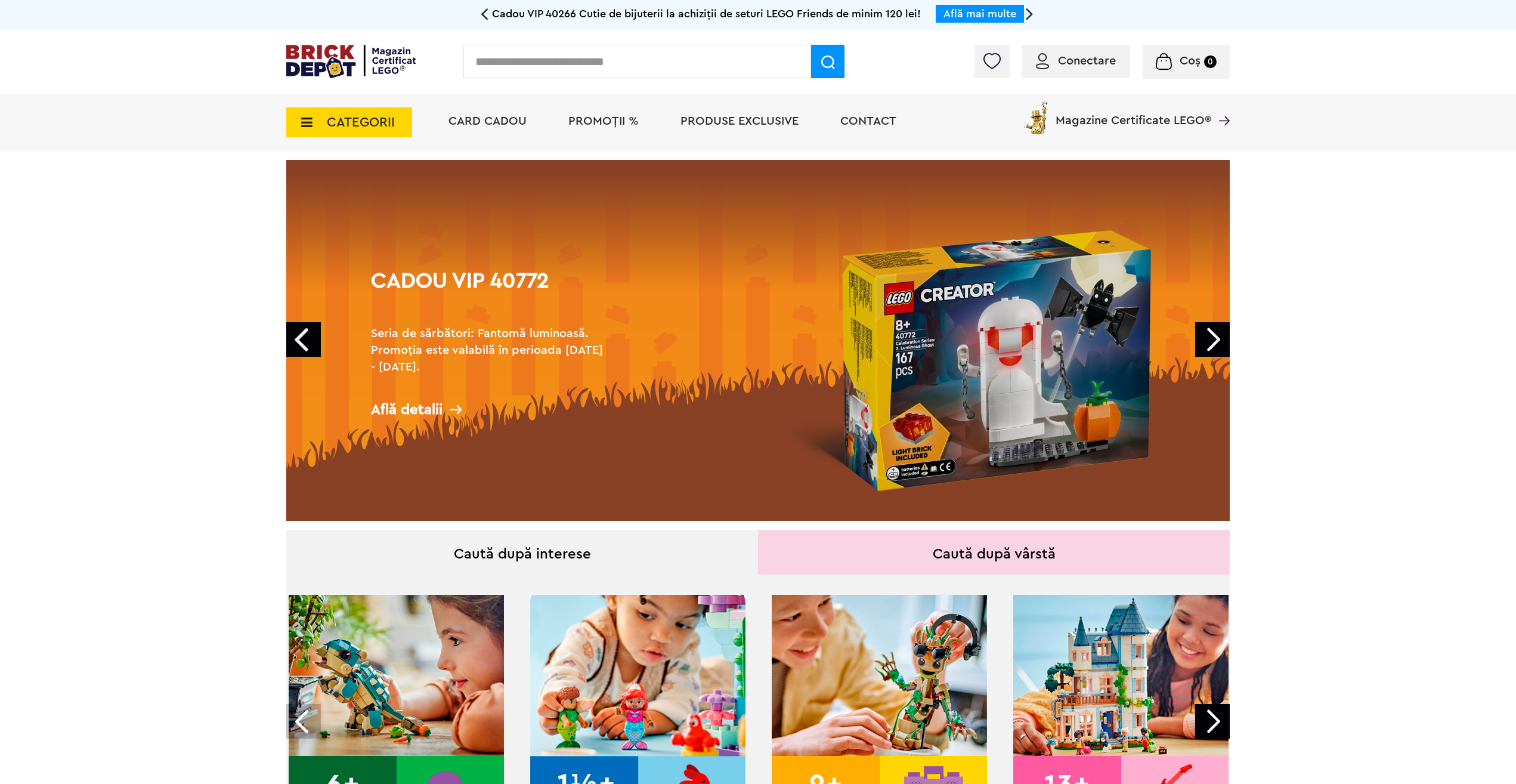
click at [499, 125] on span "Card Cadou" at bounding box center [488, 120] width 78 height 12
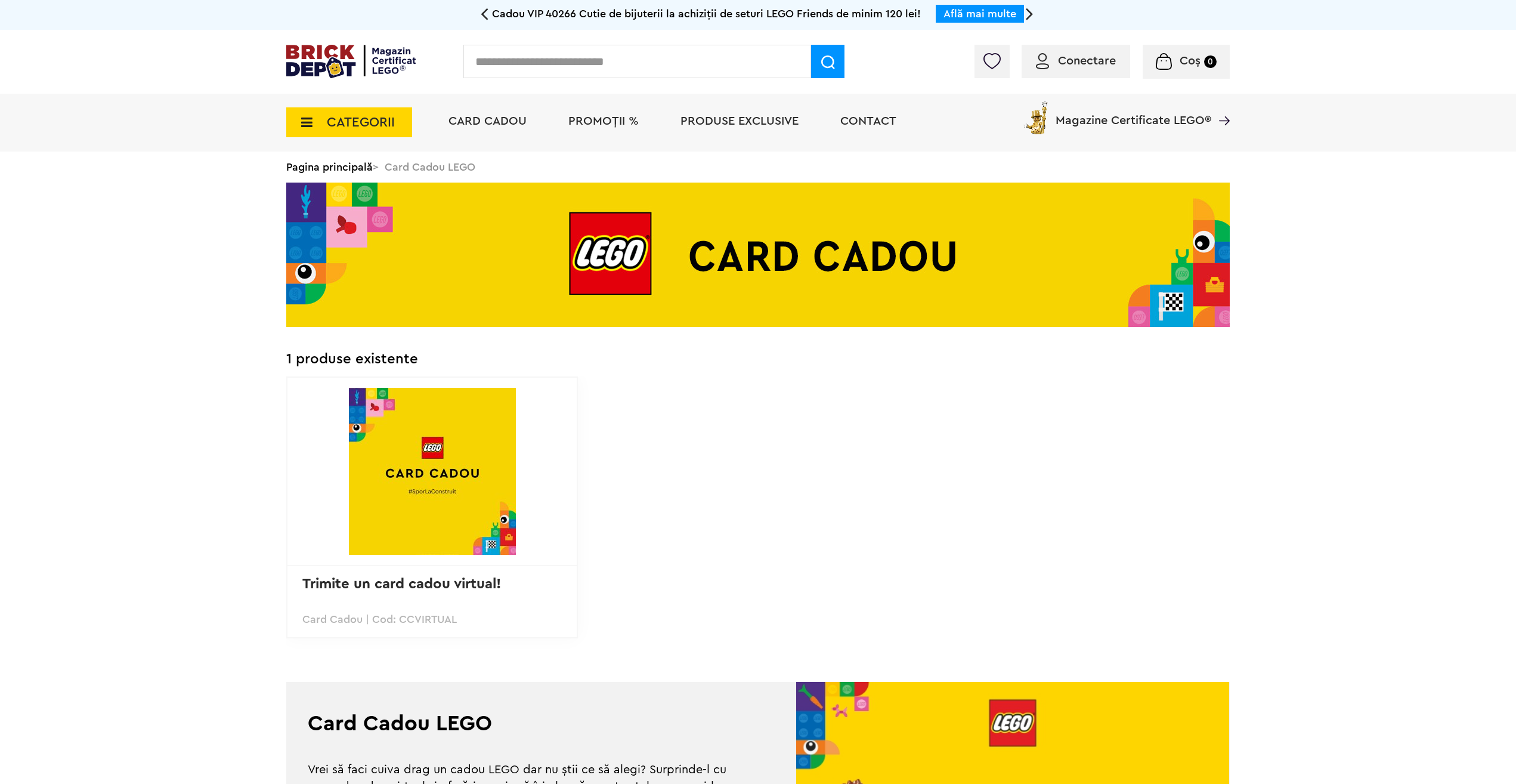
click at [355, 109] on span "CATEGORII" at bounding box center [349, 122] width 126 height 30
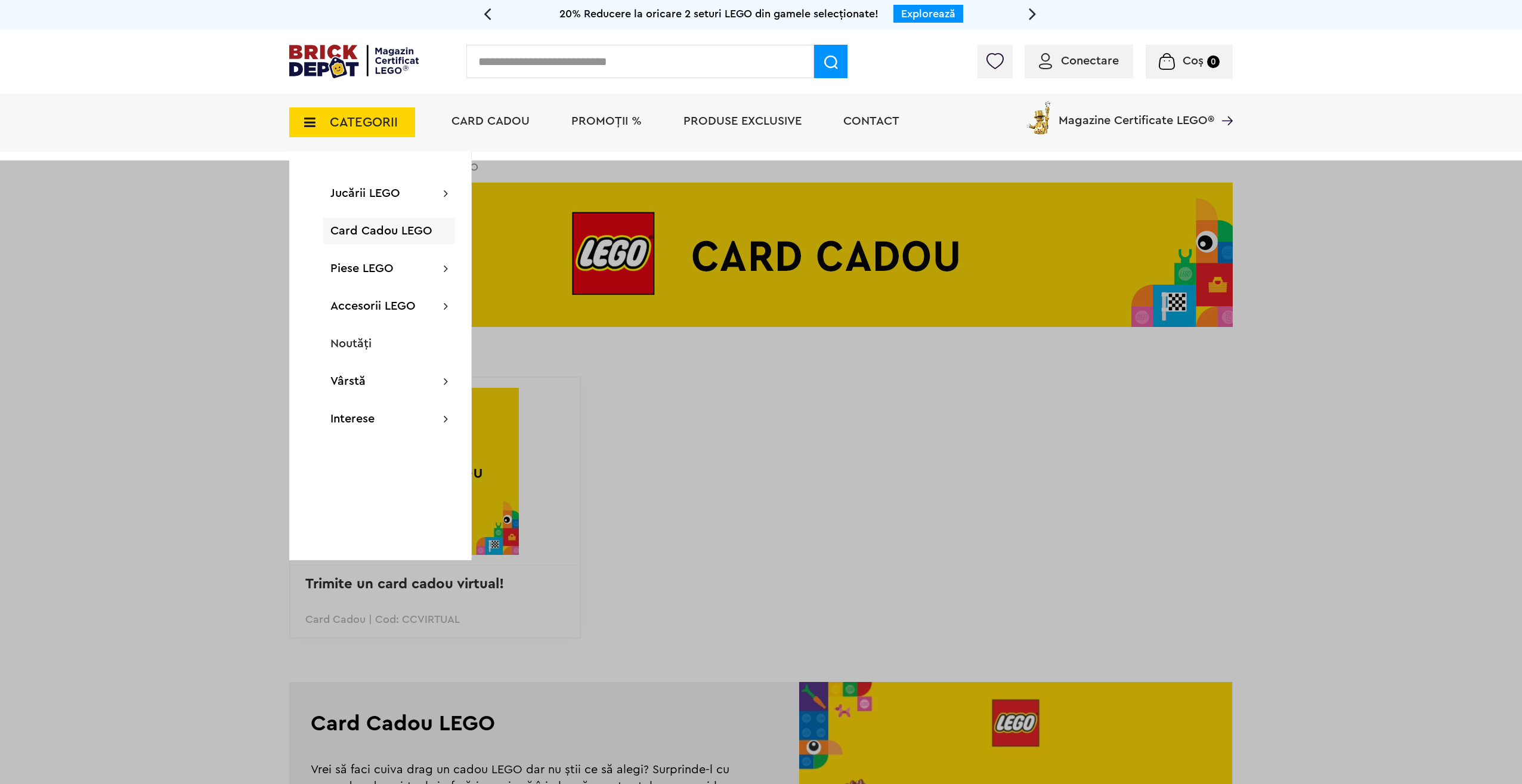
click at [430, 225] on span "Card Cadou LEGO" at bounding box center [381, 231] width 102 height 12
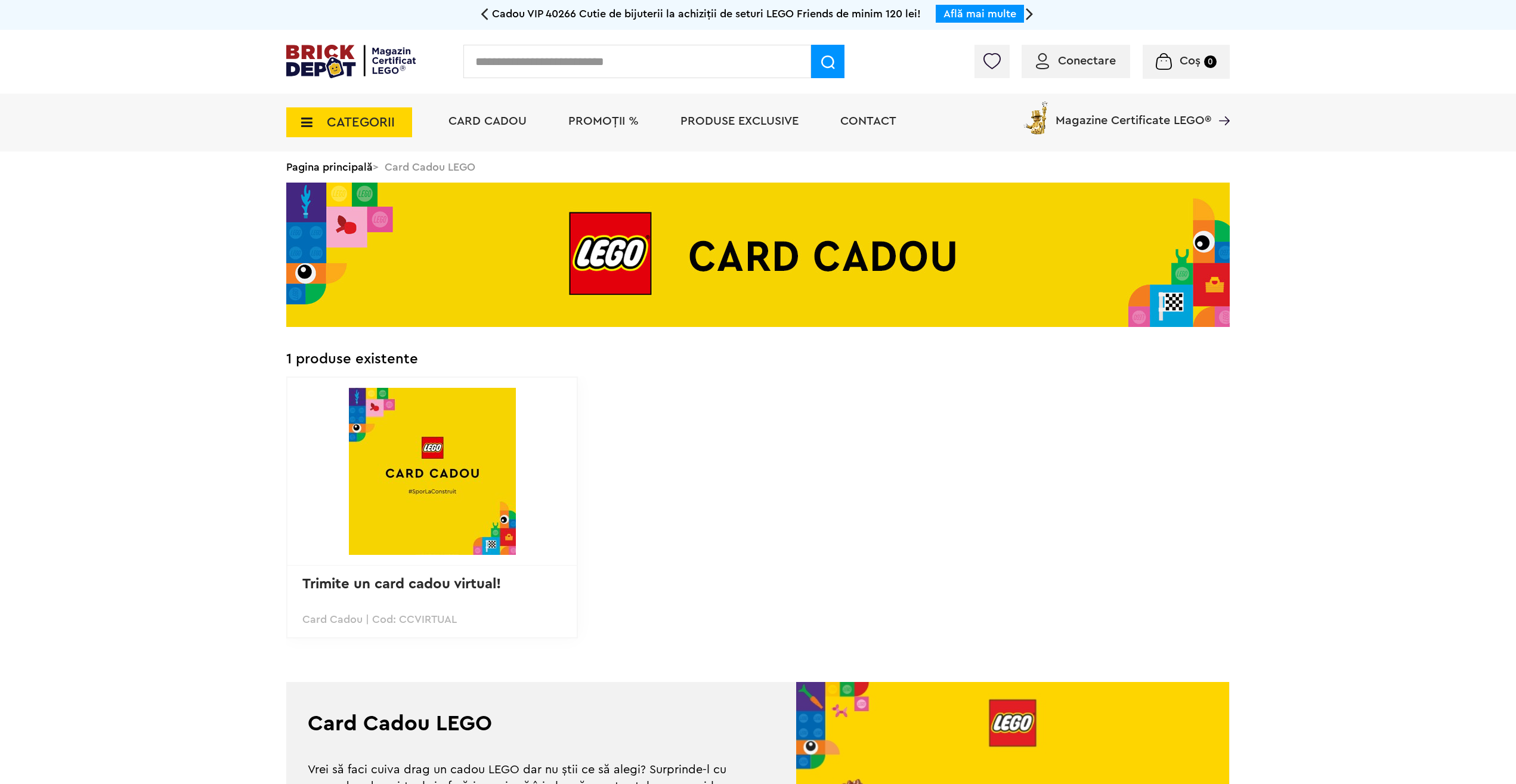
click at [399, 136] on span "CATEGORII" at bounding box center [349, 122] width 126 height 30
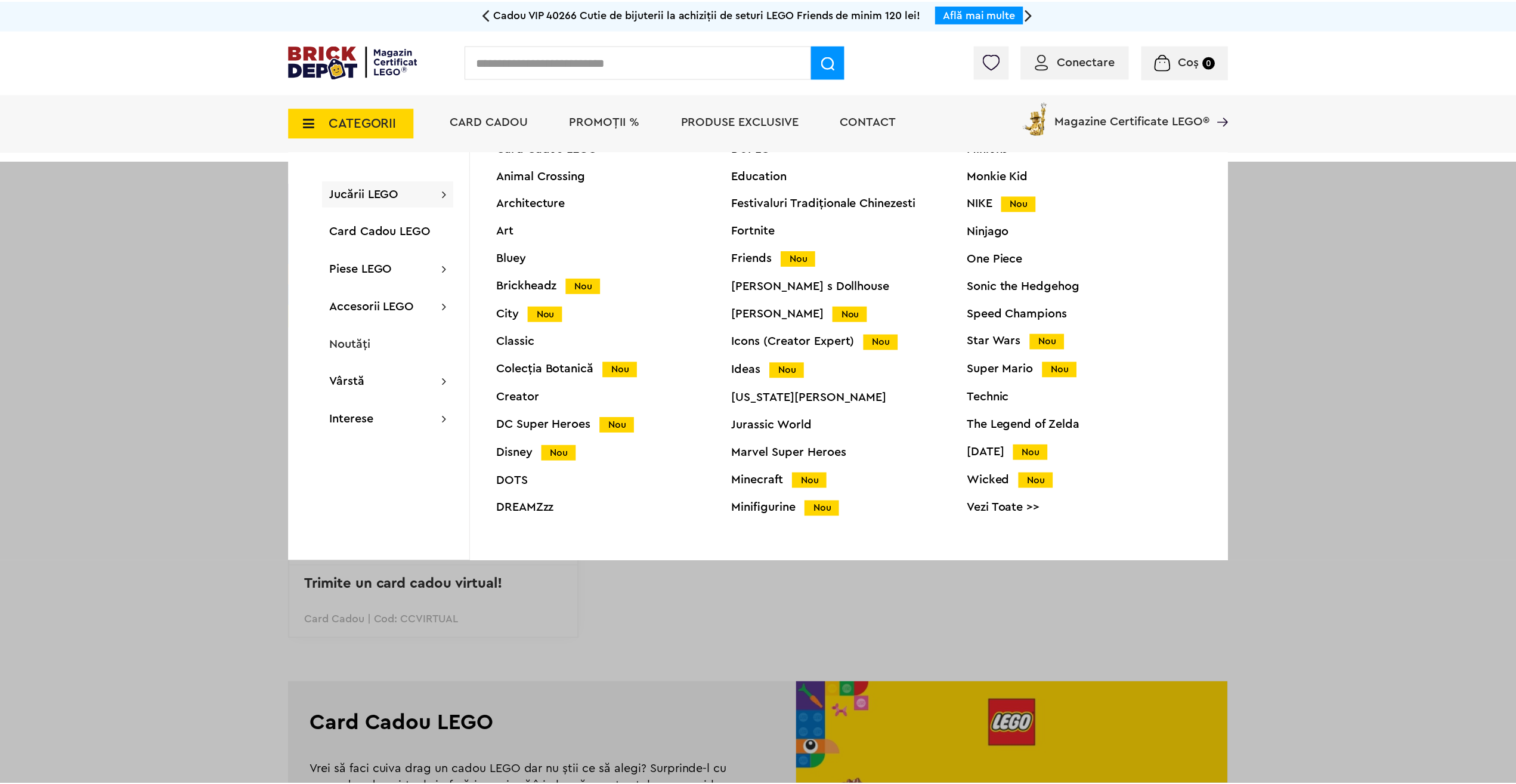
scroll to position [45, 0]
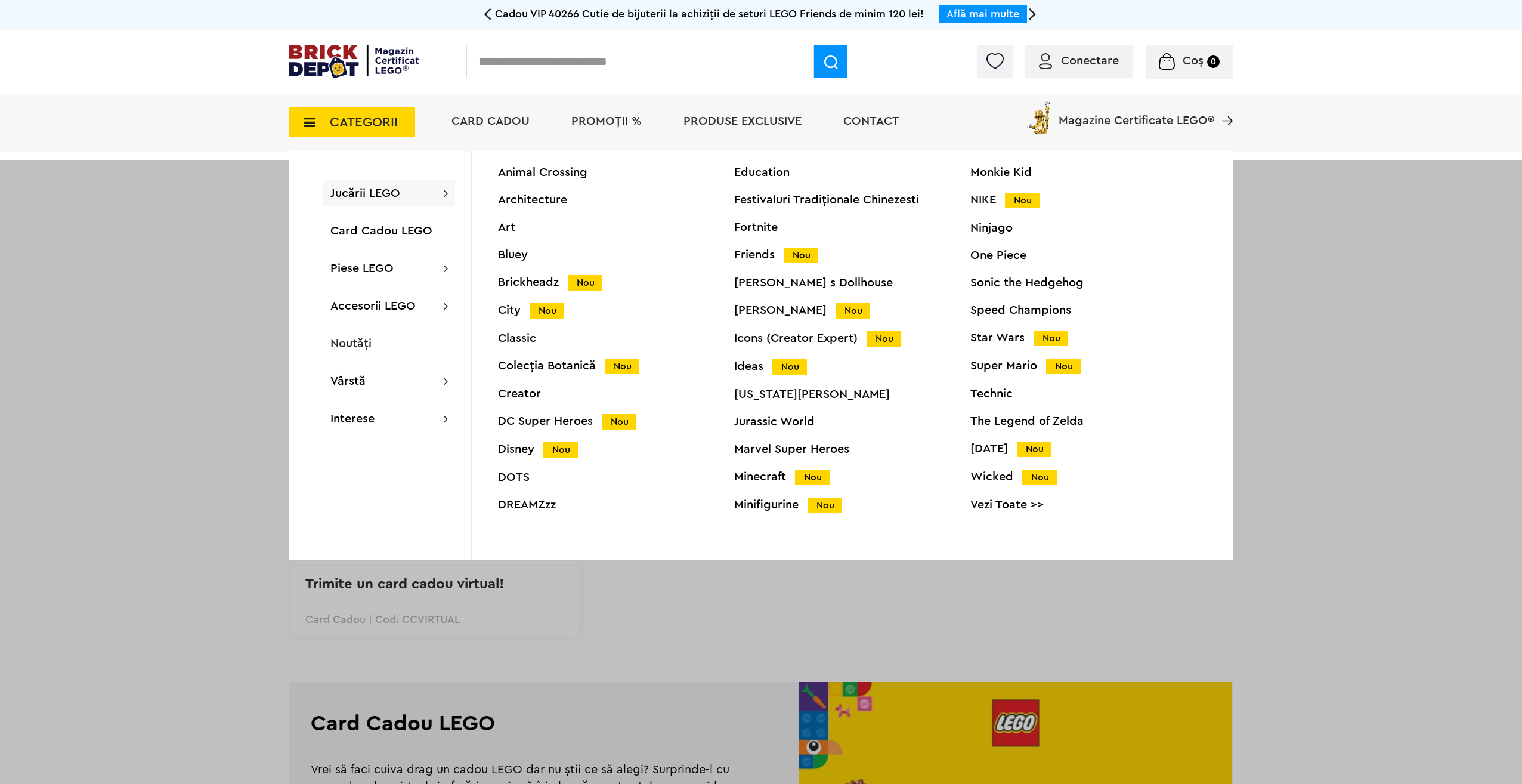
click at [992, 507] on link "Vezi Toate >>" at bounding box center [1088, 504] width 236 height 12
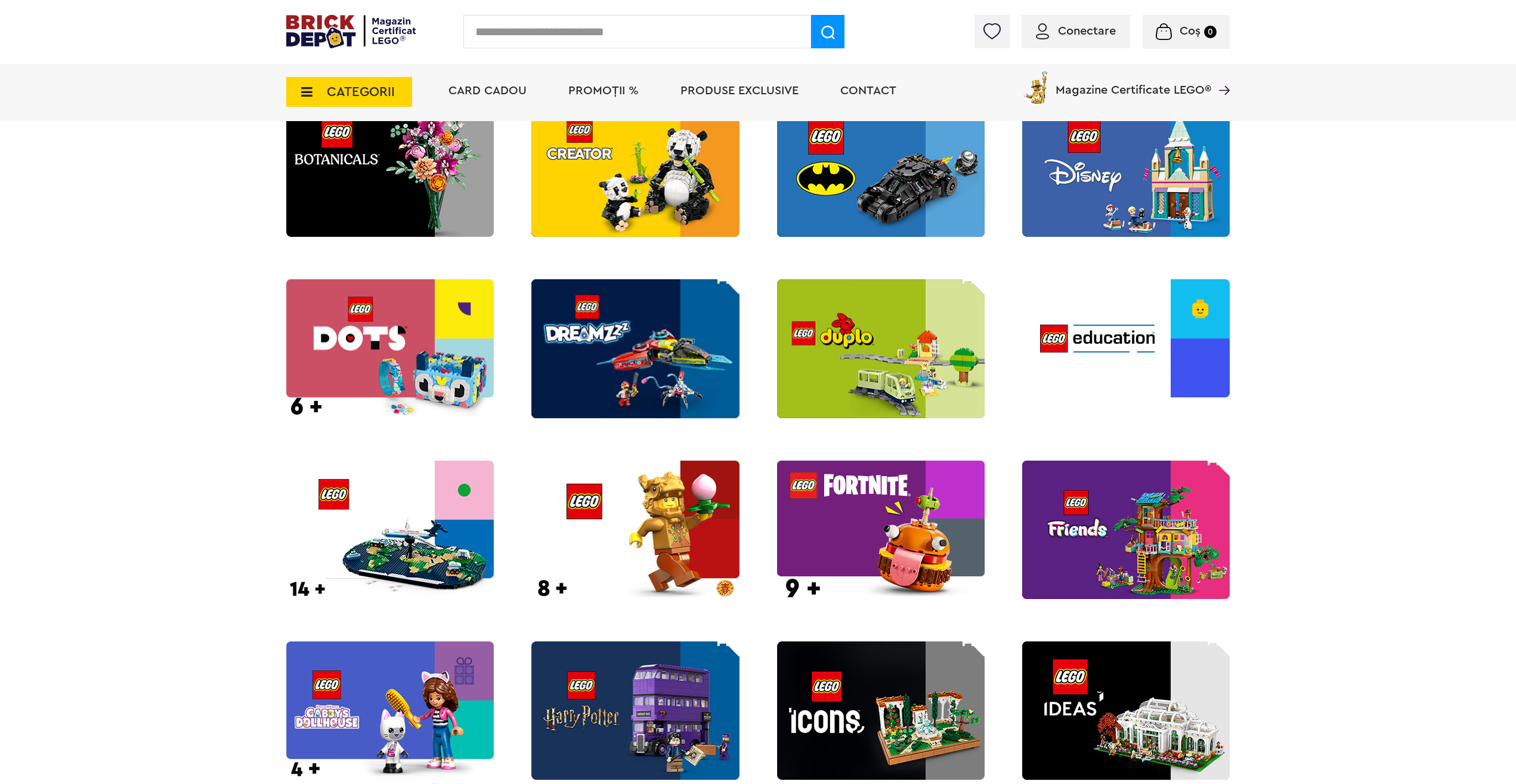
scroll to position [656, 0]
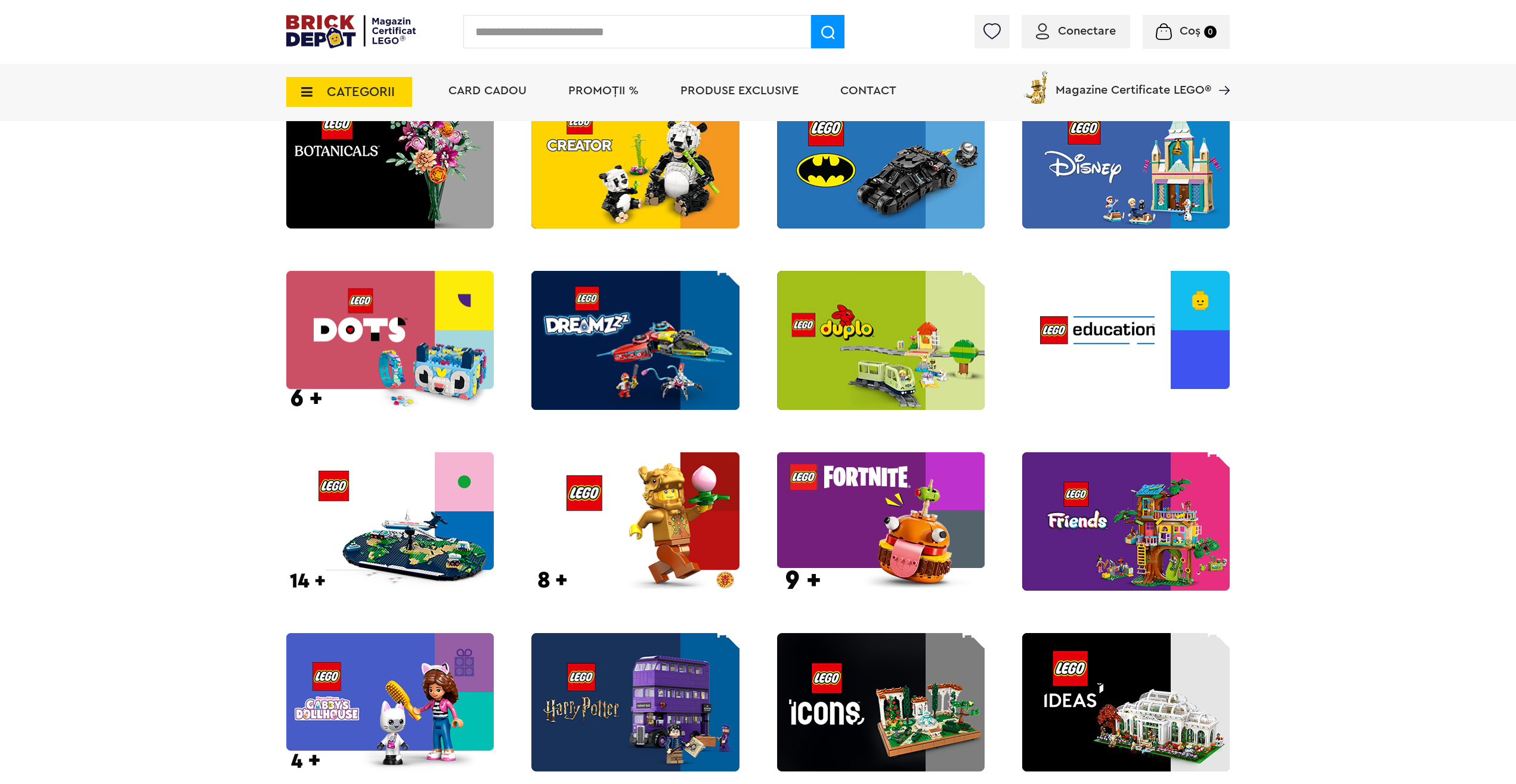
click at [857, 365] on img at bounding box center [881, 339] width 208 height 138
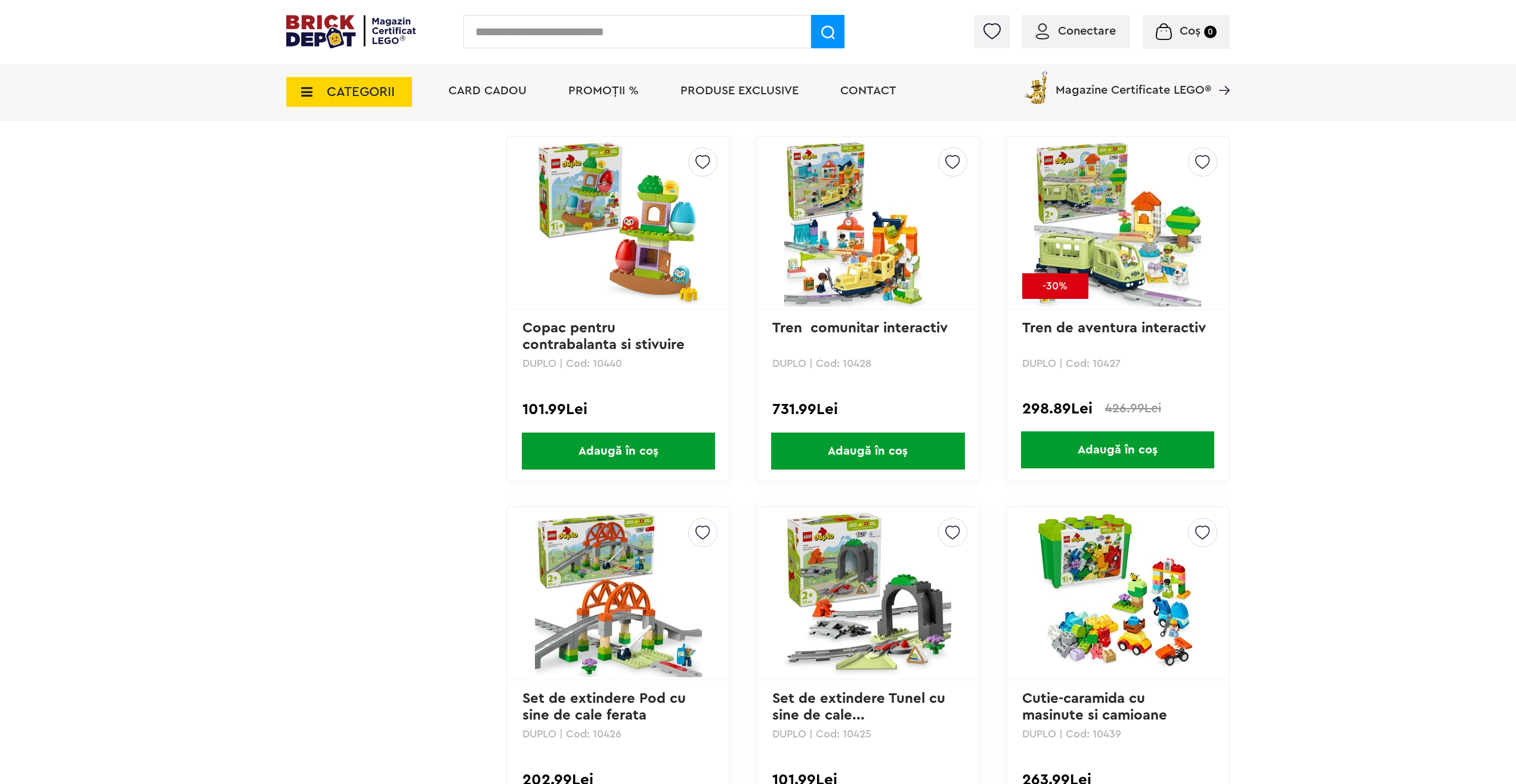
scroll to position [2744, 0]
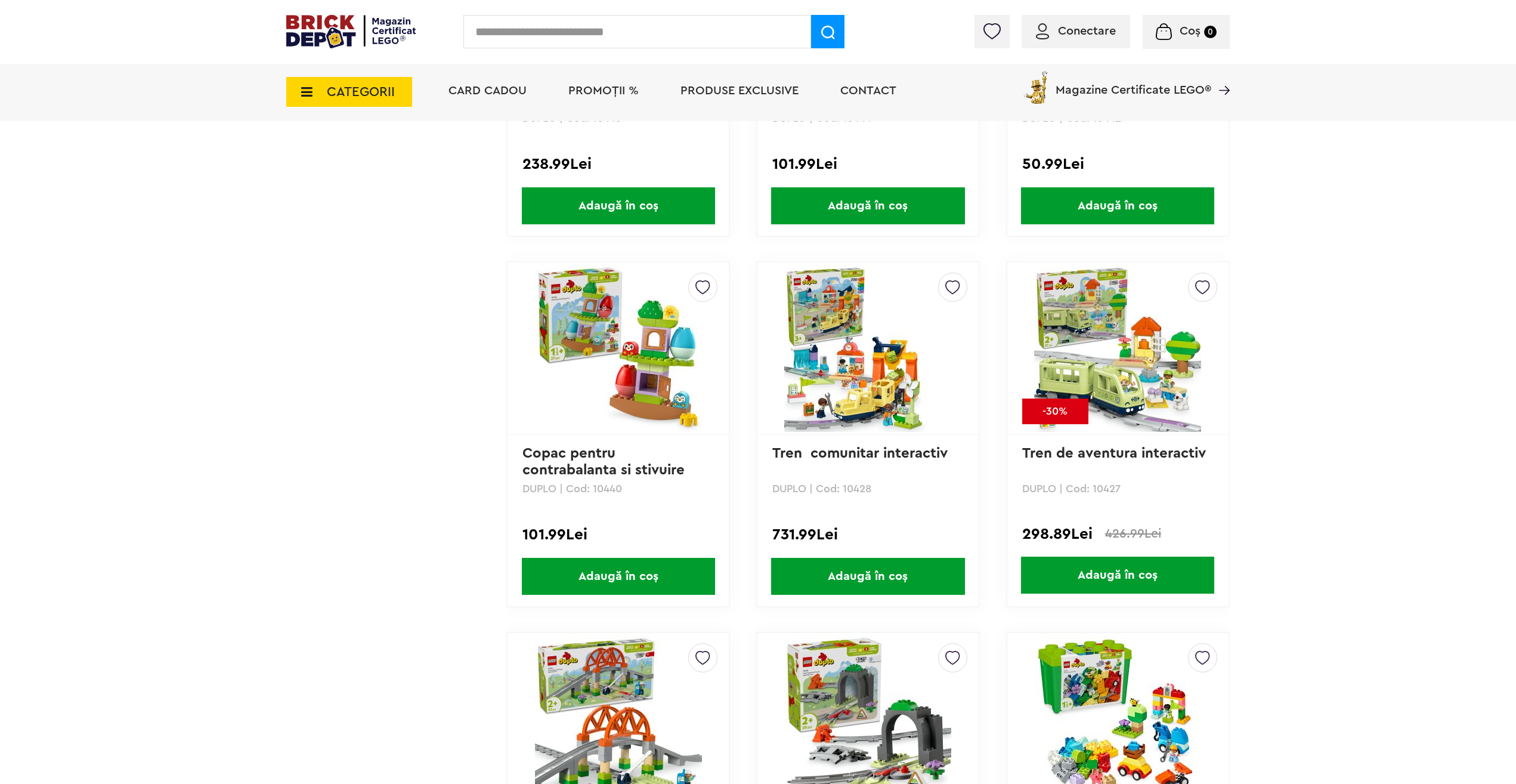
click at [814, 364] on img at bounding box center [867, 348] width 167 height 167
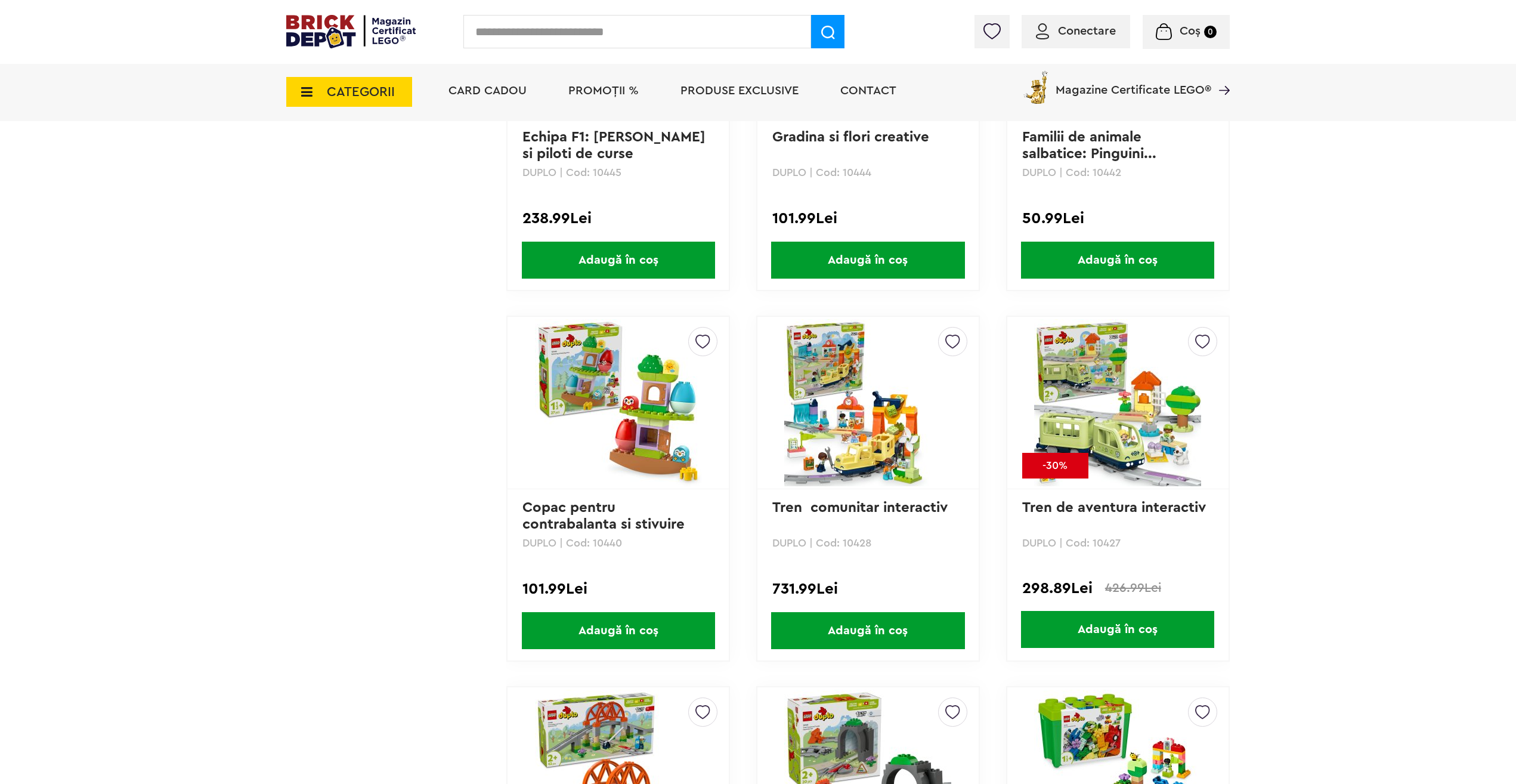
scroll to position [2684, 0]
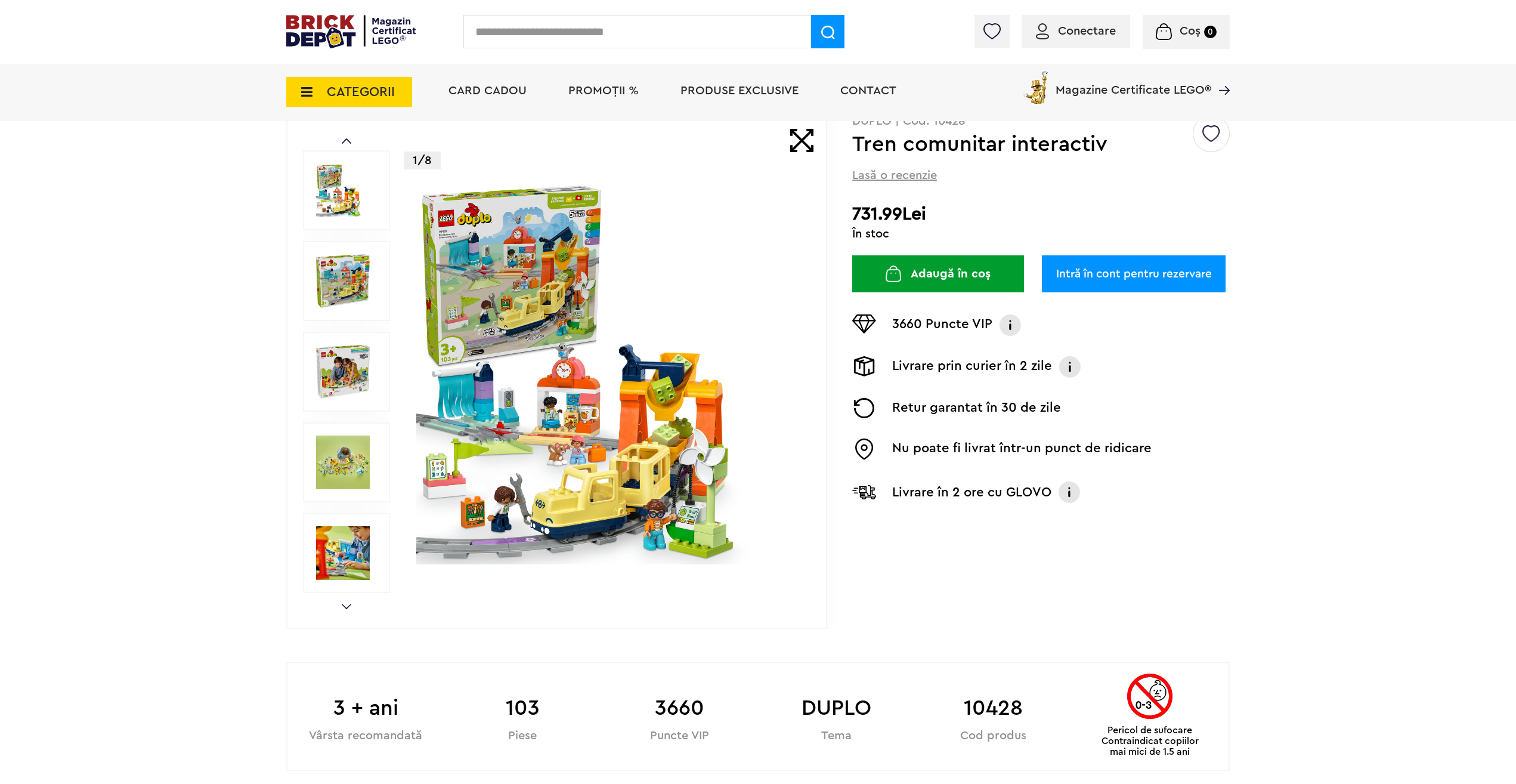
scroll to position [60, 0]
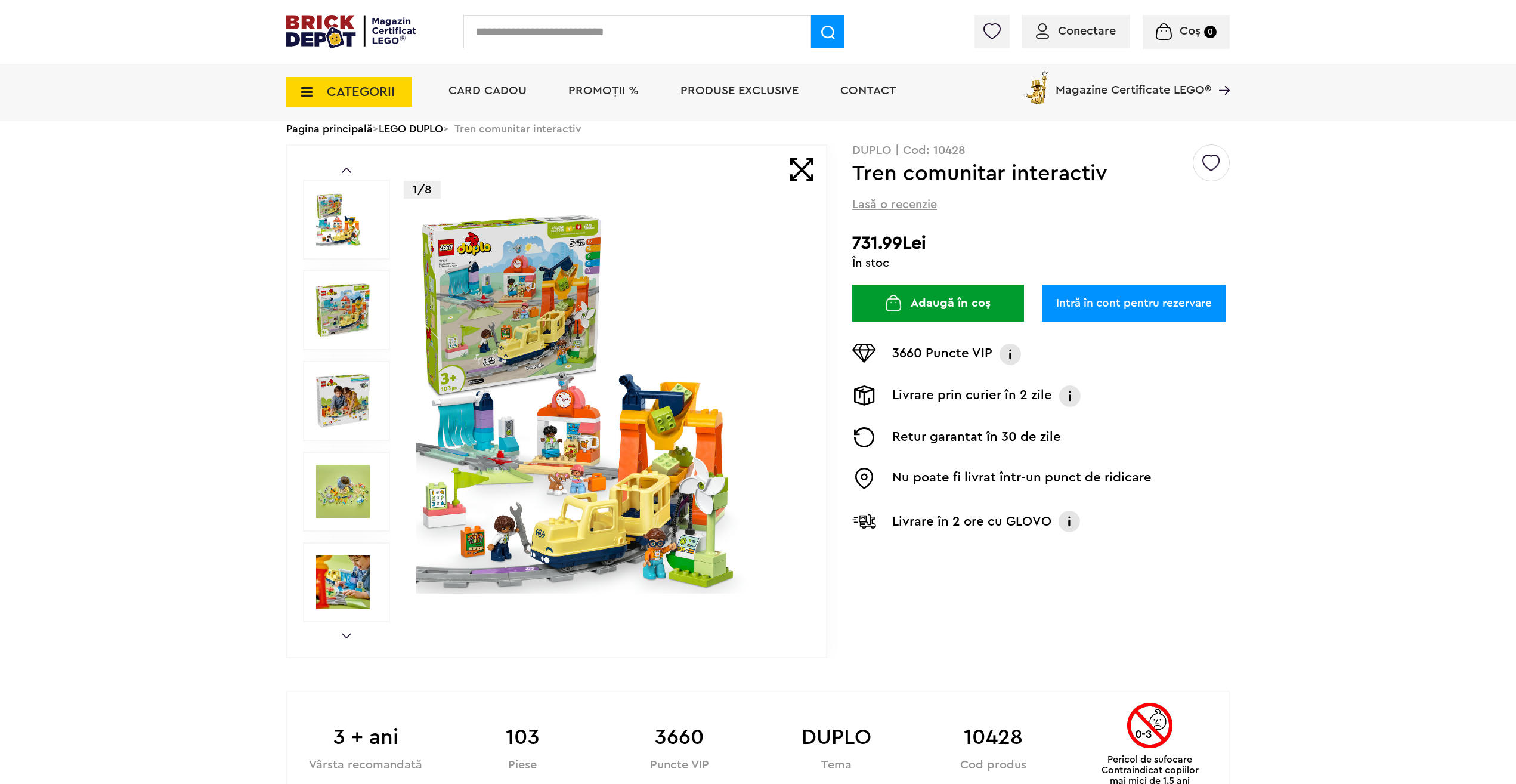
click at [589, 420] on img at bounding box center [608, 401] width 384 height 384
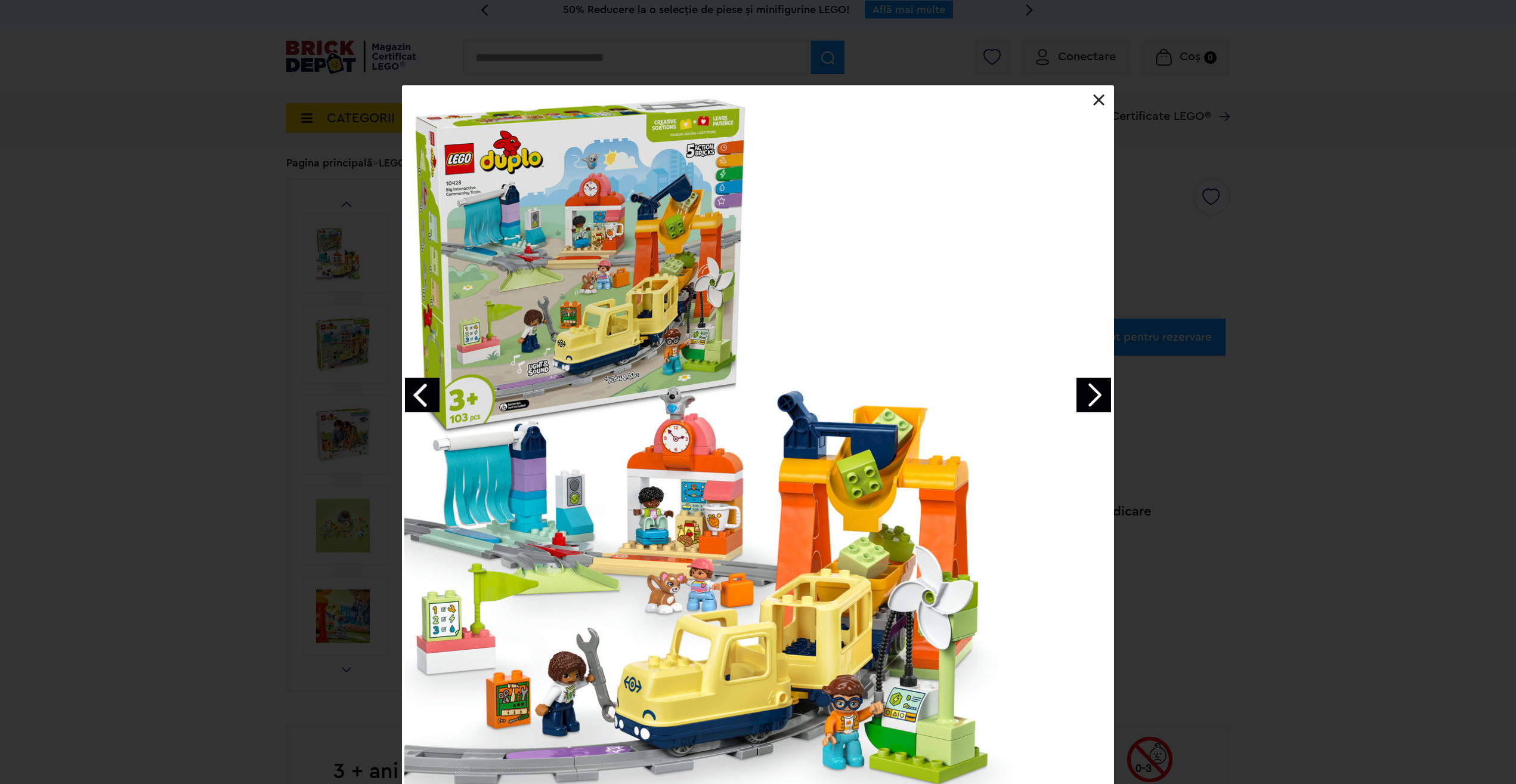
scroll to position [0, 0]
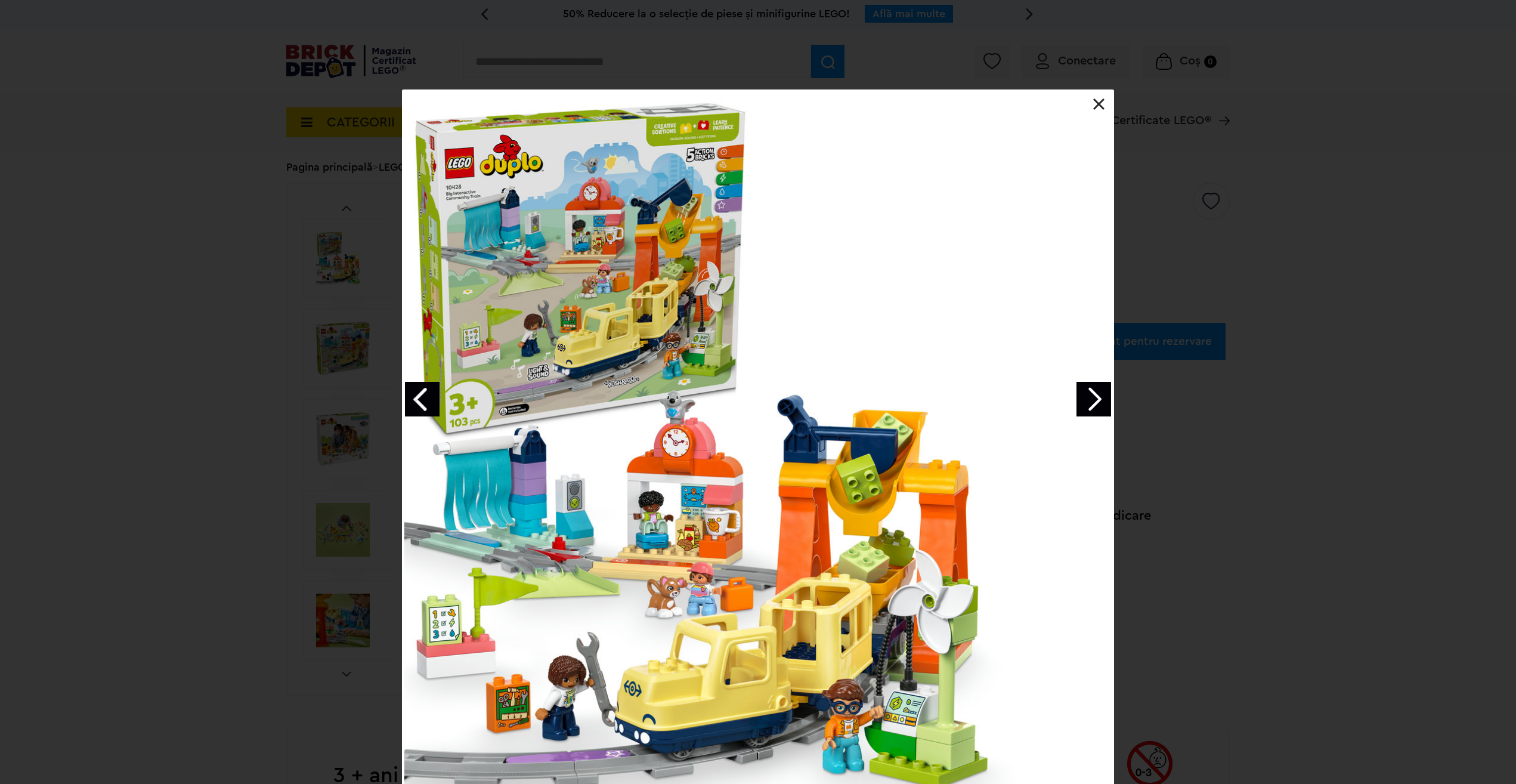
click at [133, 646] on div "Tren comunitar interactiv 9 / 9" at bounding box center [758, 461] width 1516 height 743
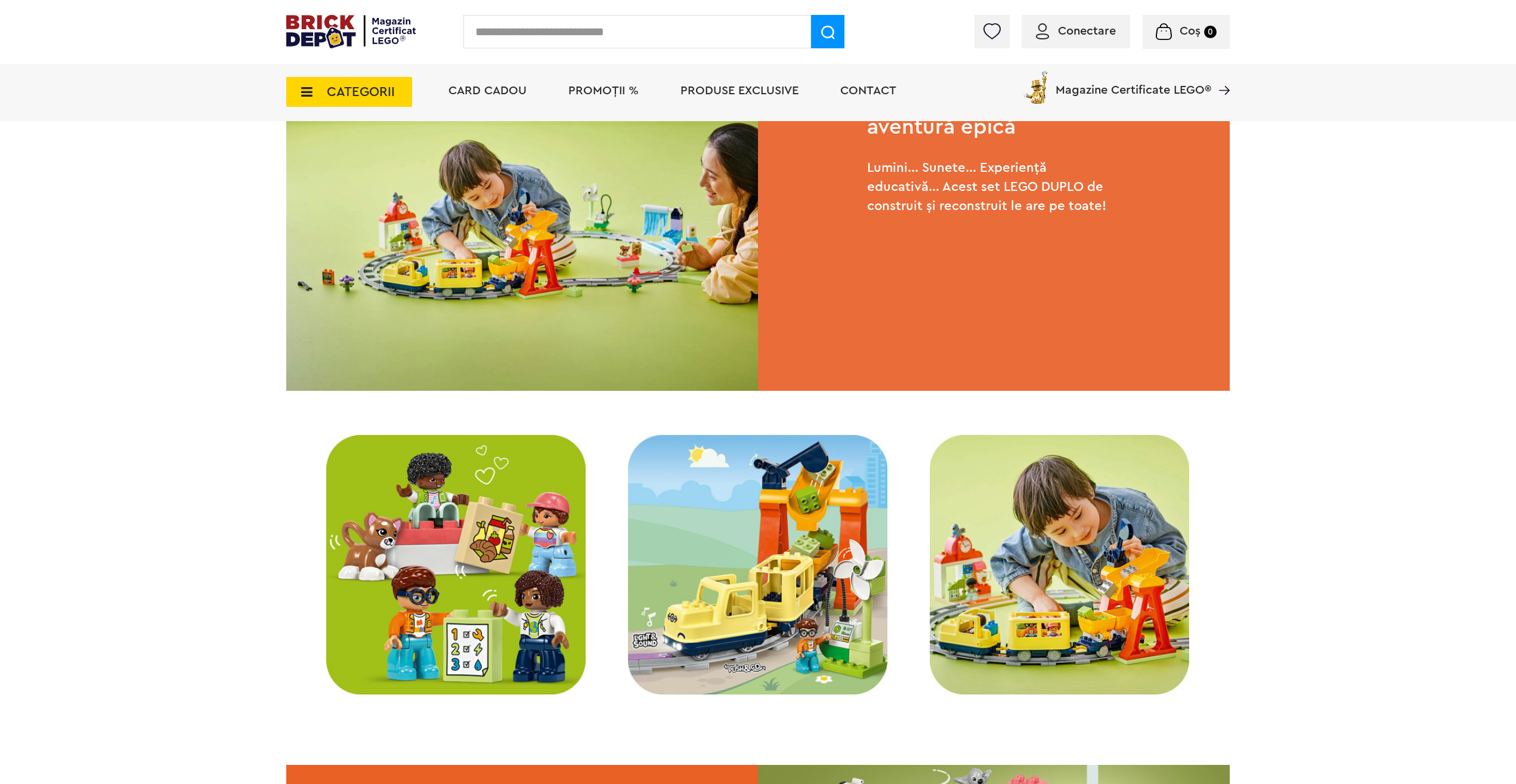
scroll to position [1073, 0]
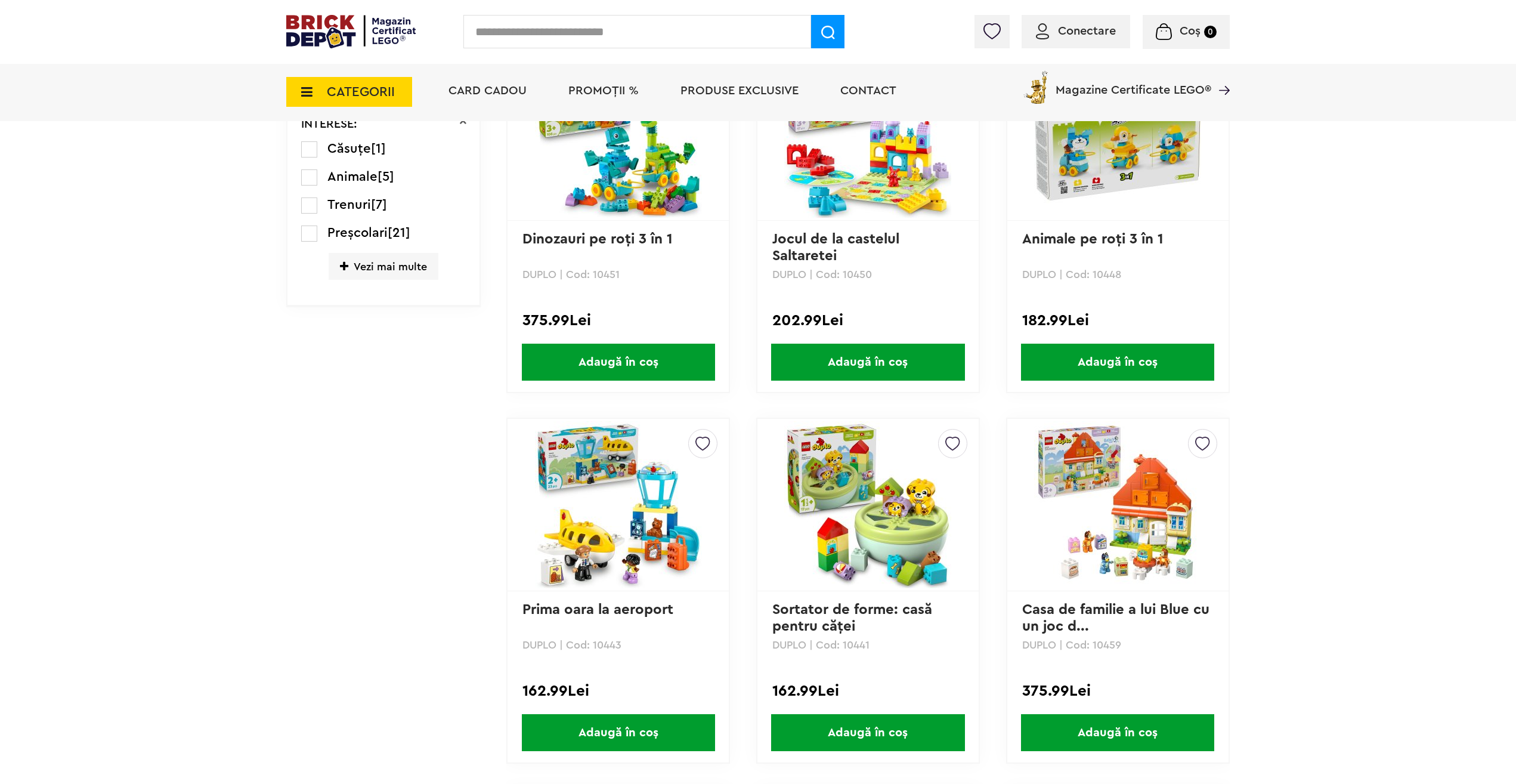
scroll to position [537, 0]
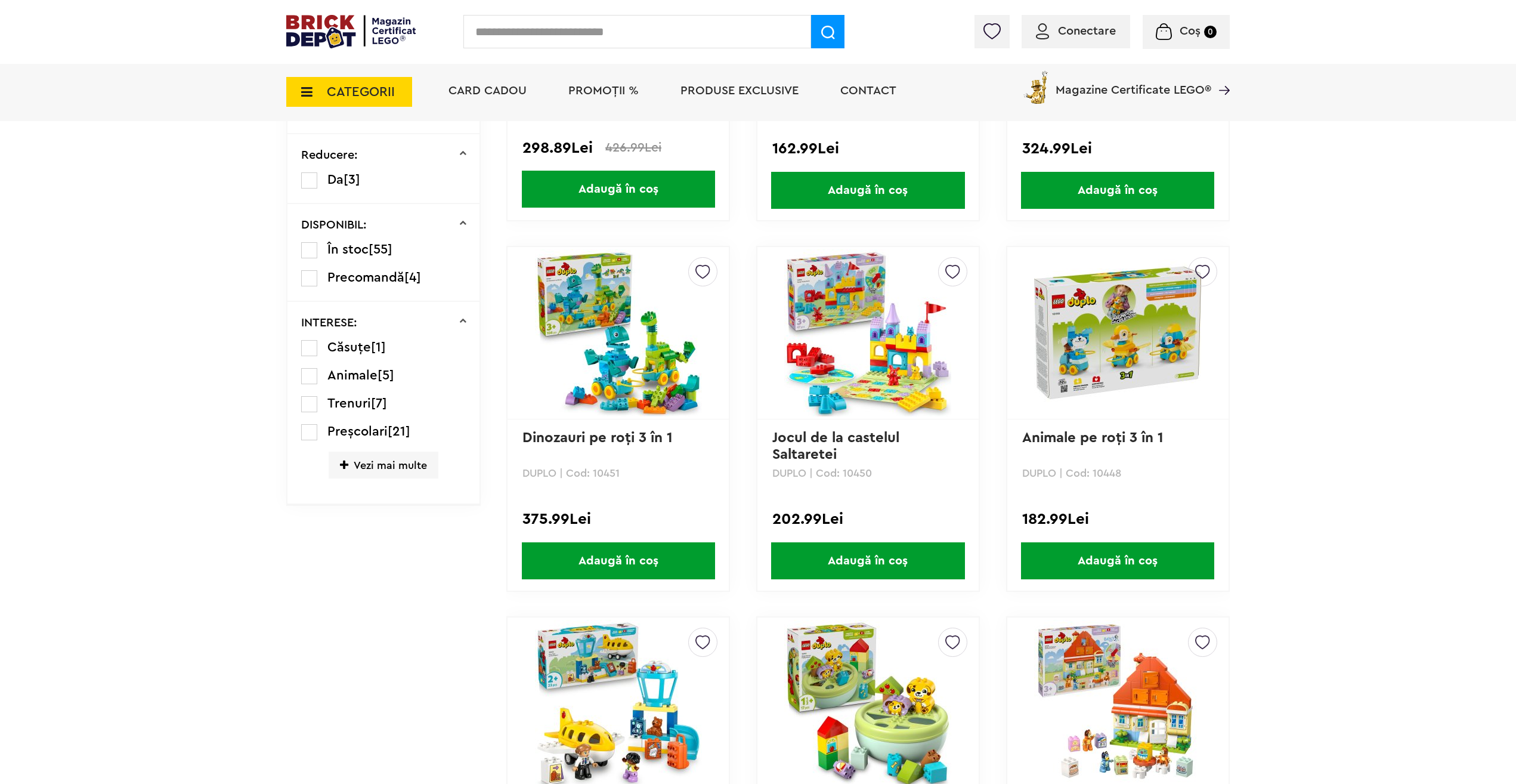
click at [359, 99] on span "CATEGORII" at bounding box center [360, 91] width 68 height 14
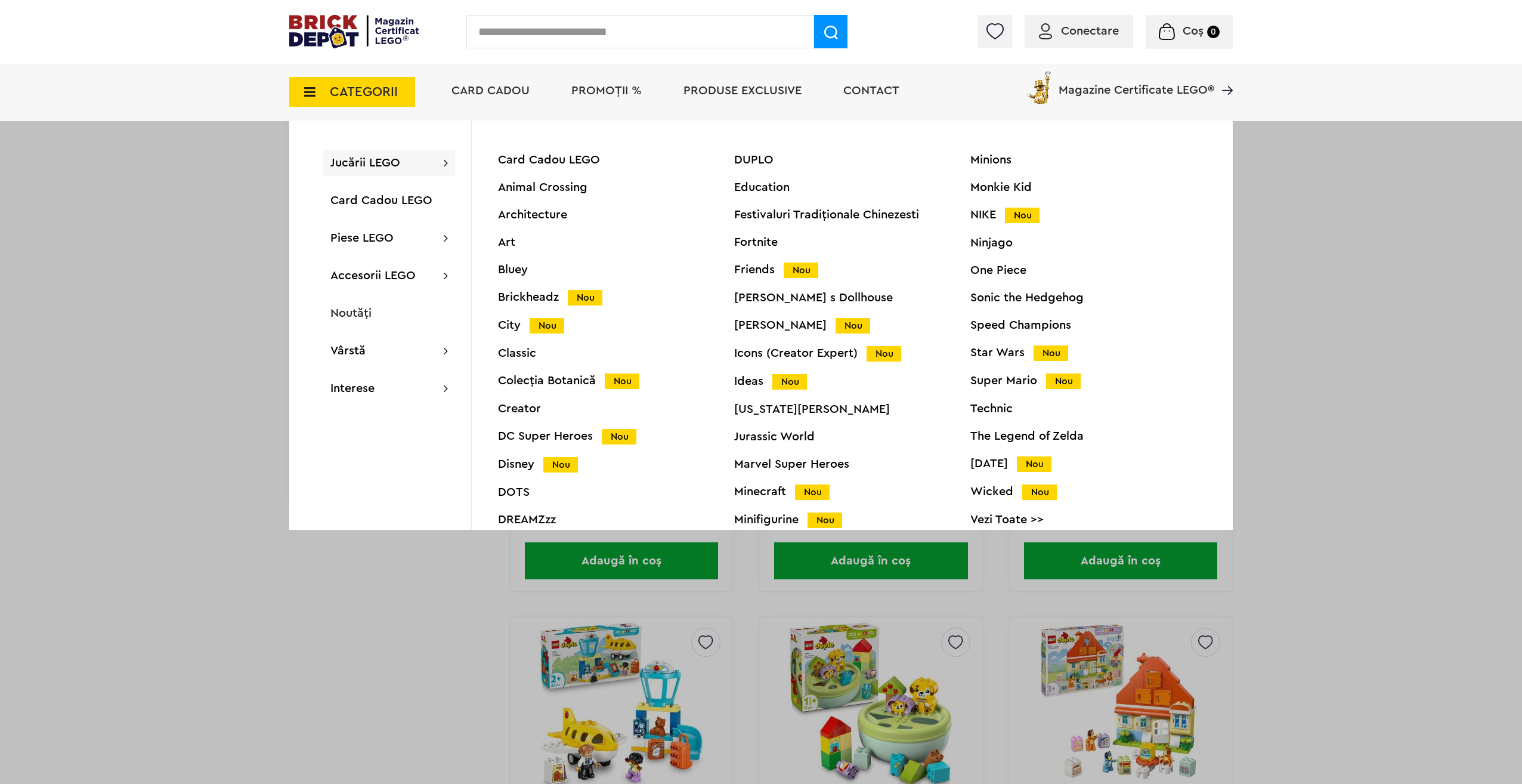
click at [996, 517] on link "Vezi Toate >>" at bounding box center [1088, 519] width 236 height 12
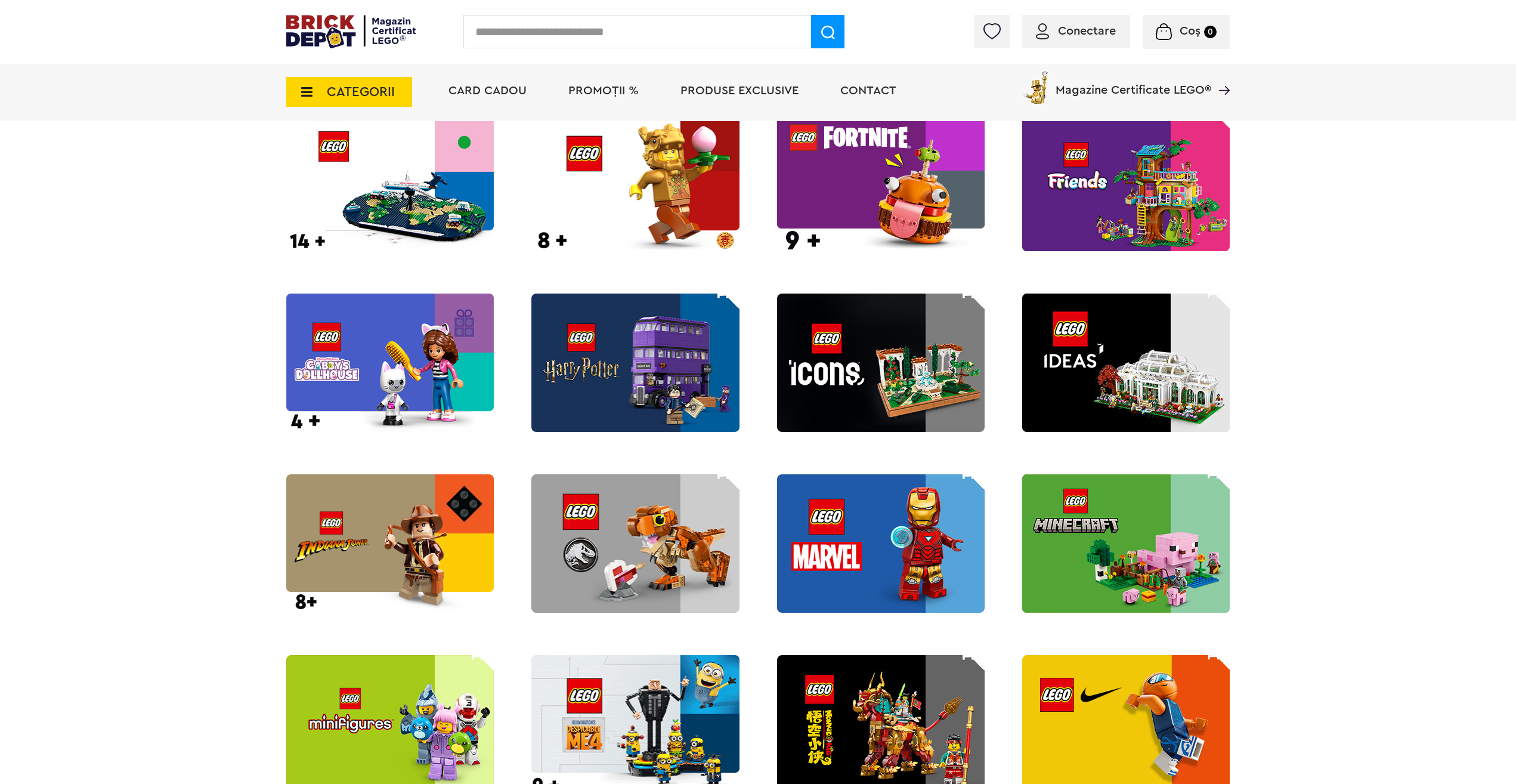
scroll to position [1014, 0]
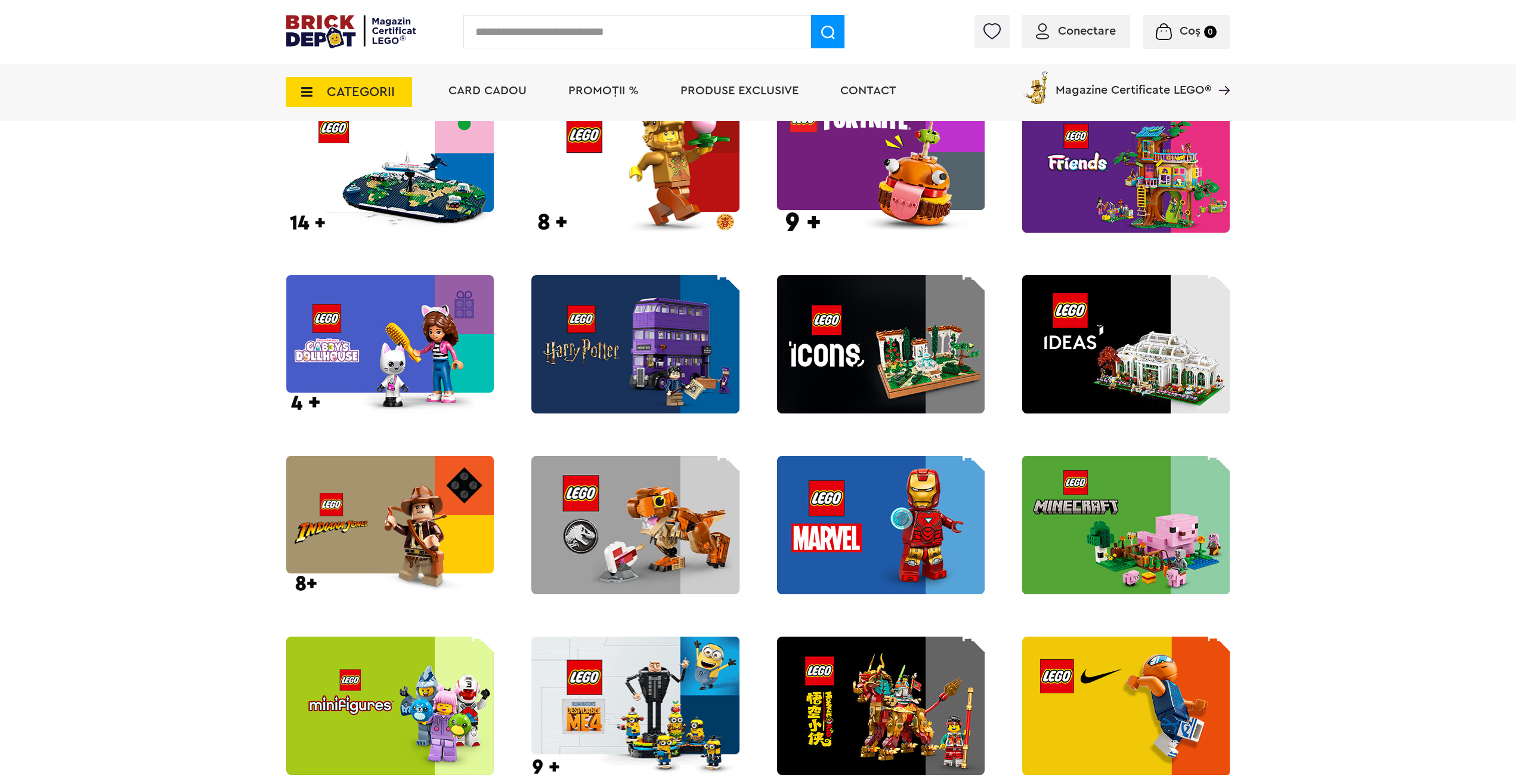
click at [824, 356] on img at bounding box center [881, 344] width 208 height 138
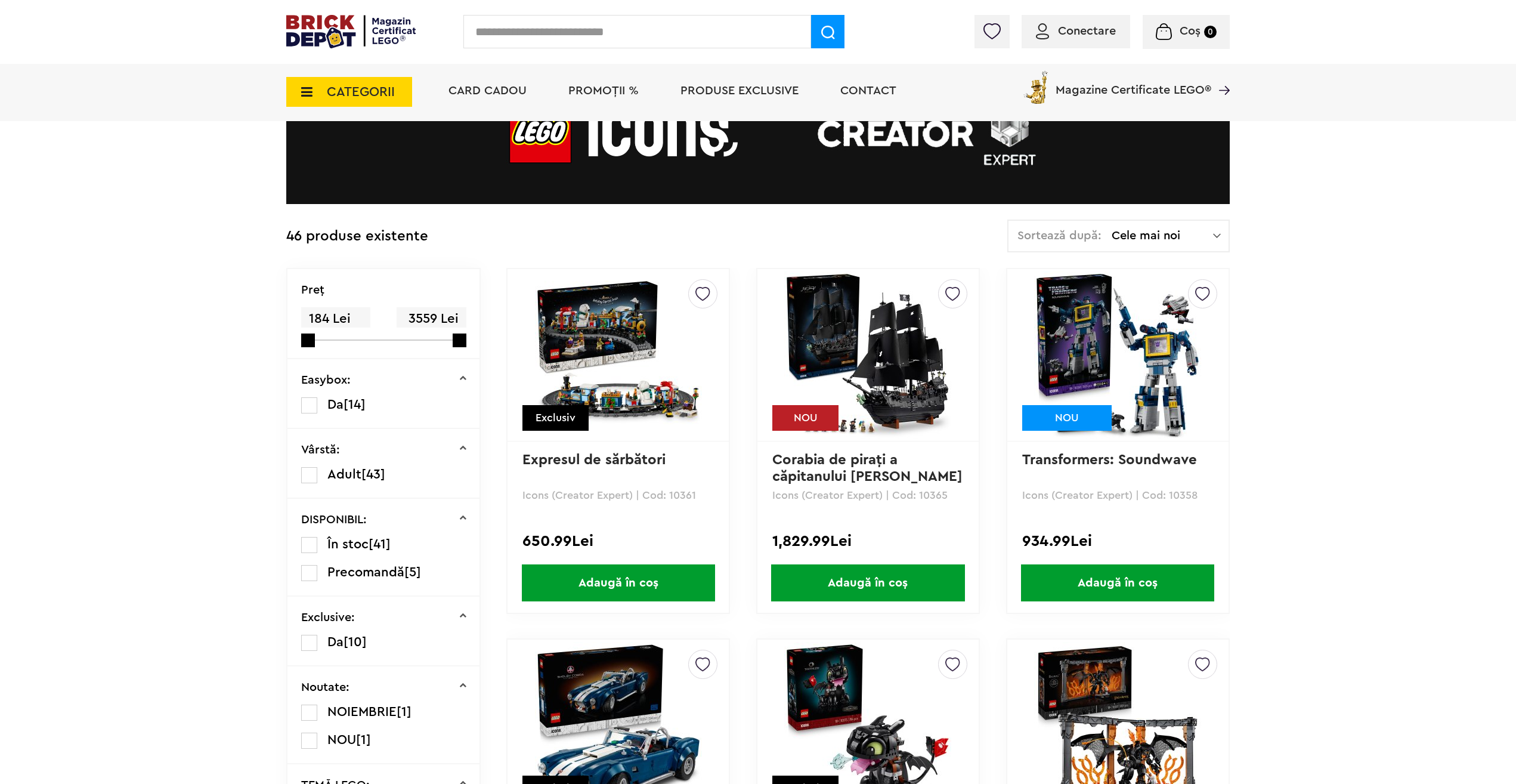
scroll to position [239, 0]
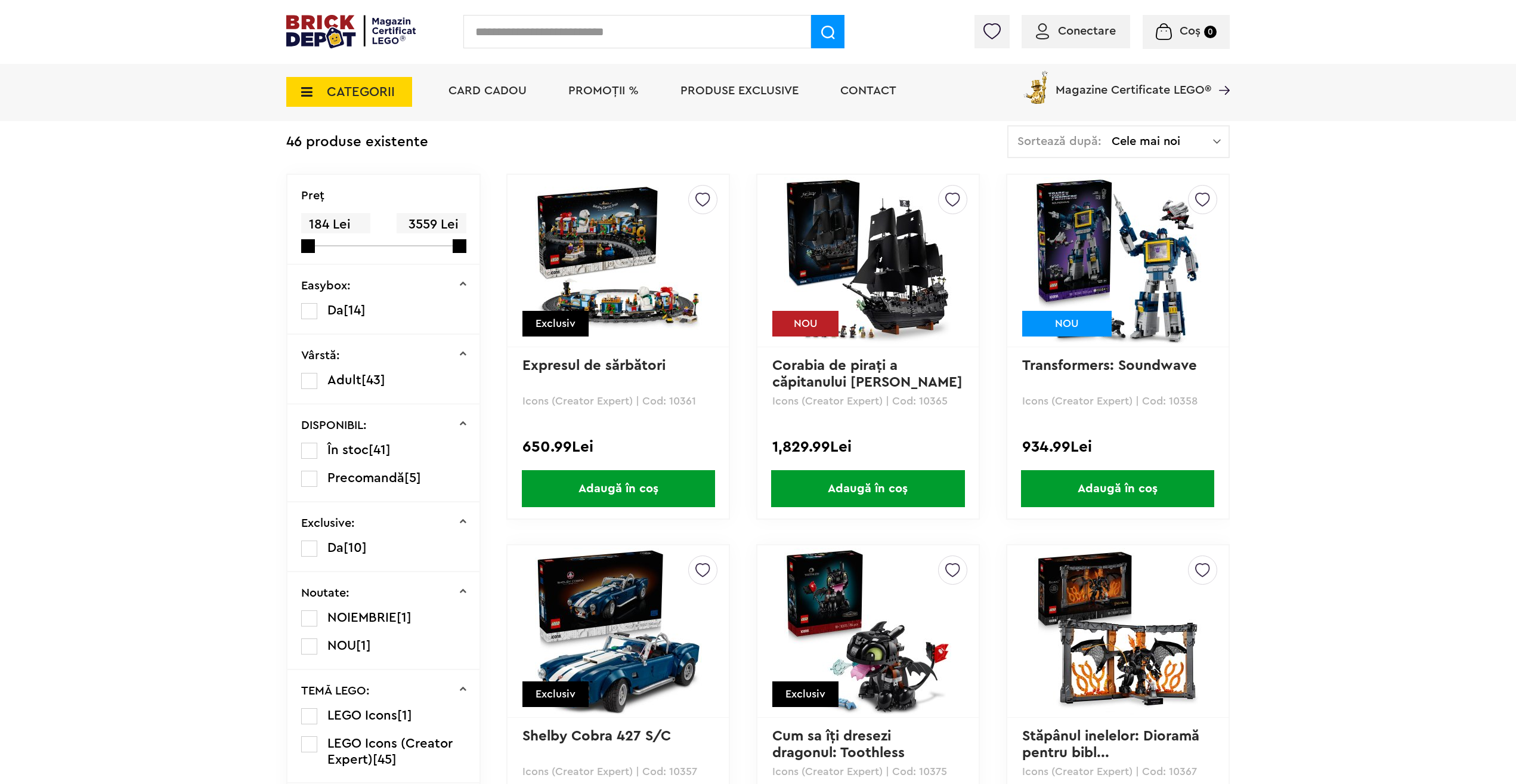
click at [658, 270] on img at bounding box center [619, 260] width 167 height 167
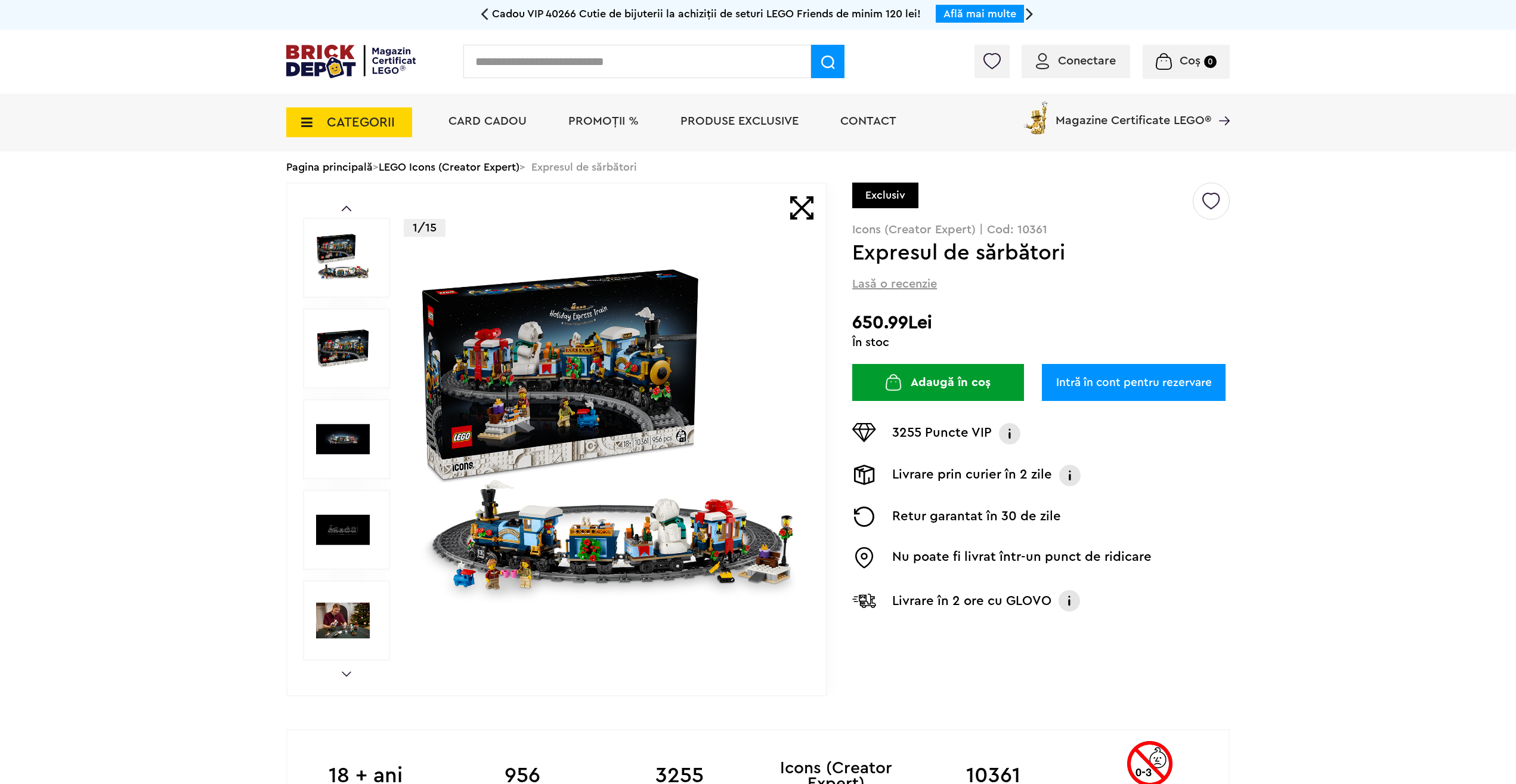
click at [672, 514] on img at bounding box center [608, 439] width 384 height 384
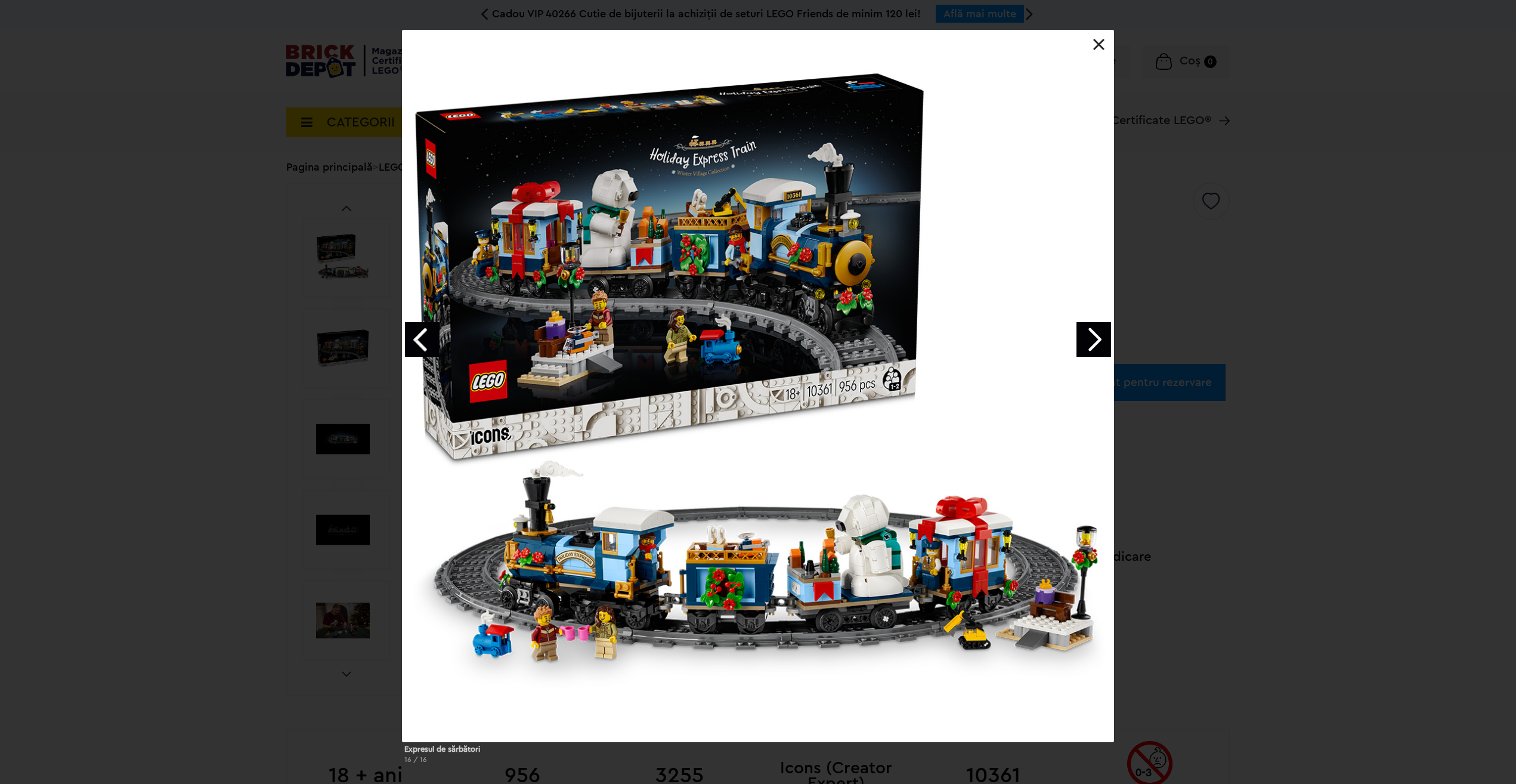
click at [687, 500] on div at bounding box center [757, 385] width 712 height 712
click at [1099, 342] on link "Next image" at bounding box center [1094, 339] width 34 height 34
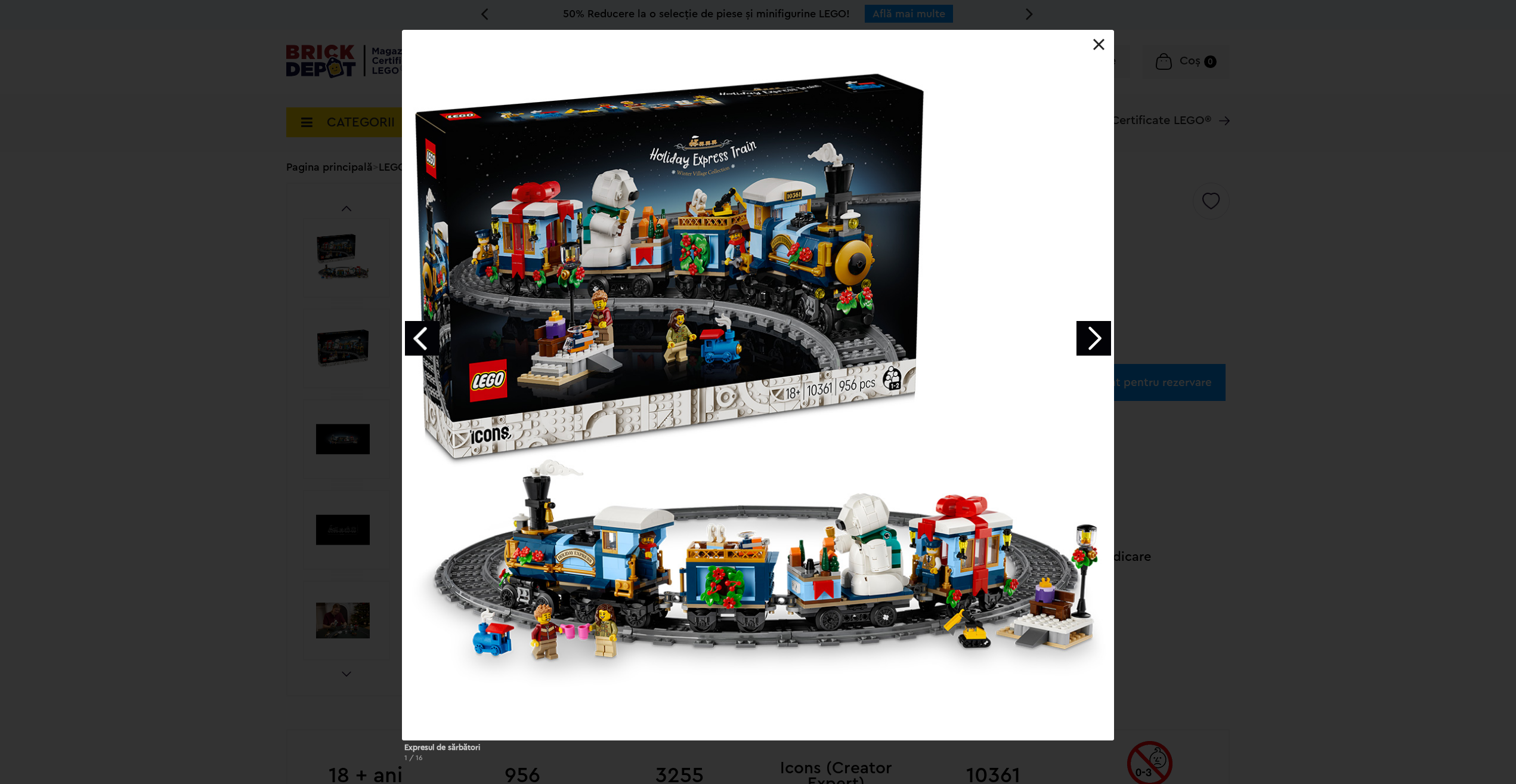
click at [1091, 343] on link "Next image" at bounding box center [1094, 338] width 34 height 34
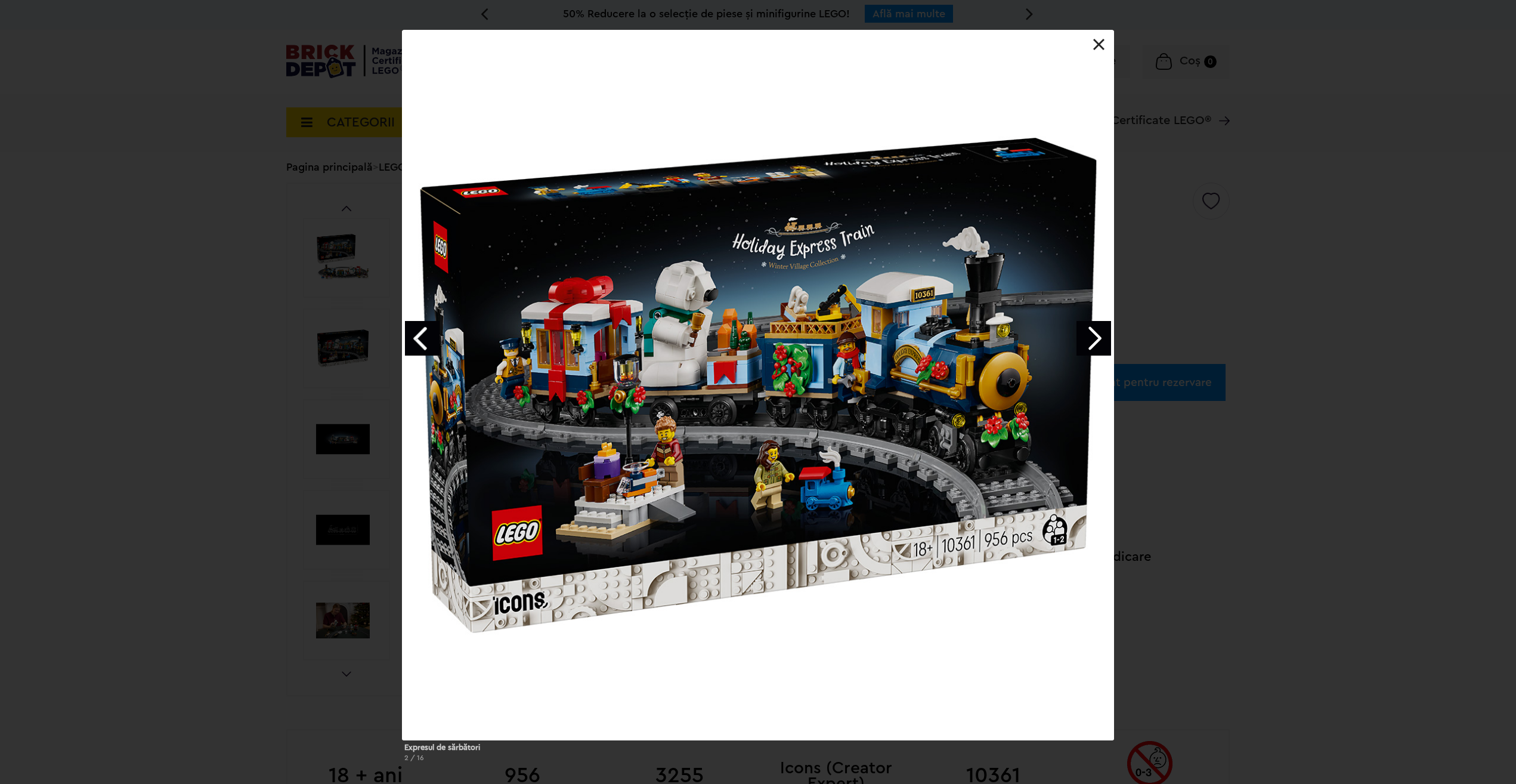
click at [1091, 343] on link "Next image" at bounding box center [1094, 338] width 34 height 34
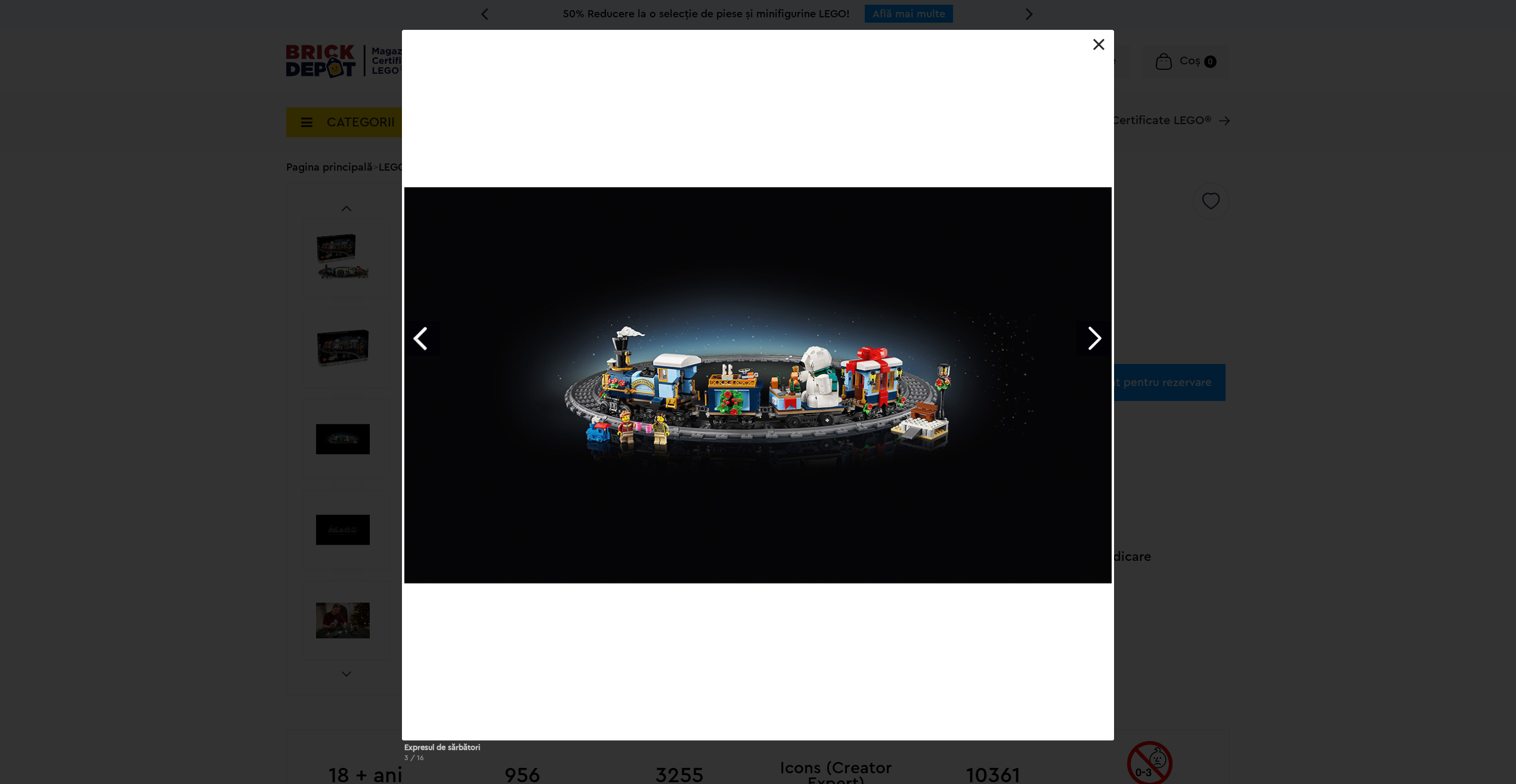
click at [1091, 343] on link "Next image" at bounding box center [1094, 338] width 34 height 34
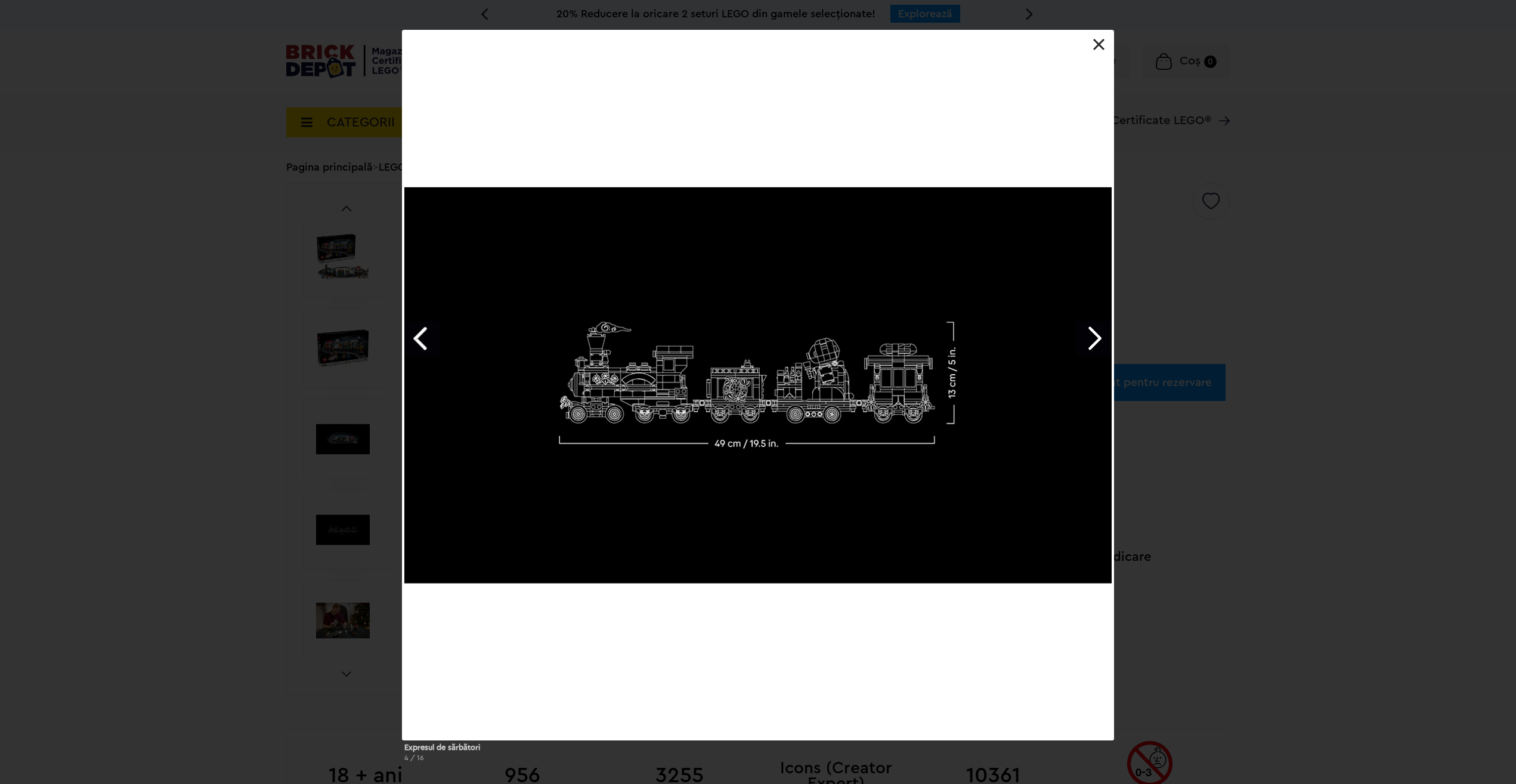
click at [1091, 343] on link "Next image" at bounding box center [1094, 338] width 34 height 34
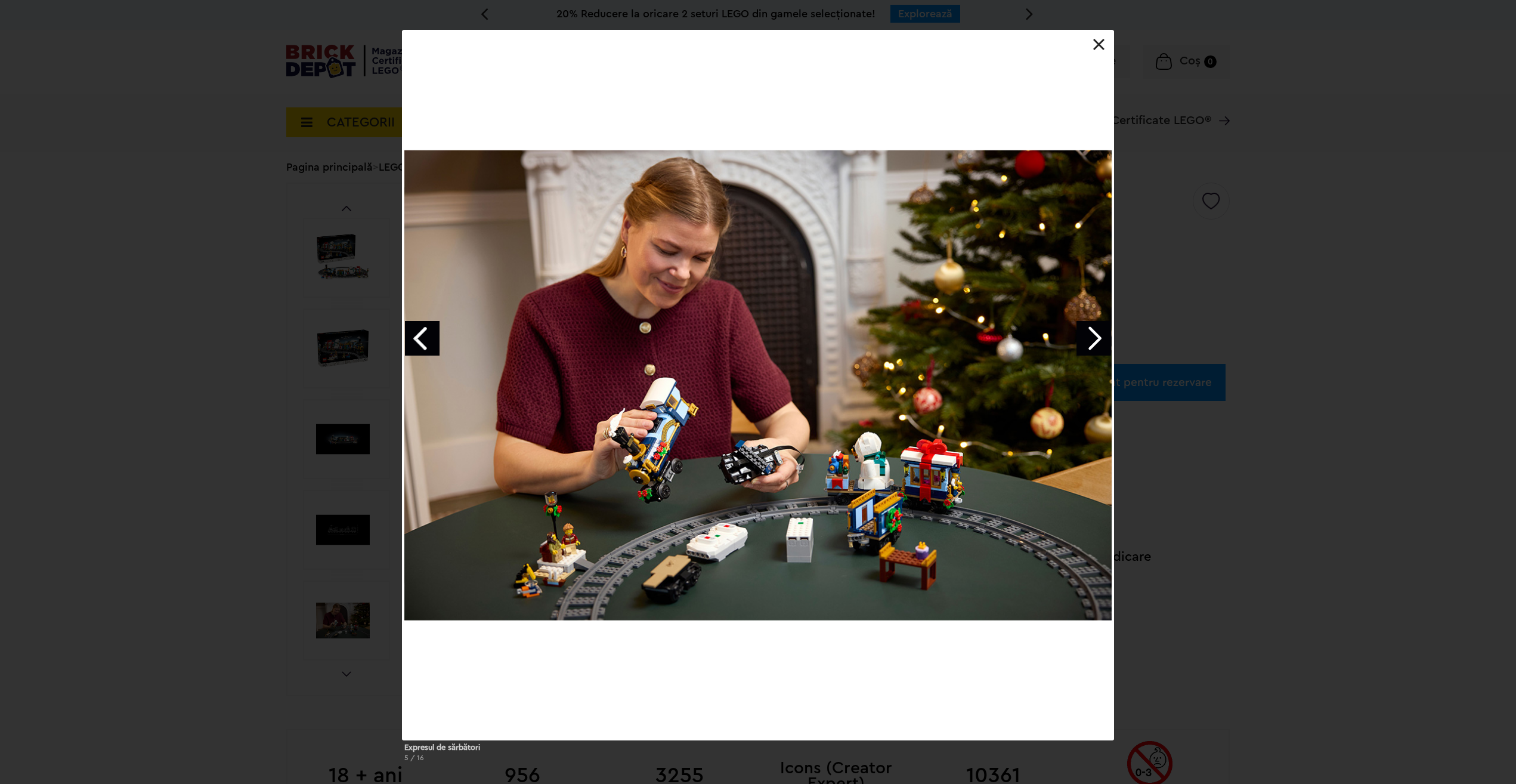
click at [1094, 328] on link "Next image" at bounding box center [1094, 338] width 34 height 34
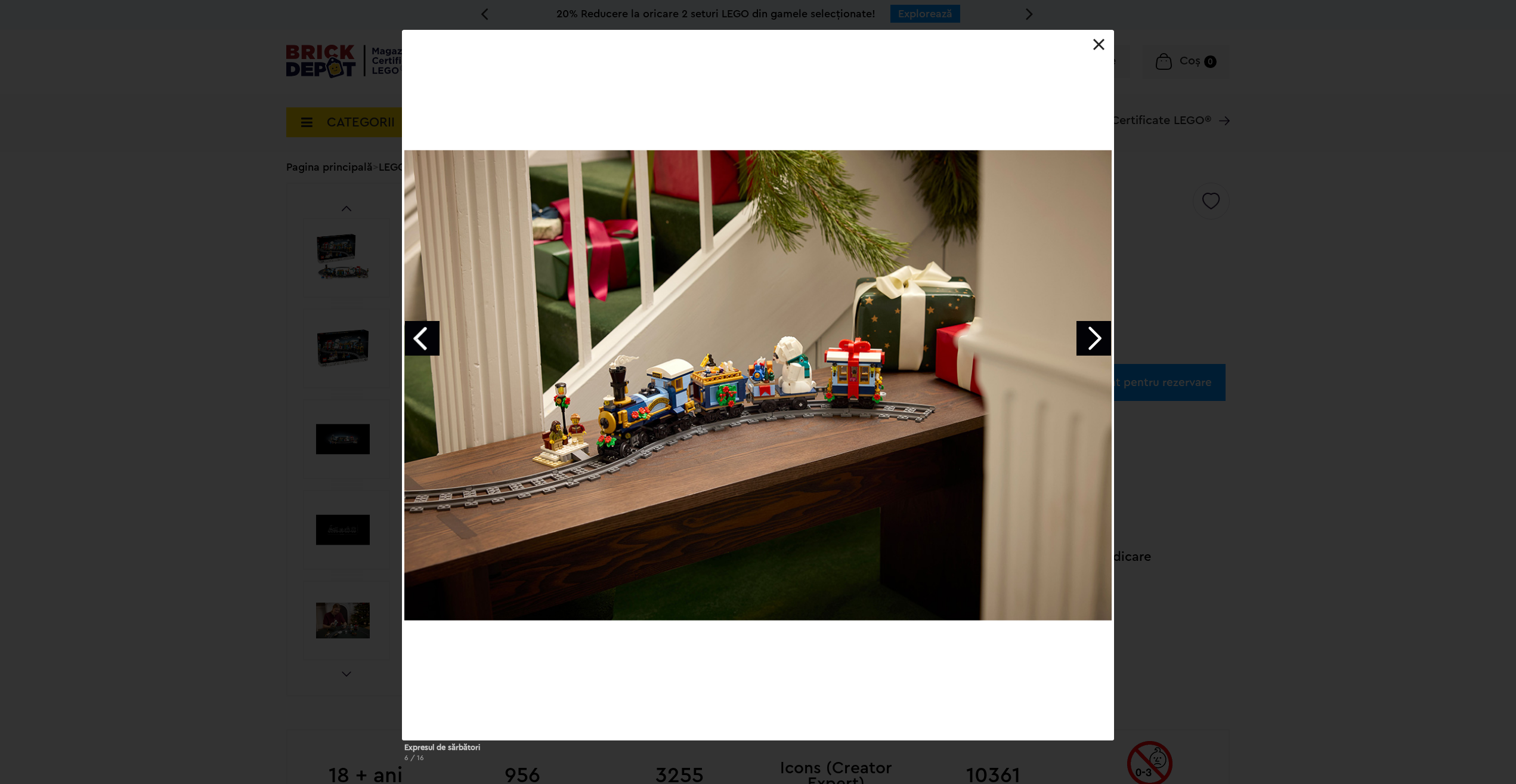
click at [1381, 255] on div "Expresul de sărbători 6 / 16" at bounding box center [758, 401] width 1516 height 741
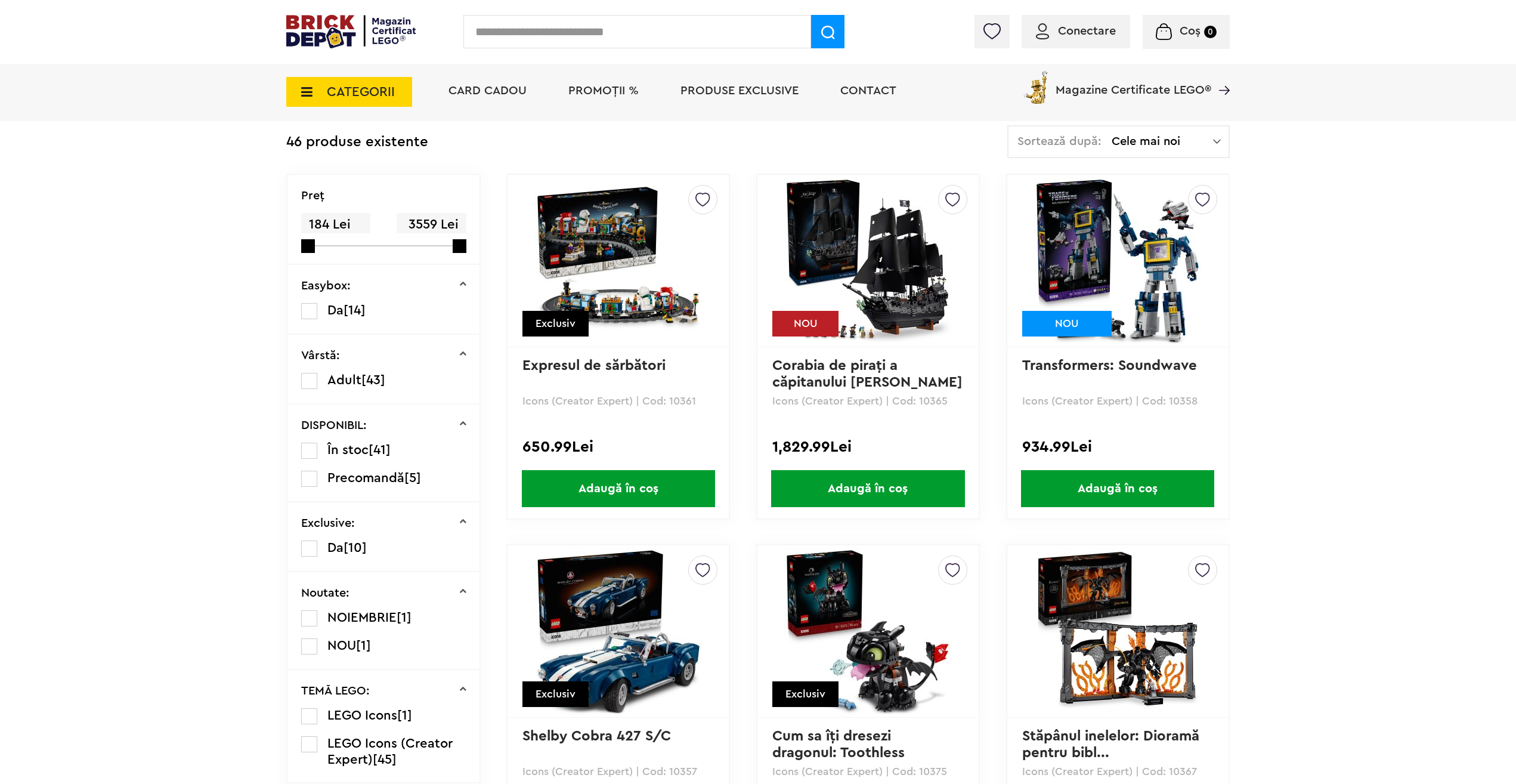
click at [847, 270] on img at bounding box center [867, 260] width 167 height 167
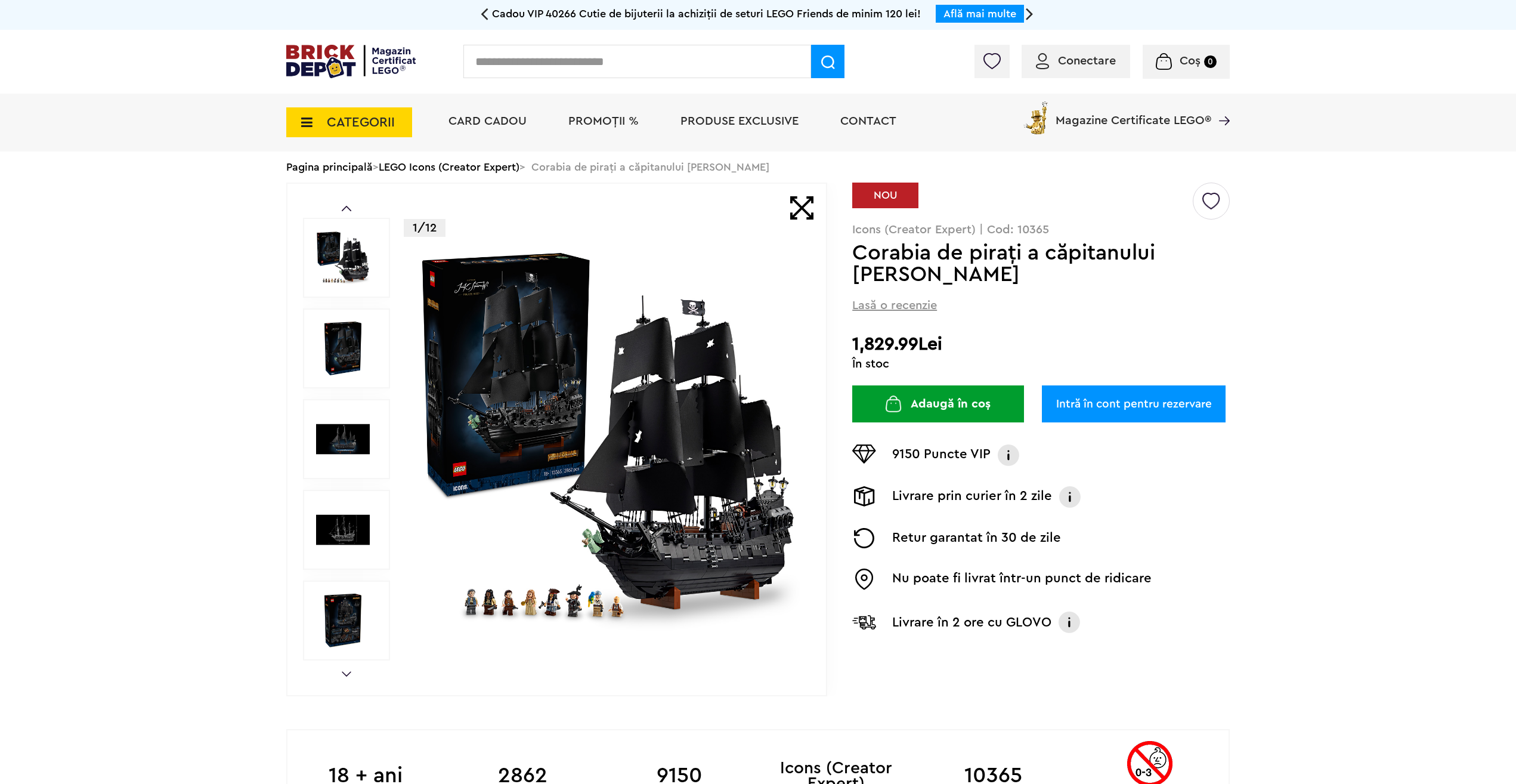
click at [620, 428] on img at bounding box center [608, 439] width 384 height 384
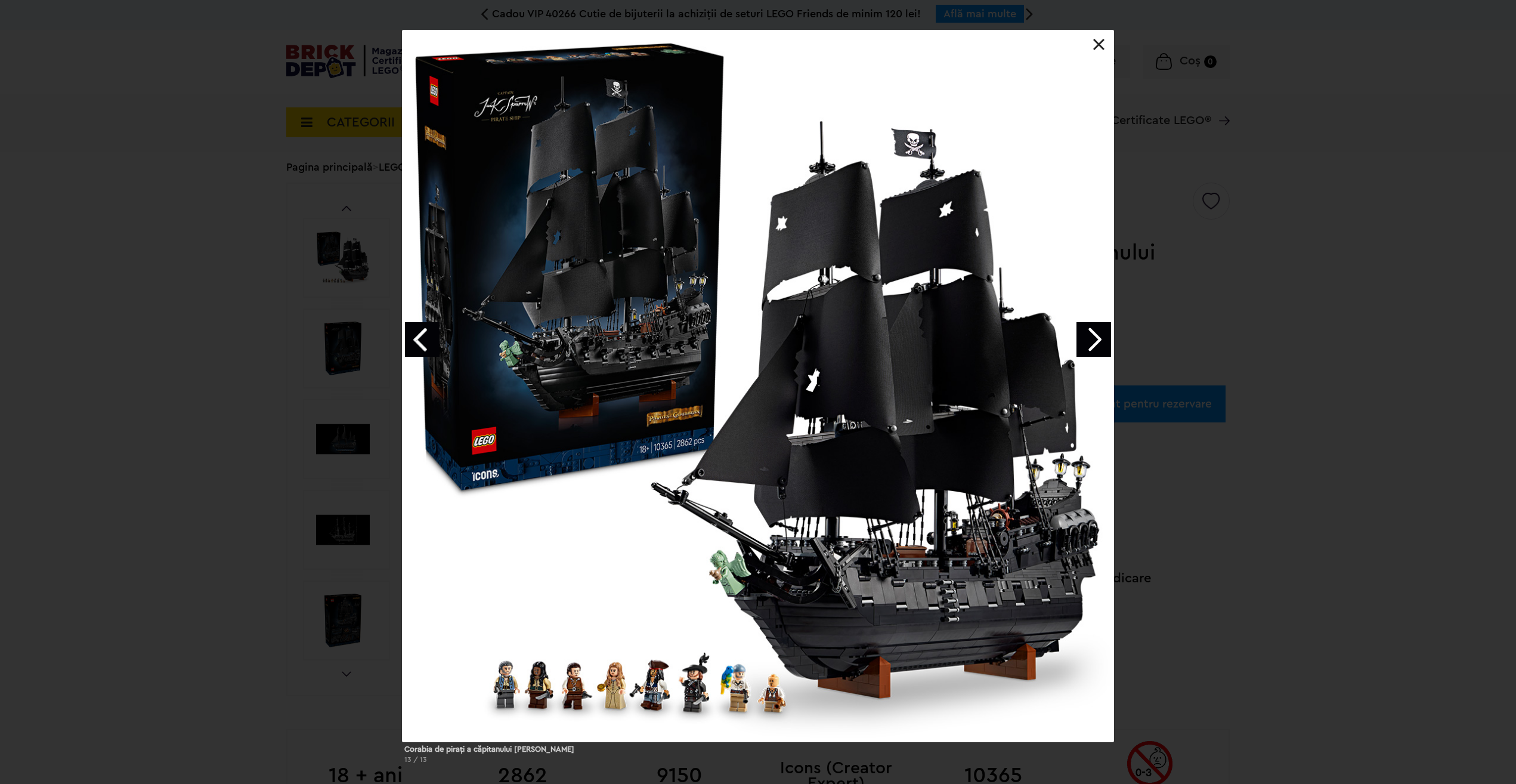
click at [1099, 346] on link "Next image" at bounding box center [1094, 339] width 34 height 34
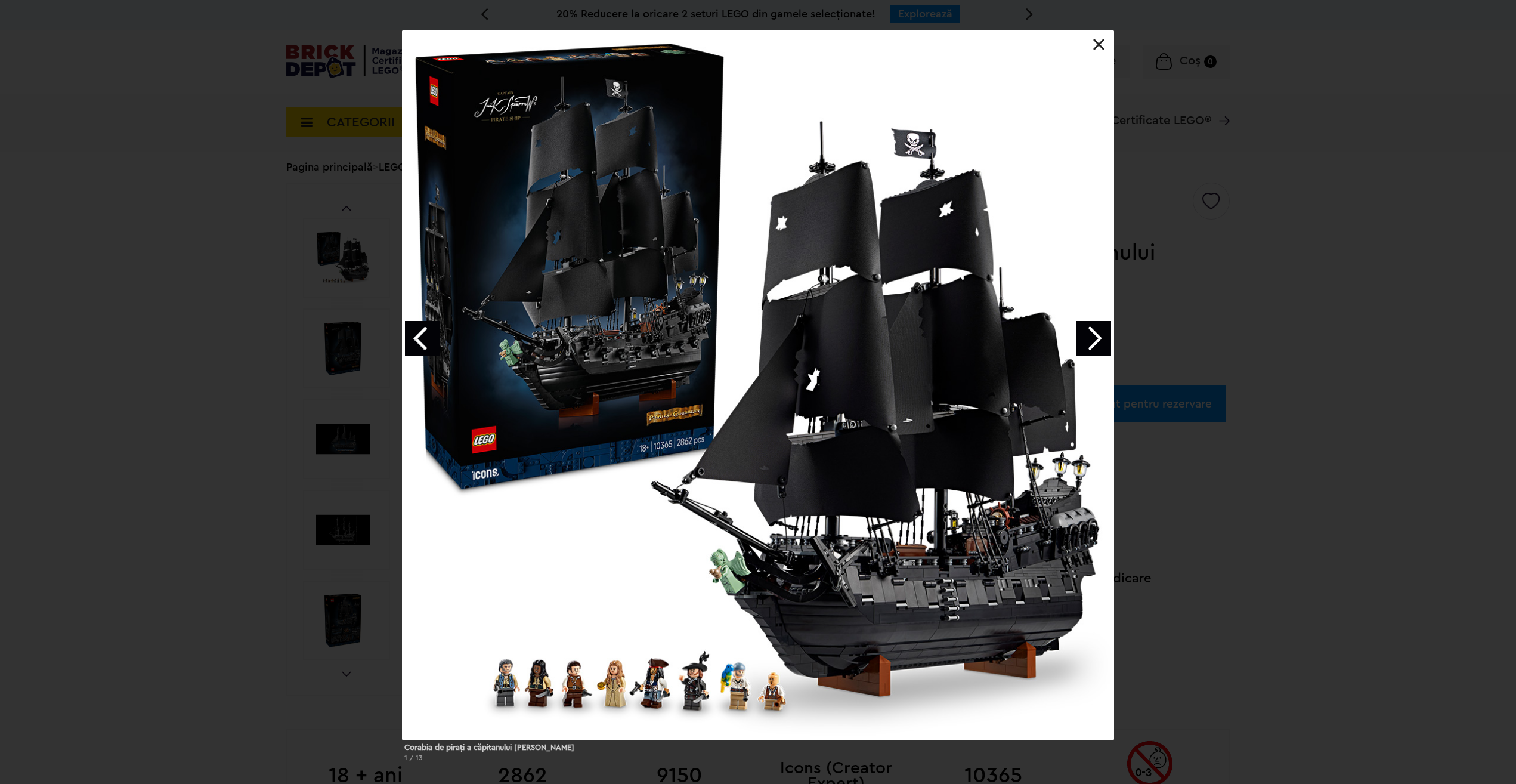
click at [1099, 346] on link "Next image" at bounding box center [1094, 338] width 34 height 34
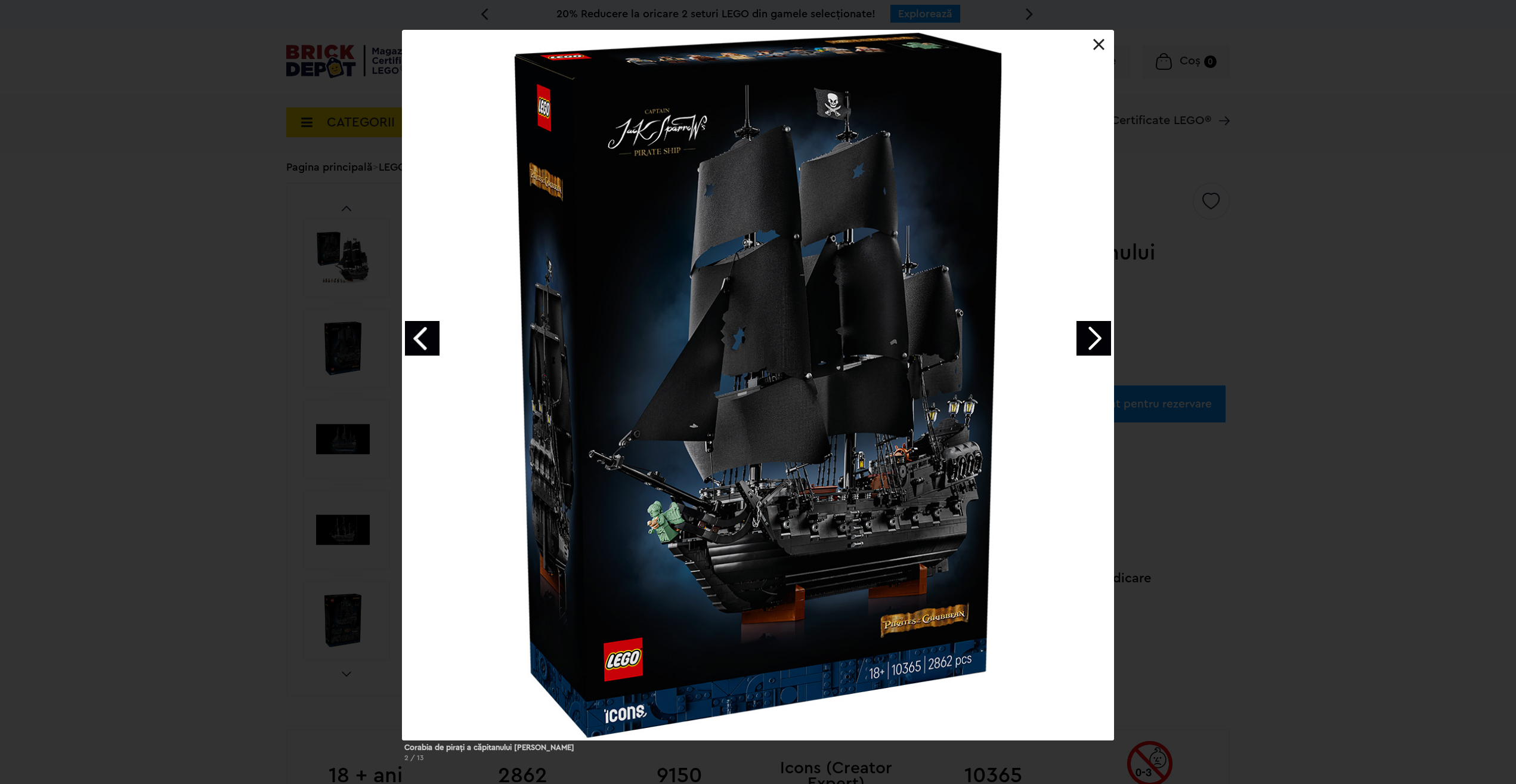
click at [1099, 346] on link "Next image" at bounding box center [1094, 338] width 34 height 34
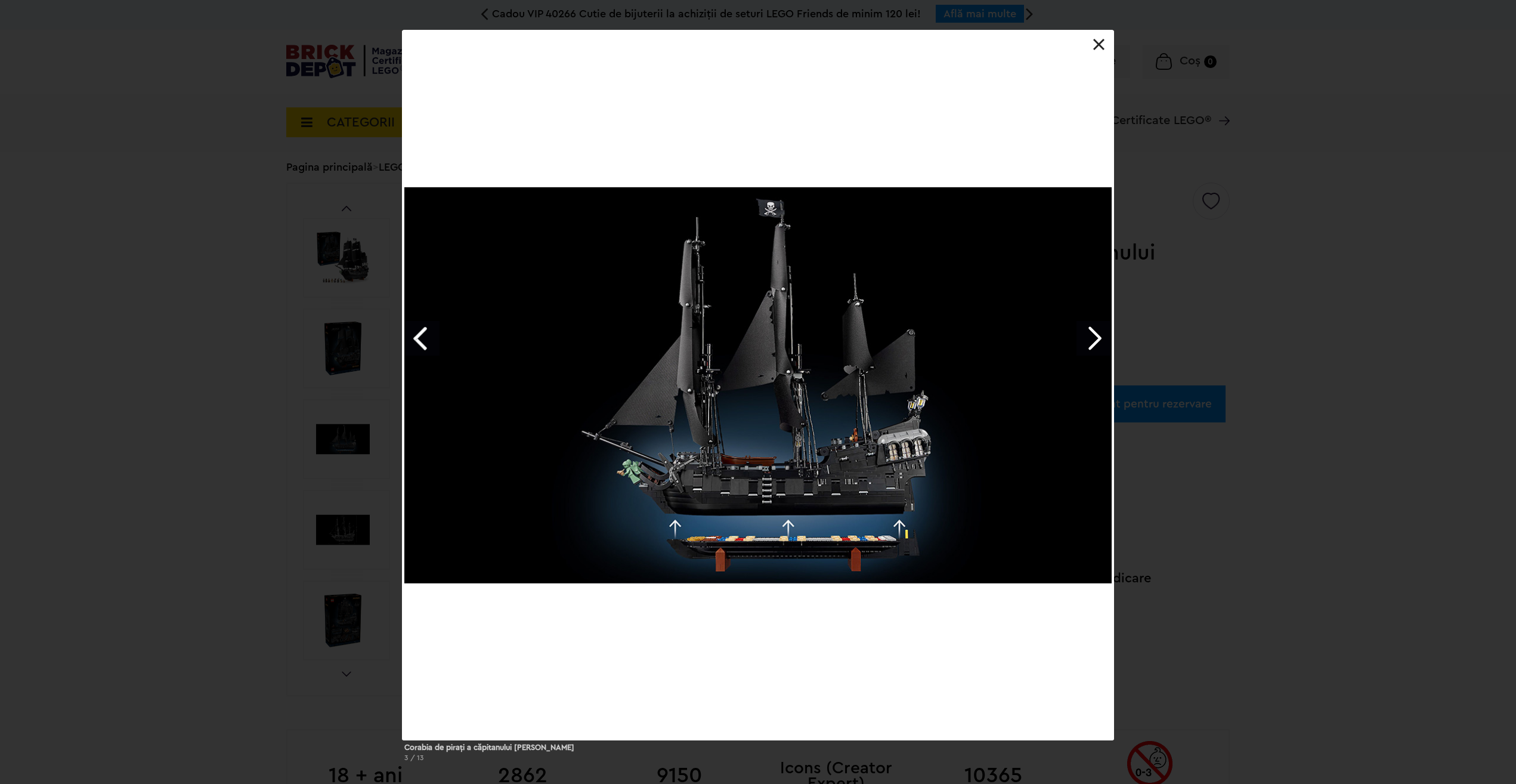
click at [412, 334] on link "Previous image" at bounding box center [422, 338] width 34 height 34
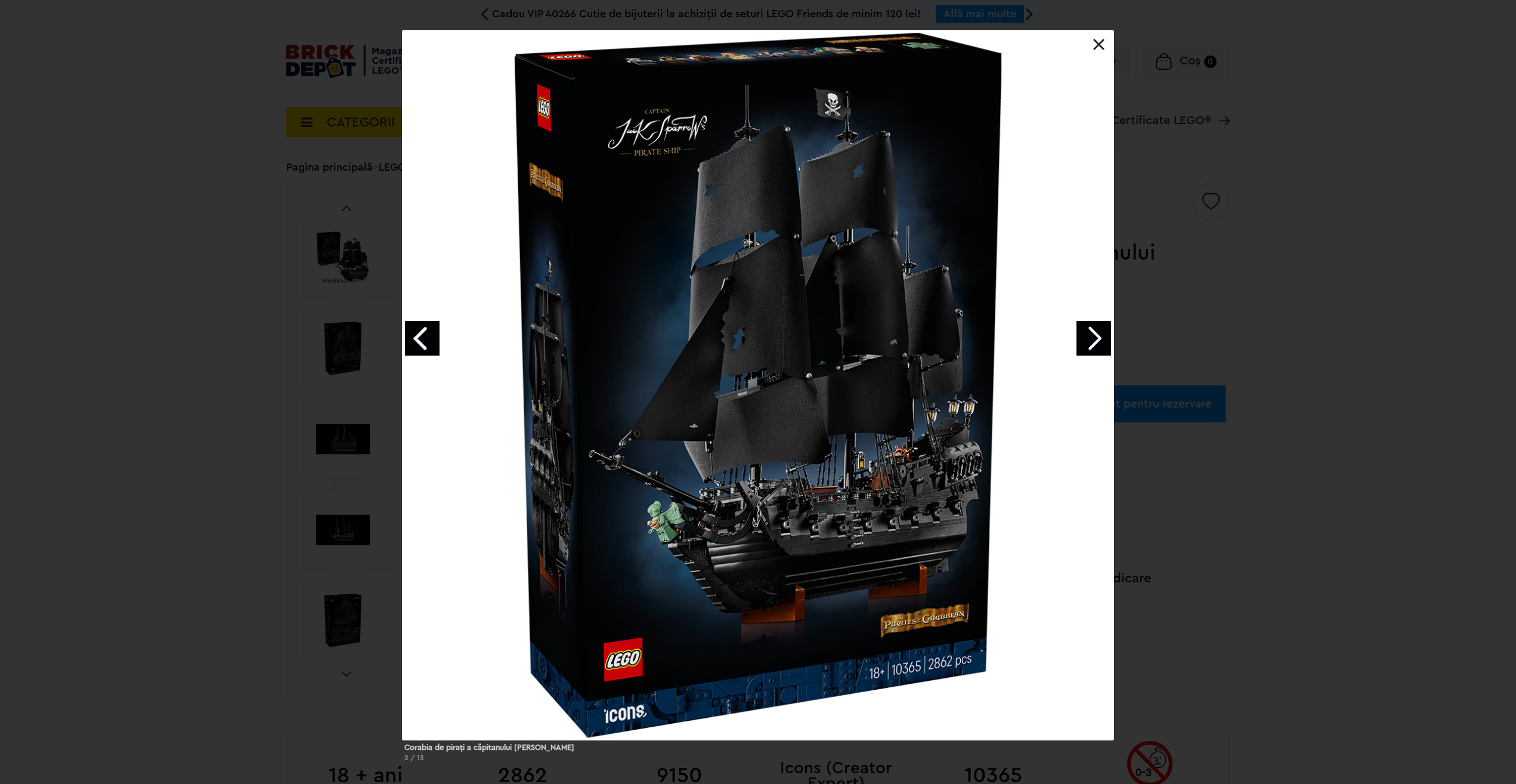
click at [1312, 328] on div "Corabia de piraţi a căpitanului Jack Sparrow 2 / 13" at bounding box center [758, 401] width 1516 height 741
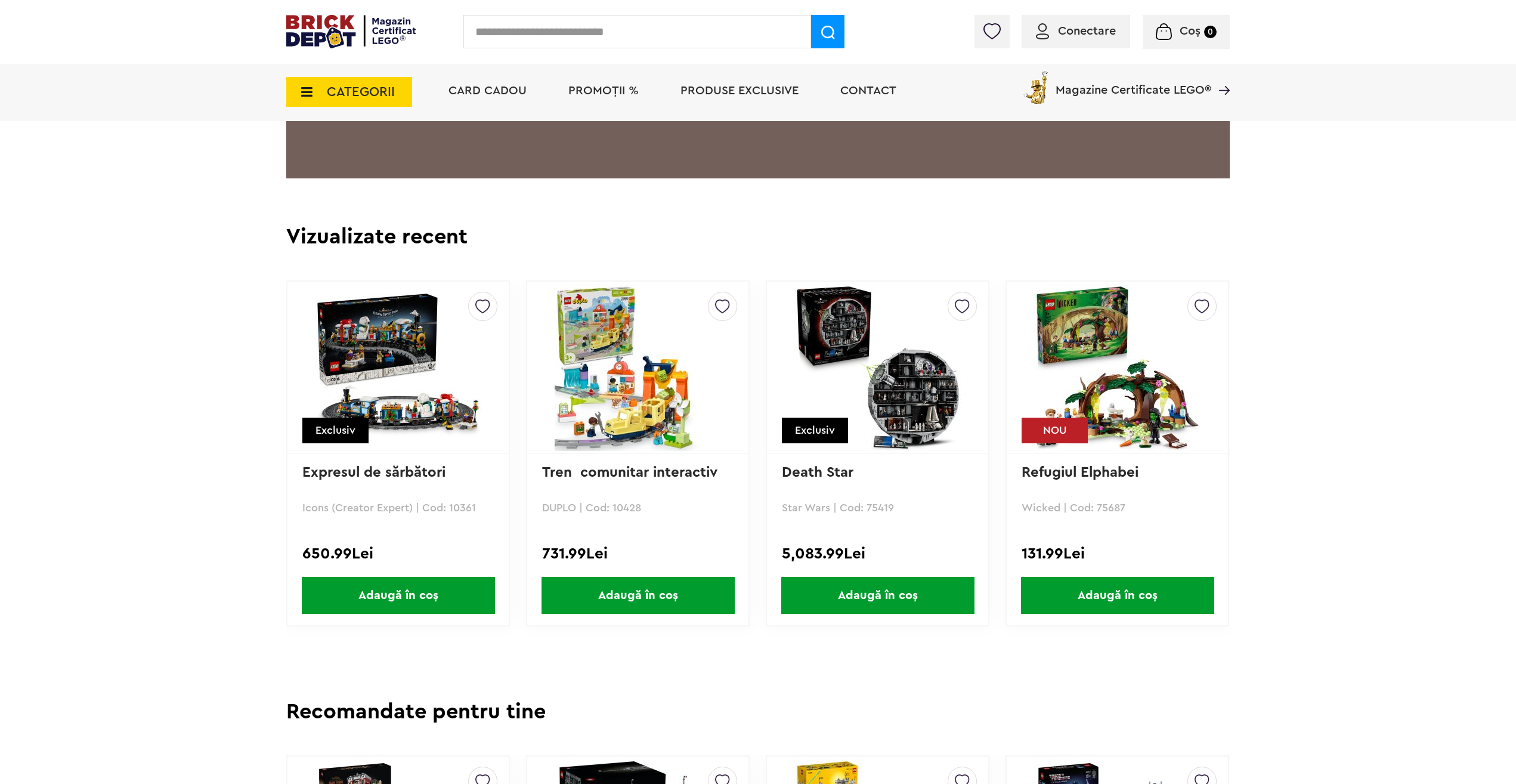
scroll to position [2744, 0]
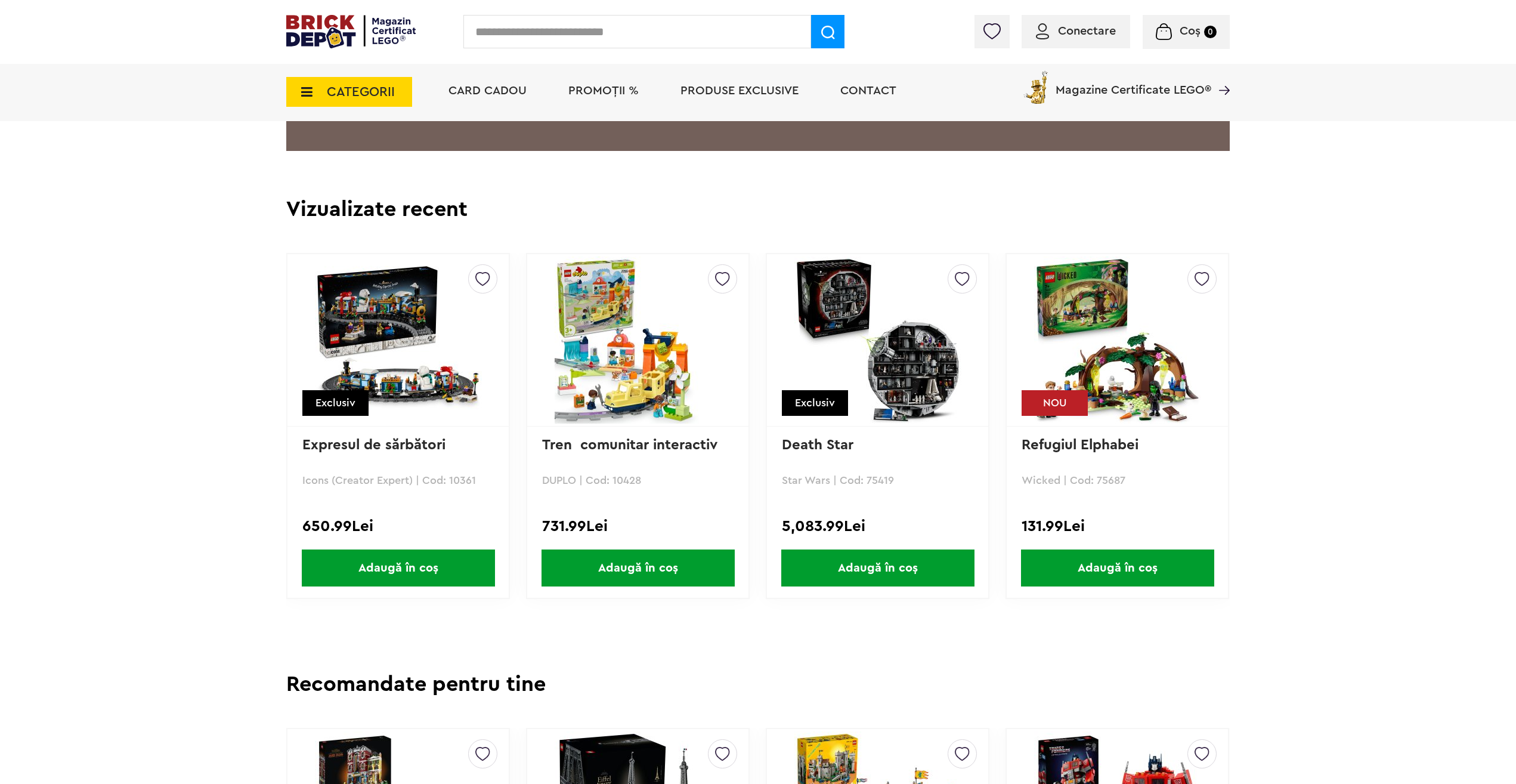
click at [887, 397] on img at bounding box center [877, 340] width 167 height 167
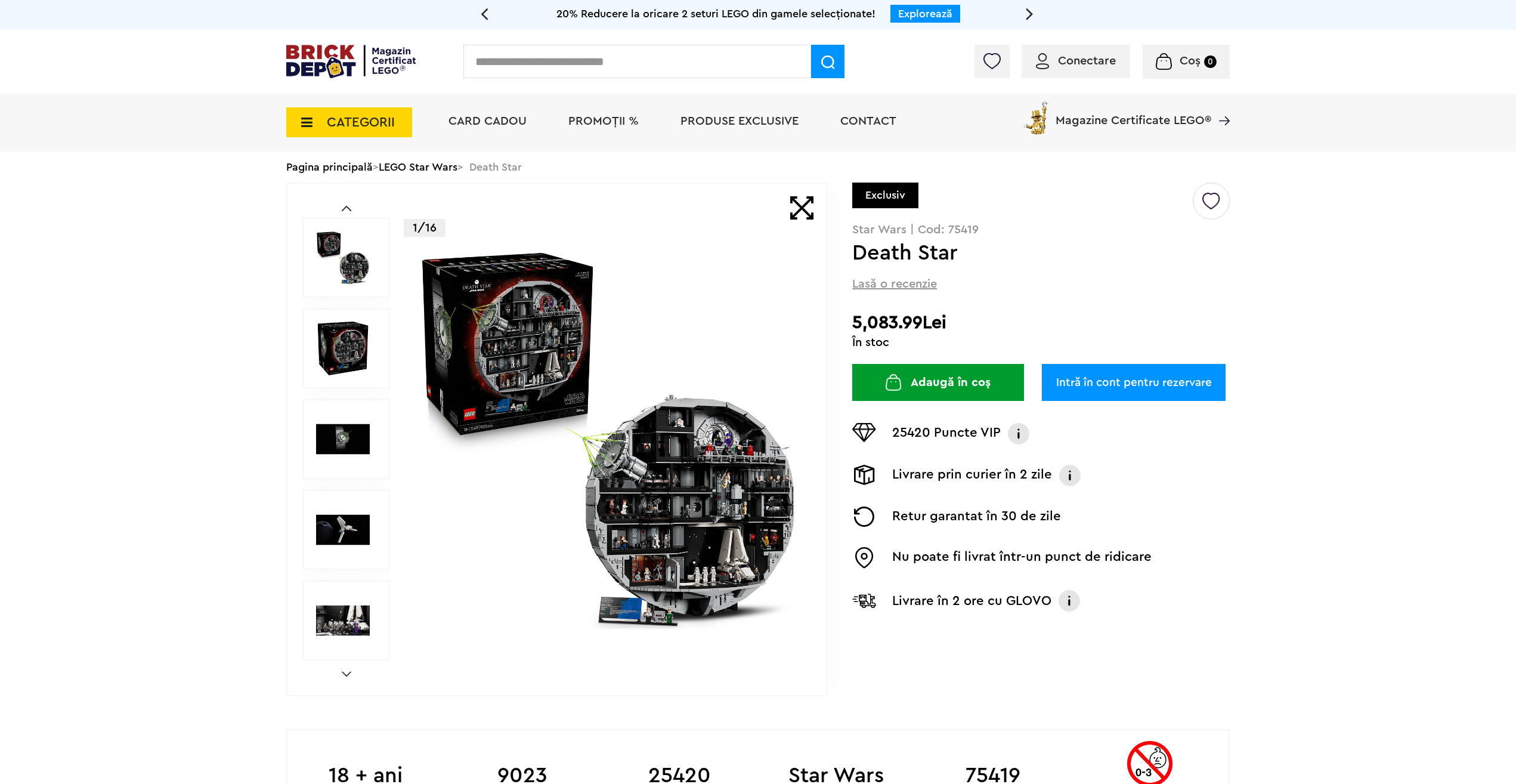
drag, startPoint x: 857, startPoint y: 319, endPoint x: 929, endPoint y: 319, distance: 72.0
click at [929, 319] on h2 "5,083.99Lei" at bounding box center [1040, 323] width 377 height 22
click at [524, 68] on input "text" at bounding box center [637, 61] width 347 height 33
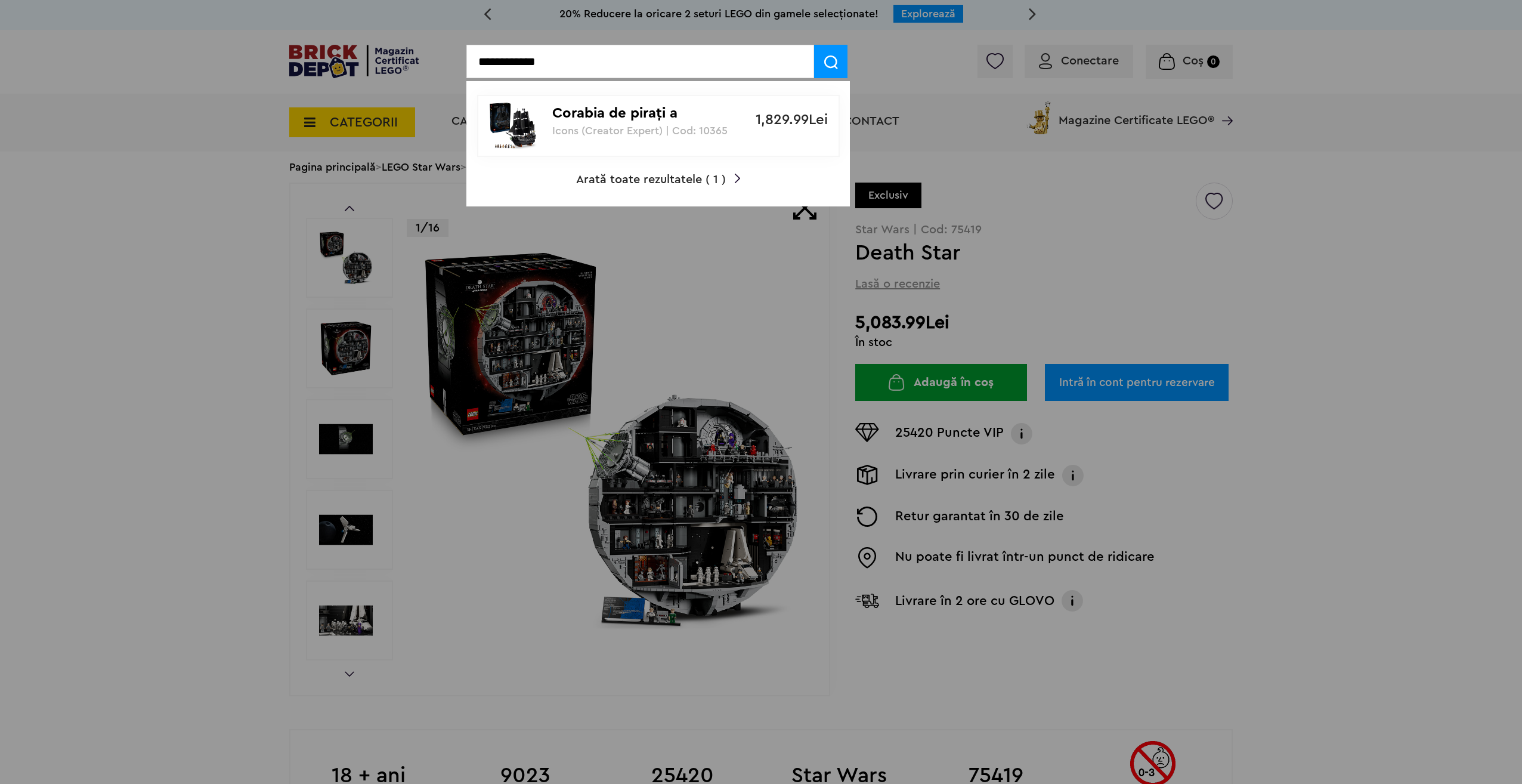
type input "**********"
click at [523, 120] on img at bounding box center [513, 126] width 48 height 48
